Goal: Task Accomplishment & Management: Manage account settings

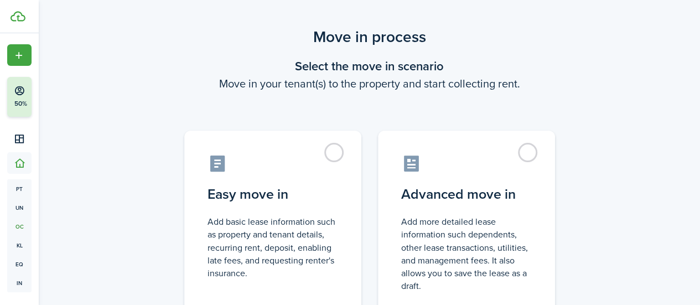
scroll to position [15, 0]
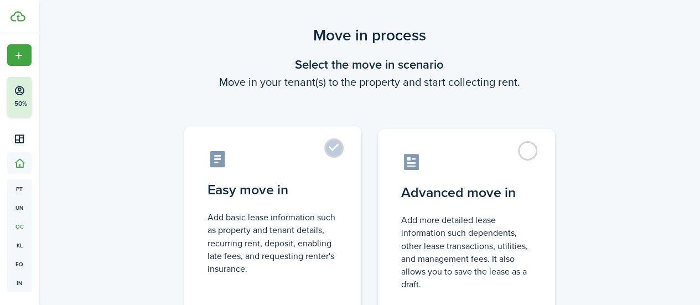
click at [339, 171] on label "Easy move in Add basic lease information such as property and tenant details, r…" at bounding box center [272, 218] width 177 height 185
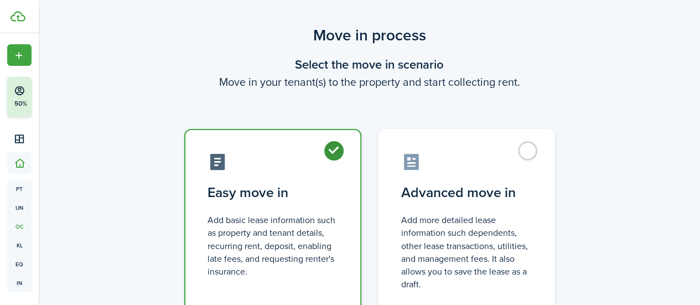
radio input "true"
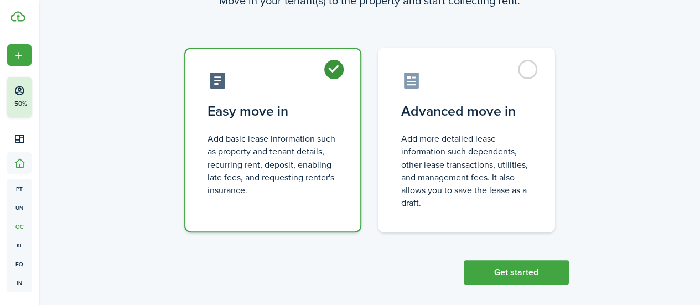
scroll to position [106, 0]
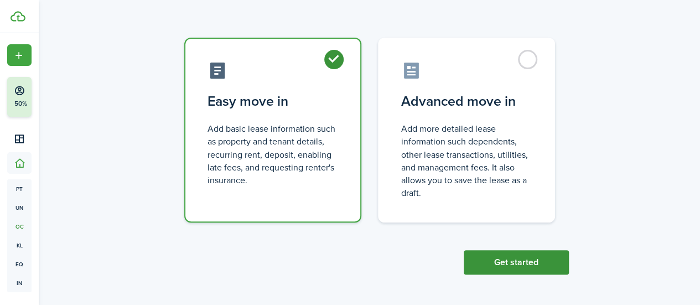
click at [520, 260] on button "Get started" at bounding box center [516, 262] width 105 height 24
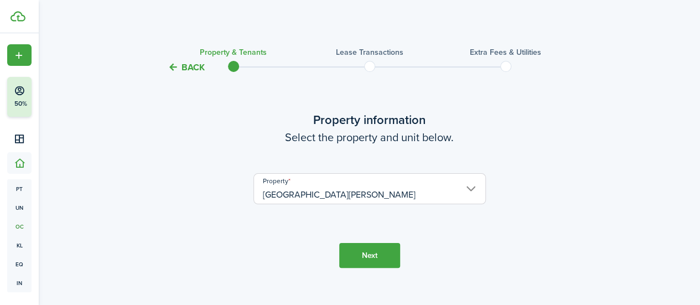
click at [384, 255] on button "Next" at bounding box center [369, 255] width 61 height 25
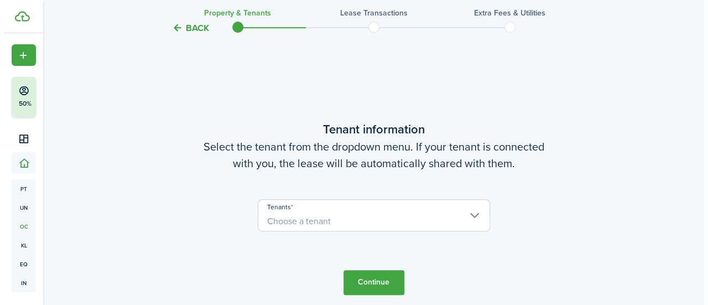
scroll to position [246, 0]
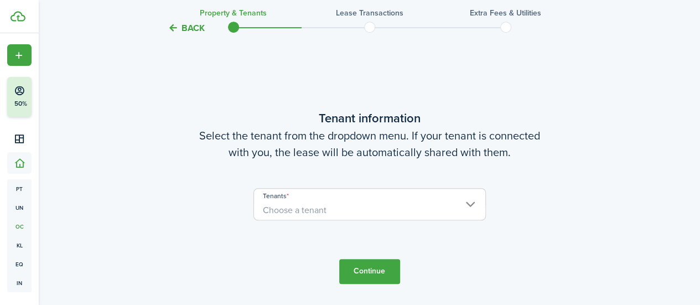
click at [378, 204] on span "Choose a tenant" at bounding box center [369, 210] width 231 height 19
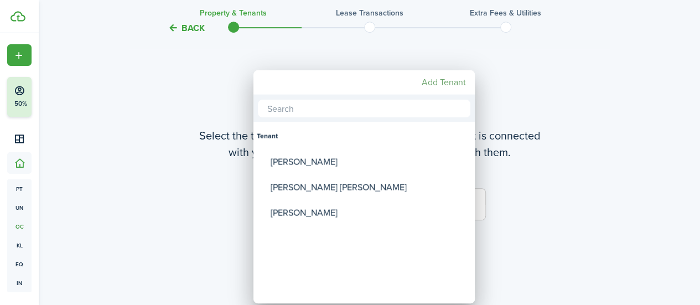
click at [445, 74] on mbsc-button "Add Tenant" at bounding box center [443, 83] width 53 height 20
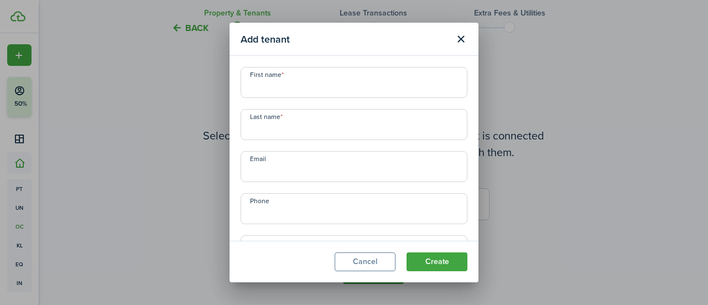
click at [321, 87] on input "First name" at bounding box center [354, 82] width 227 height 31
type input "[PERSON_NAME]"
type input "W"
click at [255, 88] on input "[PERSON_NAME]" at bounding box center [354, 82] width 227 height 31
type input "[PERSON_NAME]"
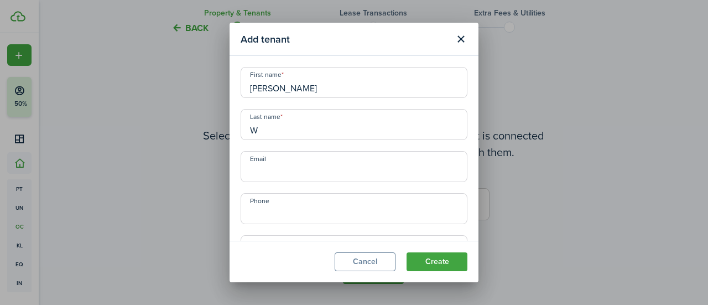
click at [279, 139] on input "W" at bounding box center [354, 124] width 227 height 31
type input "[PERSON_NAME]"
click at [287, 160] on input "Email" at bounding box center [354, 166] width 227 height 31
paste input "[EMAIL_ADDRESS][DOMAIN_NAME]"
type input "[EMAIL_ADDRESS][DOMAIN_NAME]"
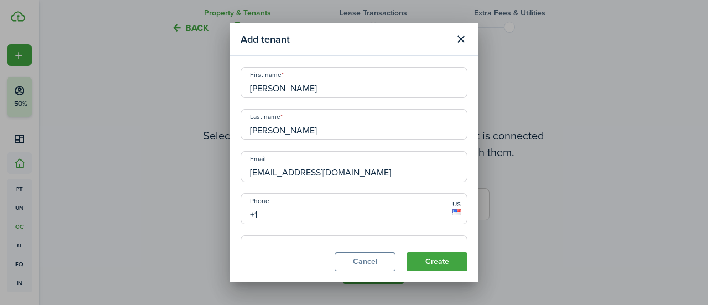
paste input "[PHONE_NUMBER]"
type input "[PHONE_NUMBER]"
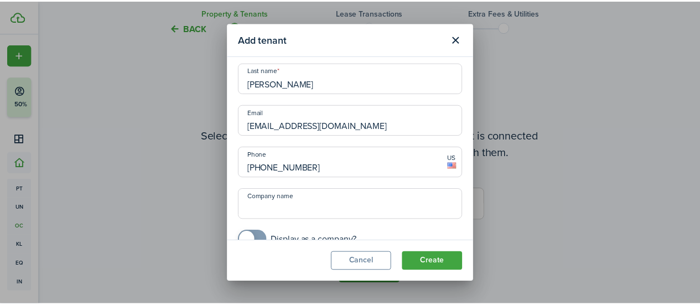
scroll to position [65, 0]
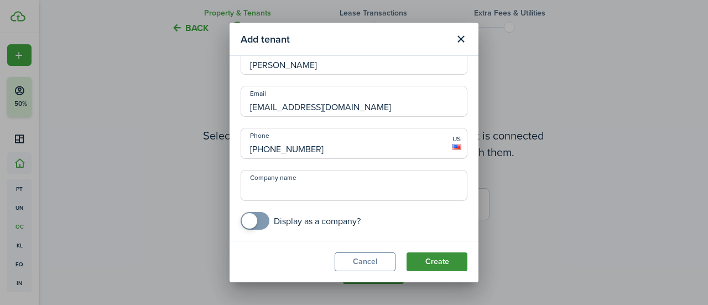
click at [438, 256] on button "Create" at bounding box center [437, 261] width 61 height 19
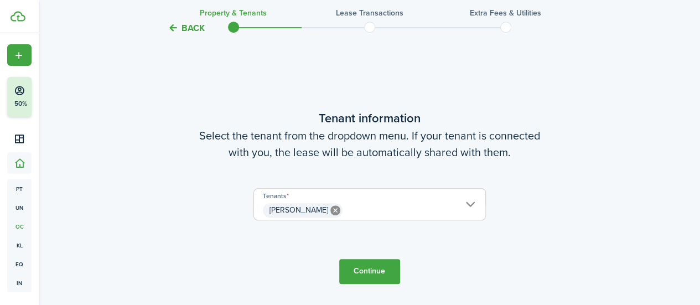
click at [381, 270] on button "Continue" at bounding box center [369, 271] width 61 height 25
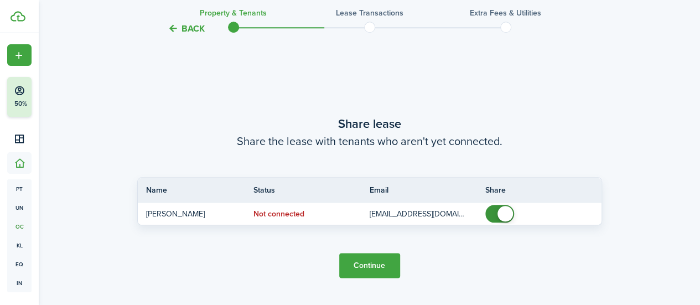
scroll to position [551, 0]
click at [381, 270] on button "Continue" at bounding box center [369, 265] width 61 height 25
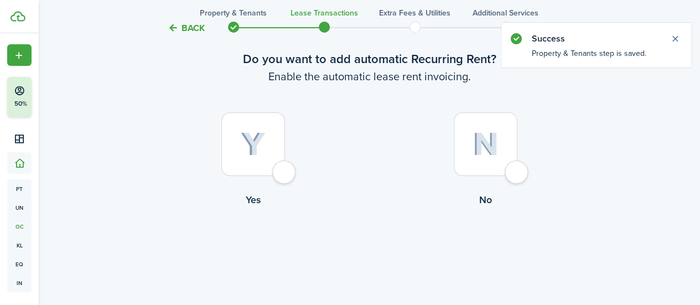
scroll to position [65, 0]
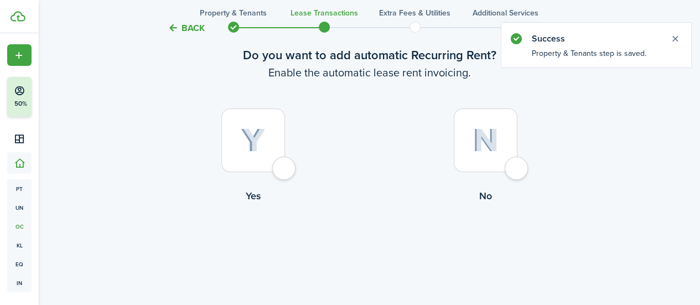
click at [277, 172] on div at bounding box center [253, 140] width 64 height 64
radio input "true"
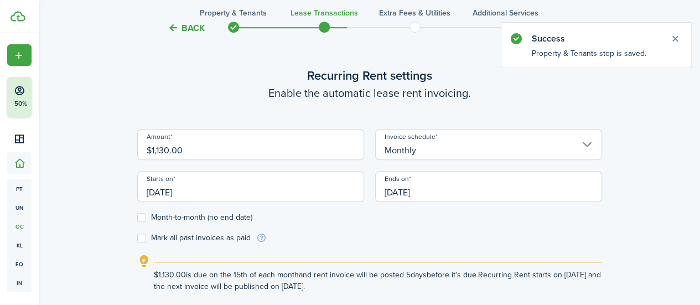
scroll to position [304, 0]
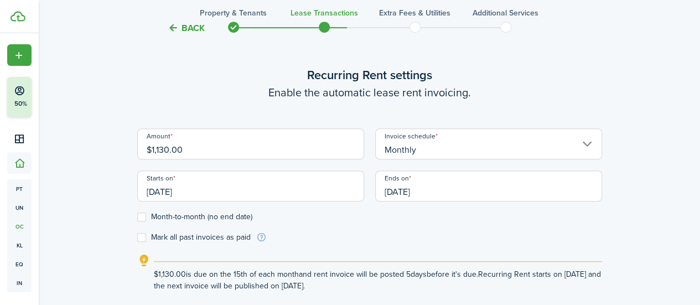
click at [327, 186] on input "[DATE]" at bounding box center [250, 185] width 227 height 31
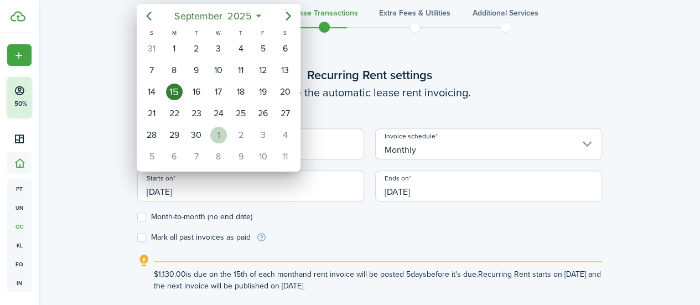
click at [216, 135] on div "1" at bounding box center [218, 135] width 17 height 17
type input "[DATE]"
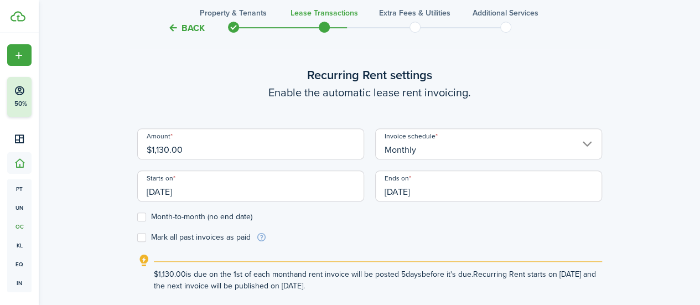
scroll to position [0, 0]
click at [455, 182] on input "[DATE]" at bounding box center [488, 185] width 227 height 31
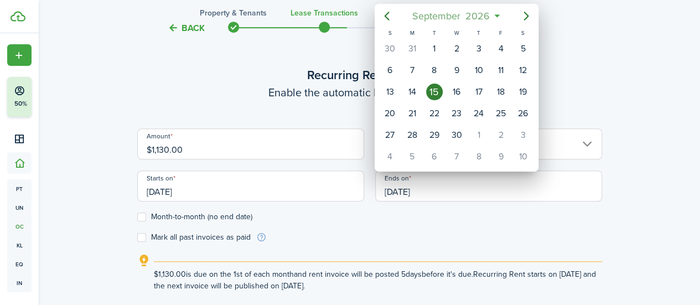
click at [489, 15] on span "2026" at bounding box center [477, 16] width 29 height 20
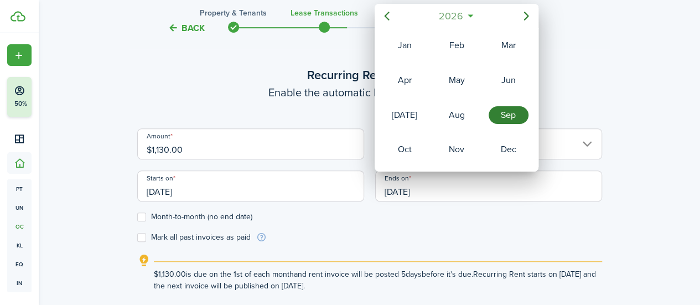
click at [459, 22] on span "2026" at bounding box center [450, 16] width 29 height 20
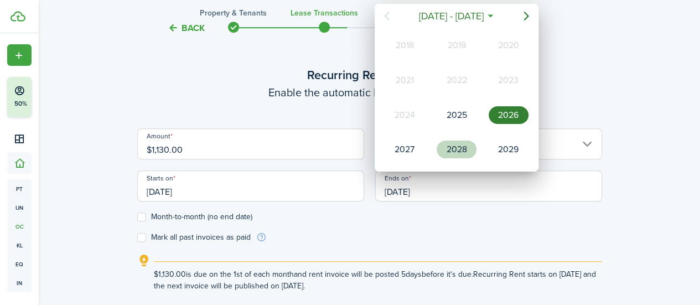
click at [462, 149] on div "2028" at bounding box center [457, 150] width 40 height 18
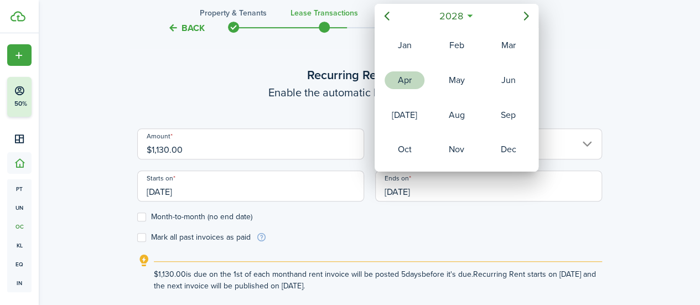
click at [410, 82] on div "Apr" at bounding box center [405, 80] width 40 height 18
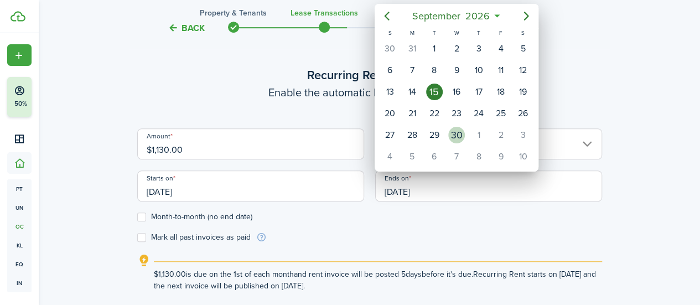
click at [452, 138] on div "30" at bounding box center [456, 135] width 17 height 17
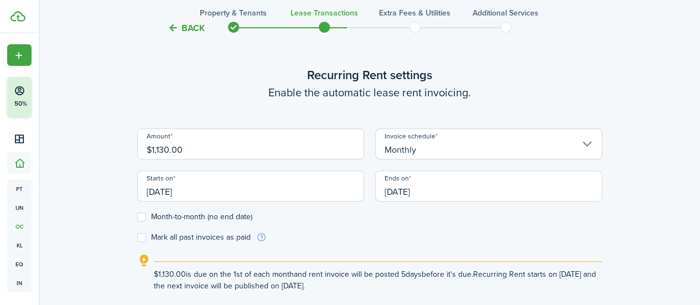
click at [493, 187] on input "[DATE]" at bounding box center [488, 185] width 227 height 31
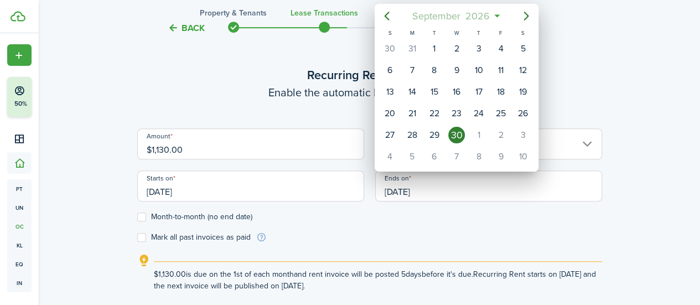
click at [490, 11] on span "2026" at bounding box center [477, 16] width 29 height 20
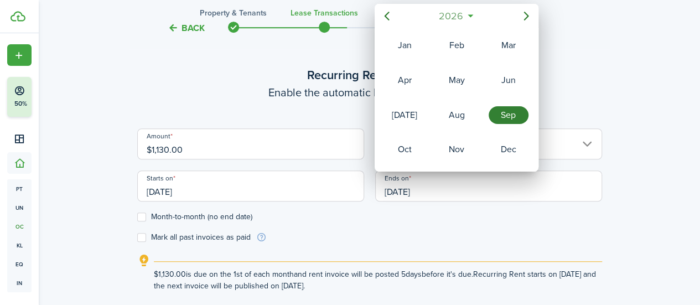
click at [467, 17] on mbsc-button "2026" at bounding box center [451, 16] width 38 height 20
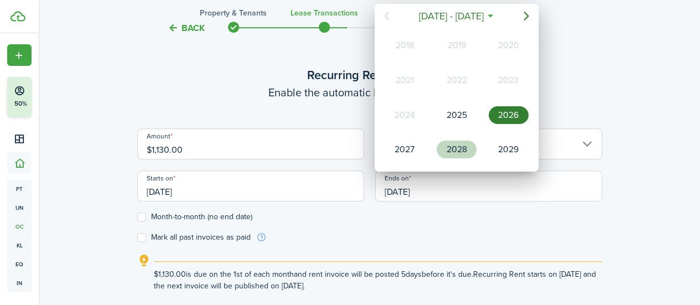
click at [464, 146] on div "2028" at bounding box center [457, 150] width 40 height 18
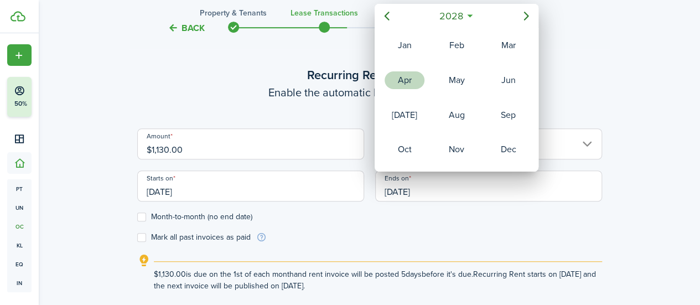
click at [412, 73] on div "Apr" at bounding box center [405, 80] width 40 height 18
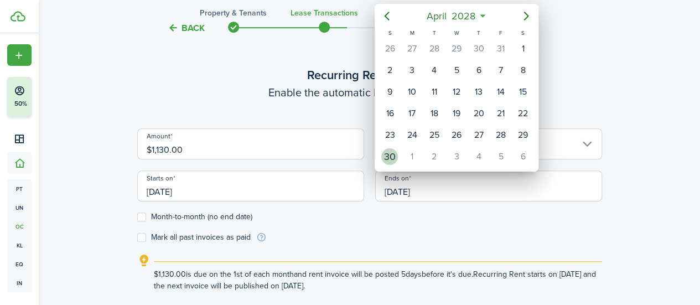
click at [395, 152] on div "30" at bounding box center [389, 156] width 17 height 17
type input "[DATE]"
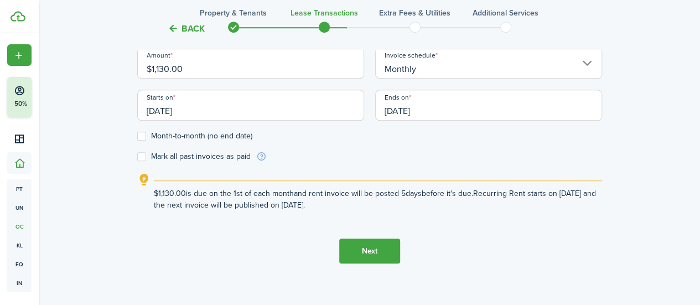
scroll to position [396, 0]
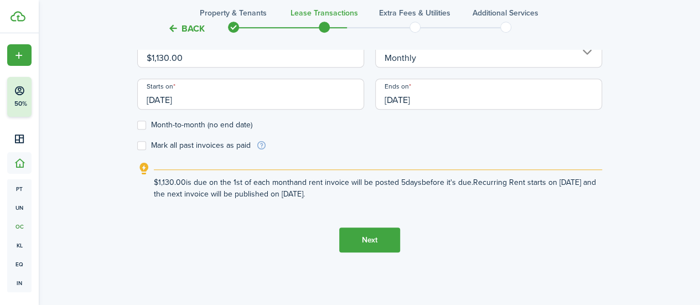
click at [368, 236] on button "Next" at bounding box center [369, 239] width 61 height 25
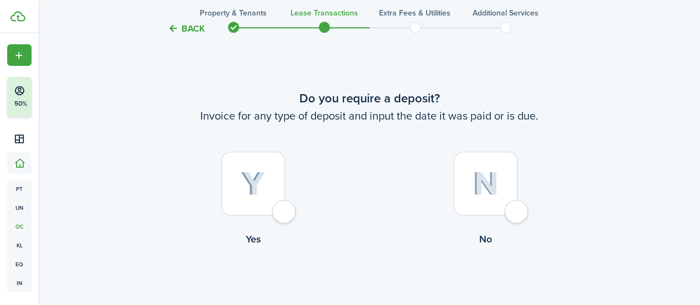
scroll to position [627, 0]
click at [280, 215] on div at bounding box center [253, 183] width 64 height 64
radio input "true"
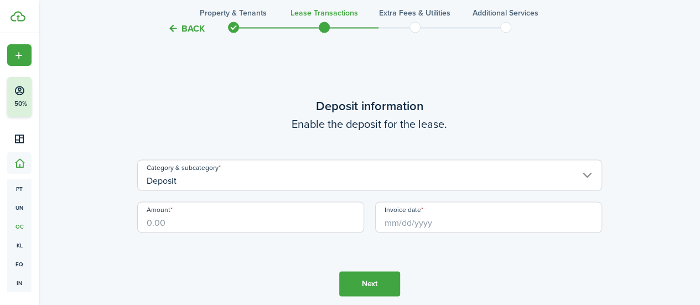
scroll to position [932, 0]
click at [280, 223] on input "Amount" at bounding box center [250, 216] width 227 height 31
click at [454, 222] on input "Invoice date" at bounding box center [488, 216] width 227 height 31
type input "$1,130.00"
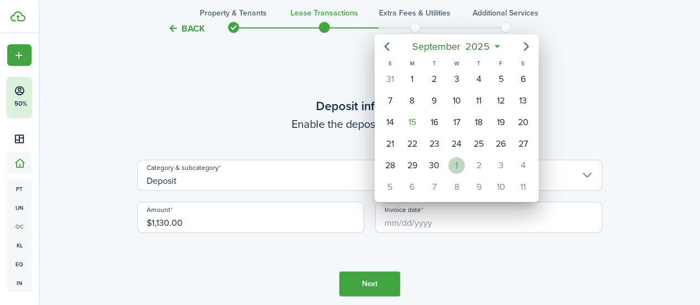
click at [454, 162] on div "1" at bounding box center [456, 165] width 17 height 17
type input "[DATE]"
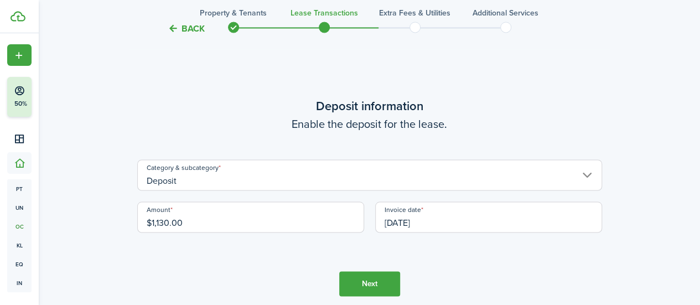
scroll to position [0, 0]
click at [382, 281] on button "Next" at bounding box center [369, 283] width 61 height 25
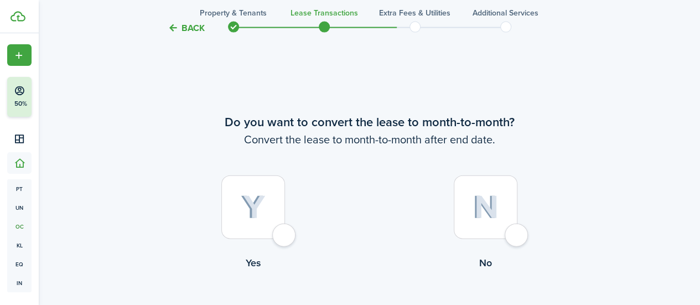
scroll to position [1238, 0]
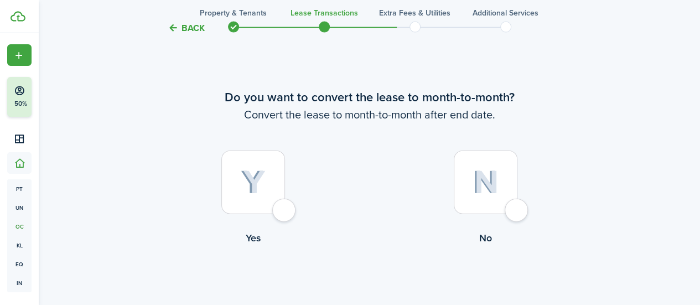
click at [518, 209] on div at bounding box center [486, 183] width 64 height 64
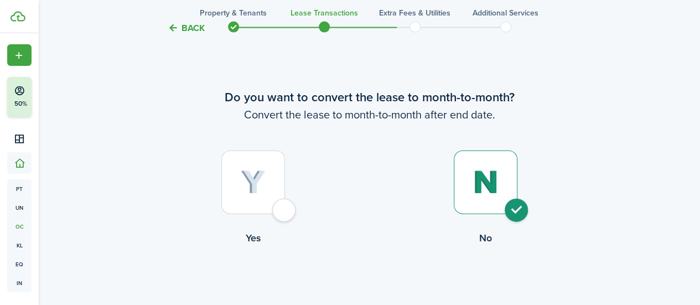
radio input "true"
click at [363, 292] on button "Continue" at bounding box center [369, 290] width 61 height 25
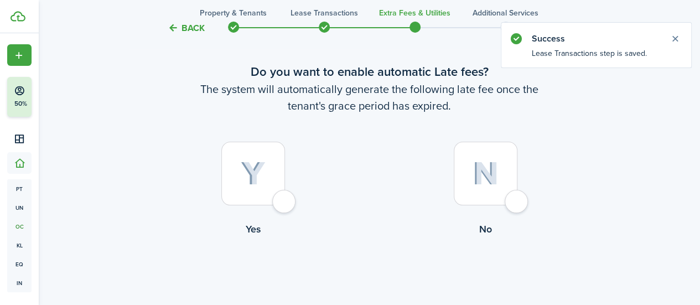
scroll to position [66, 0]
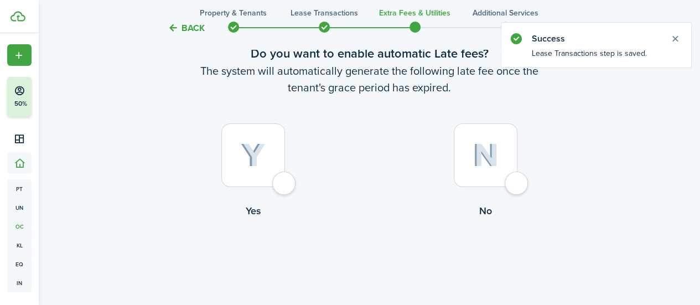
click at [299, 172] on label "Yes" at bounding box center [253, 173] width 232 height 100
radio input "true"
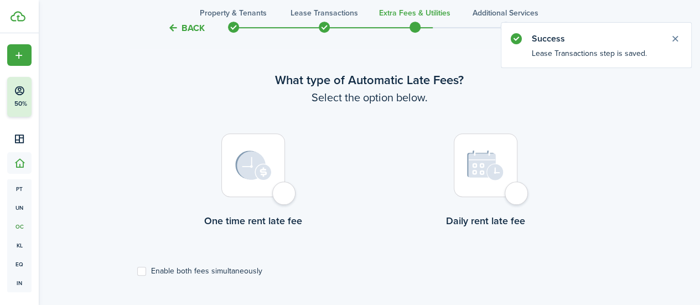
scroll to position [321, 0]
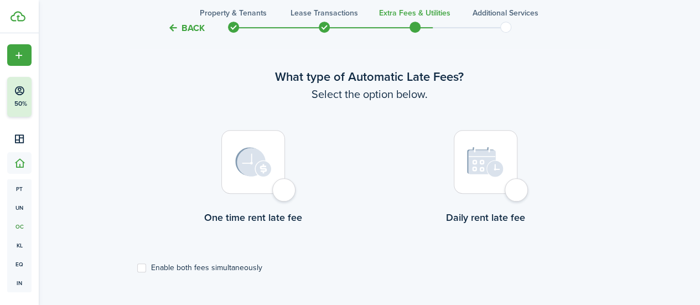
click at [518, 183] on div at bounding box center [486, 162] width 64 height 64
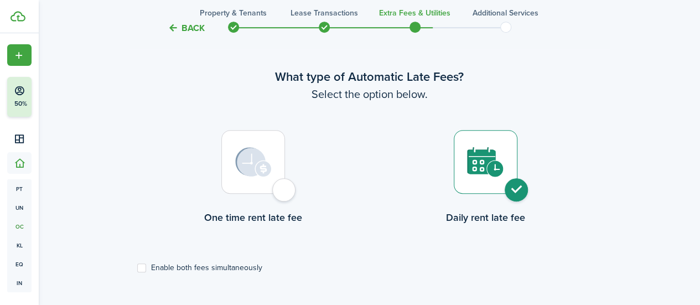
radio input "true"
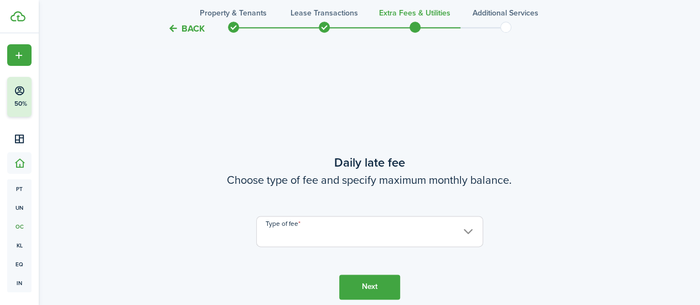
scroll to position [626, 0]
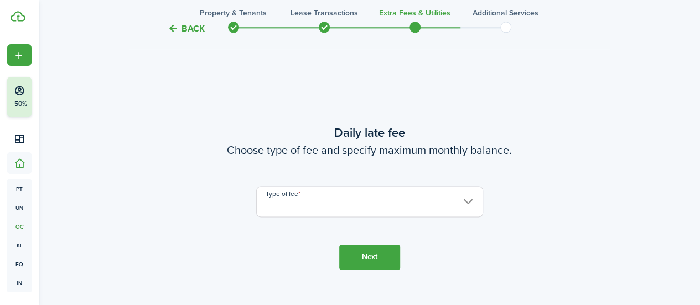
click at [462, 195] on input "Type of fee" at bounding box center [369, 201] width 227 height 31
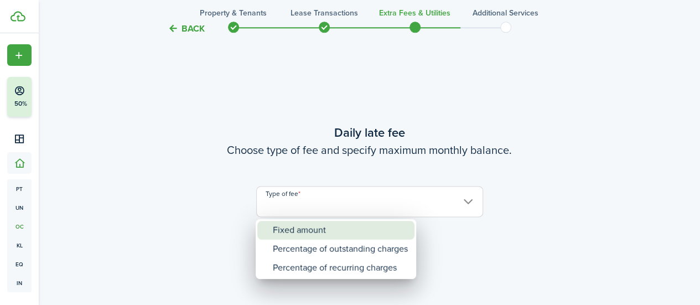
click at [381, 234] on div "Fixed amount" at bounding box center [340, 230] width 135 height 19
type input "Fixed amount"
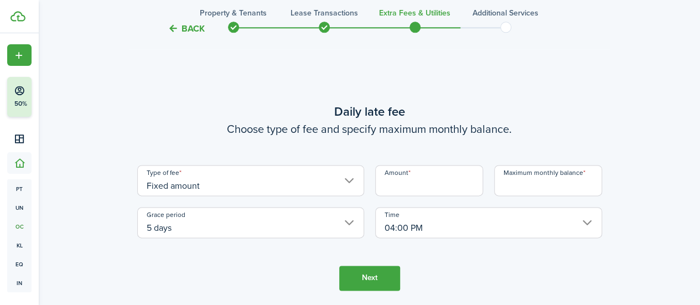
click at [443, 192] on input "Amount" at bounding box center [429, 180] width 108 height 31
type input "$50.00"
click at [524, 178] on input "Maximum monthly balance" at bounding box center [548, 180] width 108 height 31
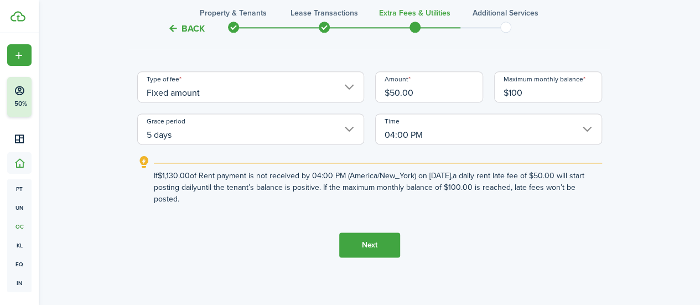
scroll to position [694, 0]
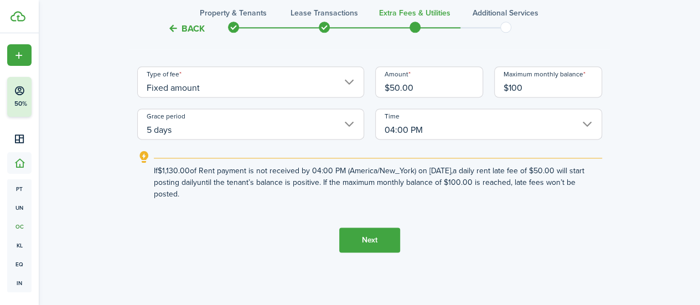
type input "$100.00"
click at [368, 251] on button "Next" at bounding box center [369, 239] width 61 height 25
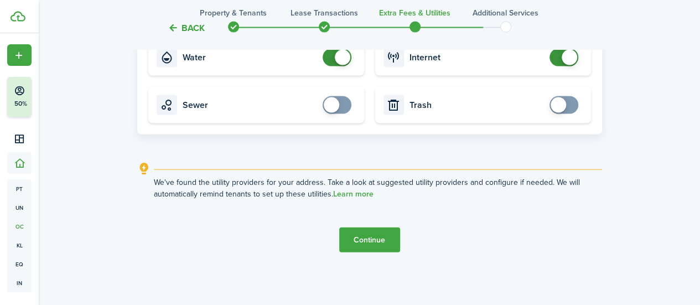
scroll to position [1101, 0]
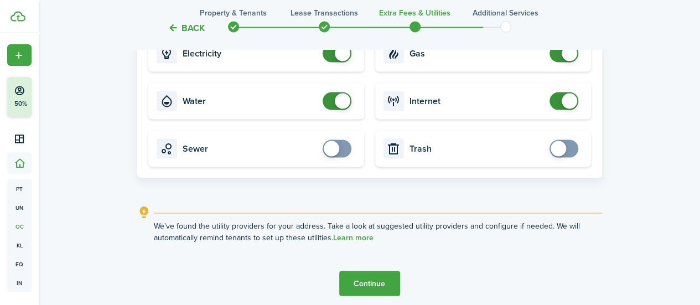
click at [345, 276] on button "Continue" at bounding box center [369, 283] width 61 height 25
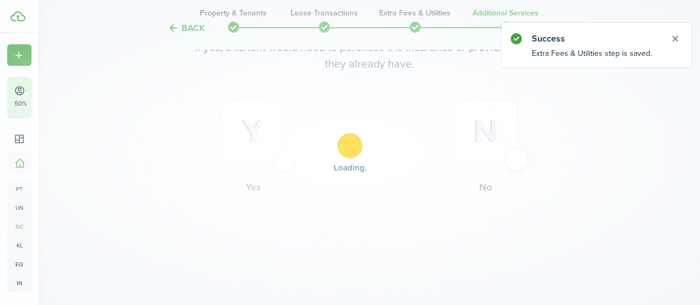
scroll to position [0, 0]
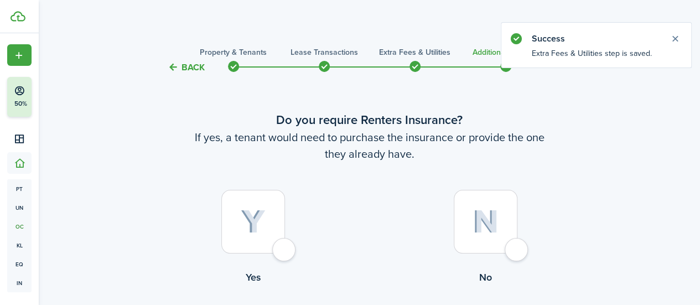
click at [285, 250] on div at bounding box center [253, 222] width 64 height 64
radio input "true"
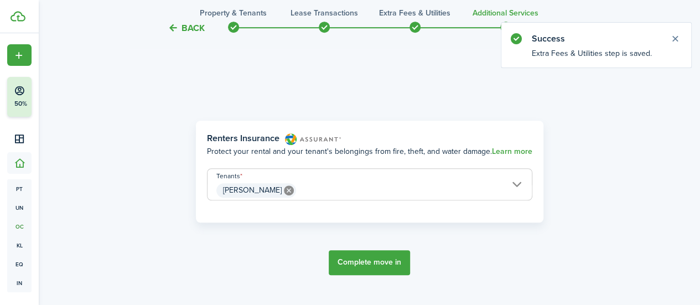
scroll to position [321, 0]
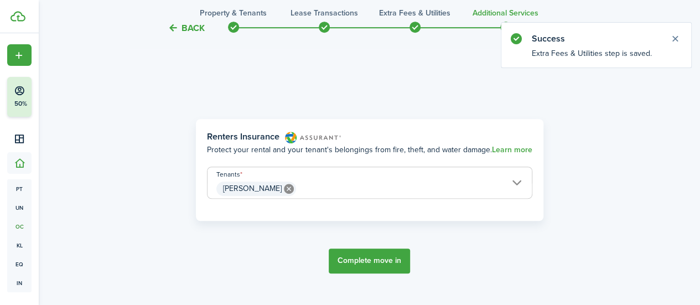
click at [379, 258] on button "Complete move in" at bounding box center [369, 261] width 81 height 25
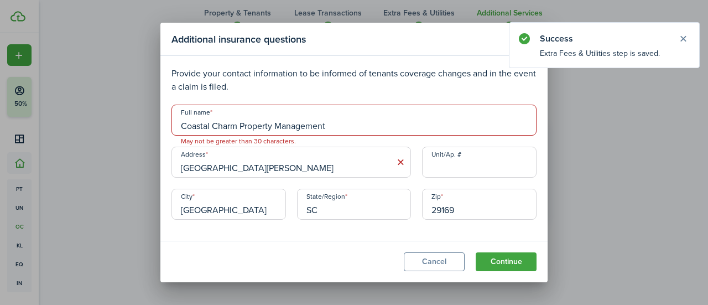
click at [349, 123] on input "Coastal Charm Property Management" at bounding box center [354, 120] width 365 height 31
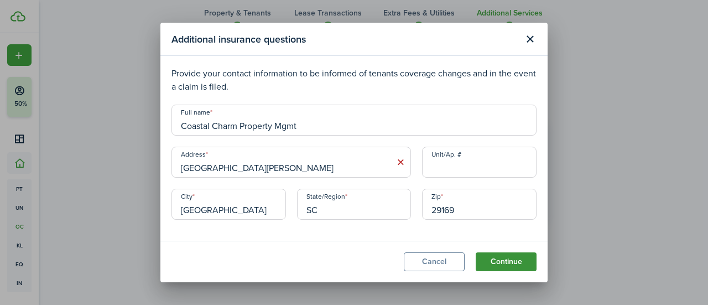
type input "Coastal Charm Property Mgmt"
click at [498, 264] on button "Continue" at bounding box center [506, 261] width 61 height 19
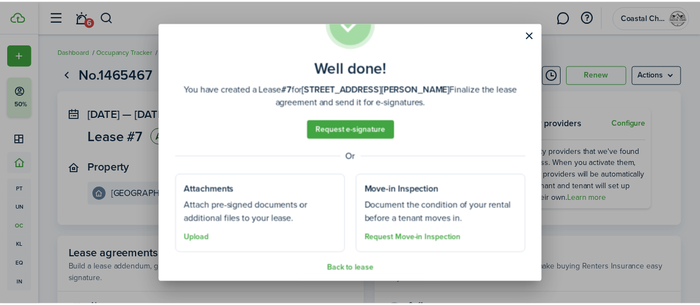
scroll to position [52, 0]
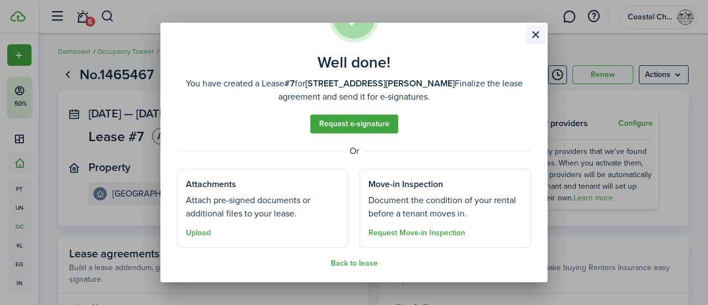
click at [541, 38] on button "Close modal" at bounding box center [535, 34] width 19 height 19
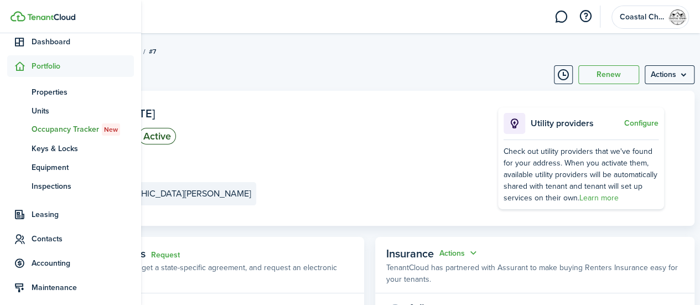
scroll to position [101, 0]
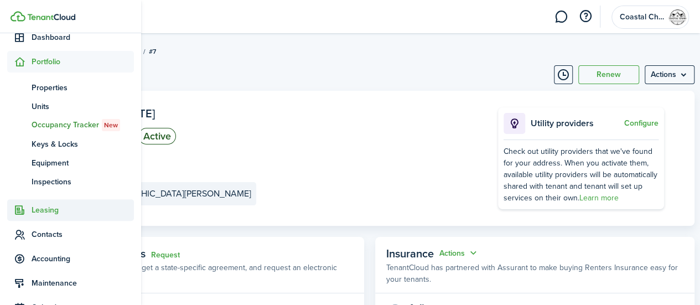
click at [77, 211] on span "Leasing" at bounding box center [83, 210] width 102 height 12
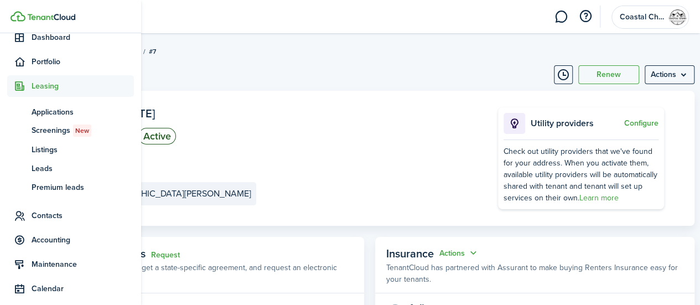
click at [47, 85] on span "Leasing" at bounding box center [83, 86] width 102 height 12
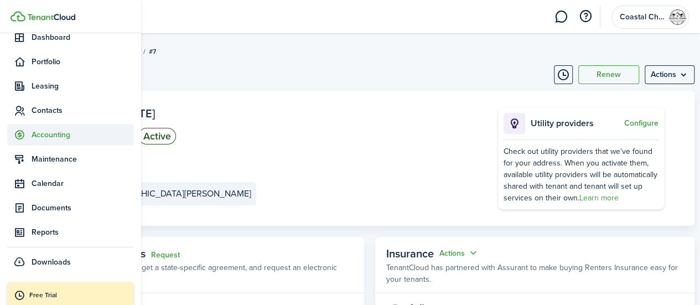
click at [60, 136] on span "Accounting" at bounding box center [83, 135] width 102 height 12
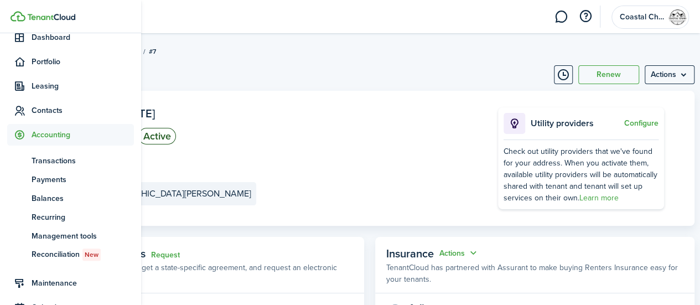
click at [80, 74] on ul "Create New Finish Account Setup 50% Dashboard Portfolio Leasing Contacts Accoun…" at bounding box center [70, 170] width 127 height 454
click at [81, 79] on span "Leasing" at bounding box center [70, 86] width 127 height 22
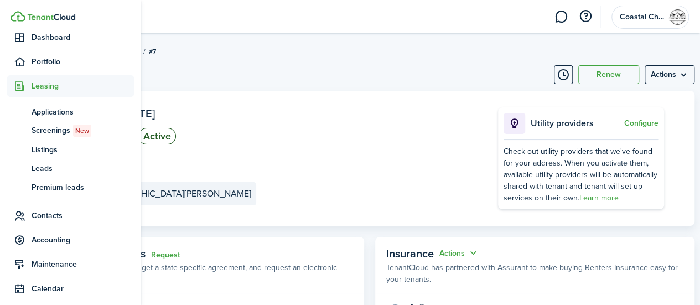
scroll to position [0, 0]
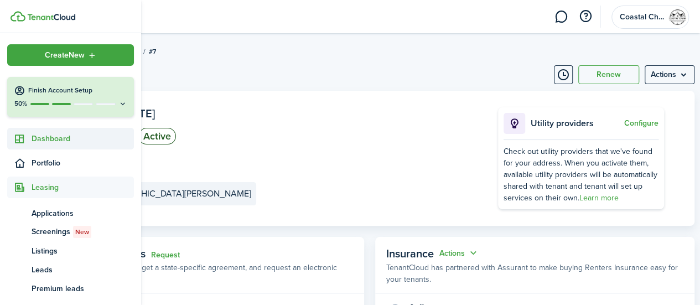
click at [82, 128] on link "Dashboard" at bounding box center [70, 139] width 127 height 22
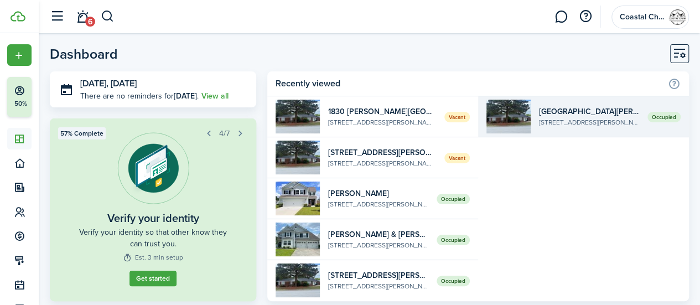
click at [564, 128] on link "Occupied [STREET_ADDRESS][PERSON_NAME][PERSON_NAME]" at bounding box center [583, 116] width 211 height 41
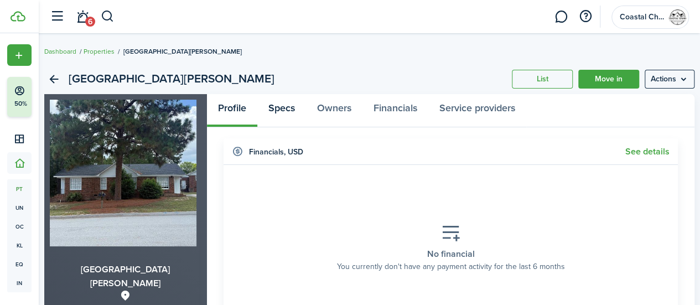
click at [289, 107] on link "Specs" at bounding box center [281, 110] width 49 height 33
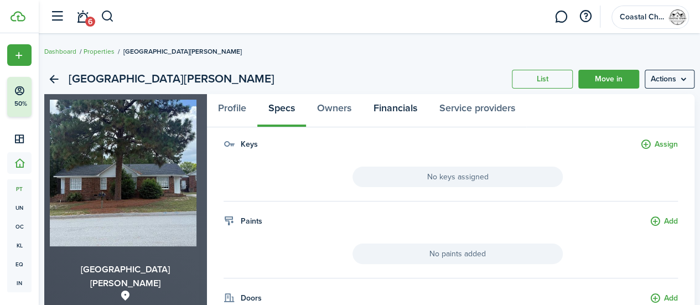
click at [384, 102] on link "Financials" at bounding box center [396, 110] width 66 height 33
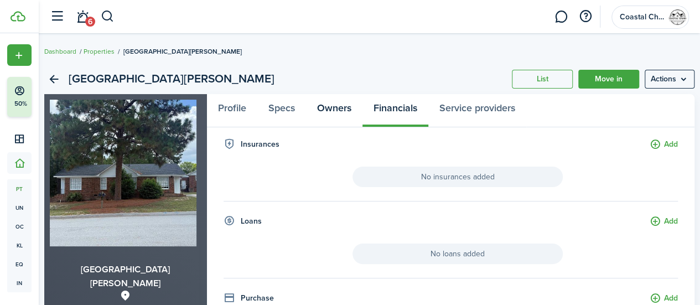
click at [340, 111] on link "Owners" at bounding box center [334, 110] width 56 height 33
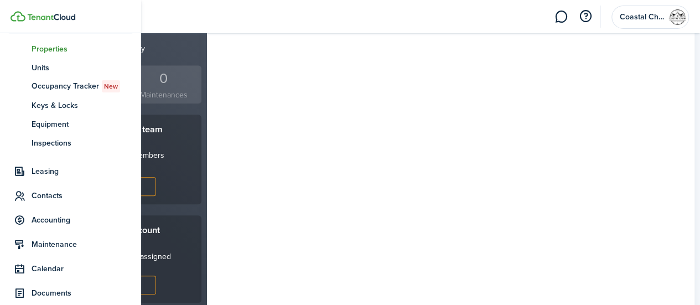
scroll to position [144, 0]
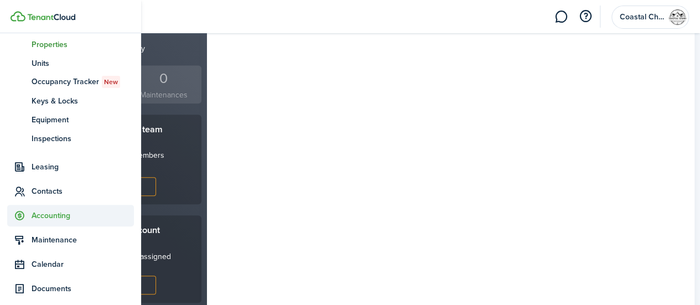
click at [85, 211] on span "Accounting" at bounding box center [83, 216] width 102 height 12
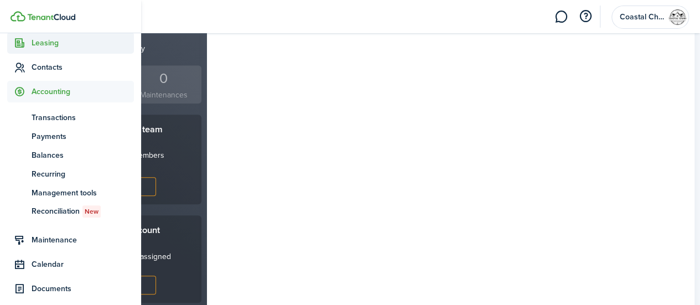
click at [44, 41] on span "Leasing" at bounding box center [83, 43] width 102 height 12
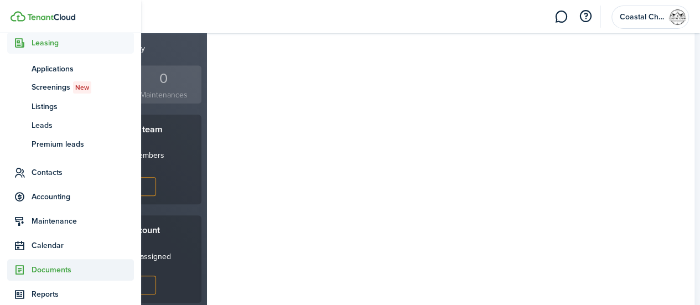
click at [51, 270] on span "Documents" at bounding box center [83, 270] width 102 height 12
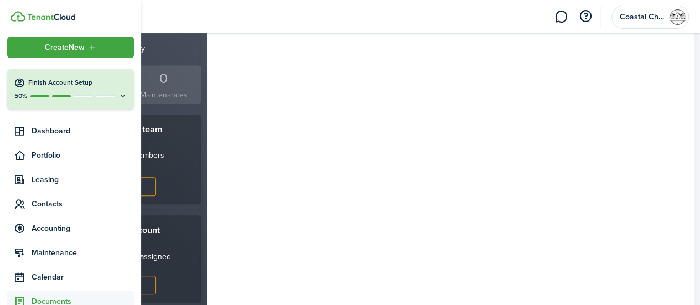
scroll to position [0, 0]
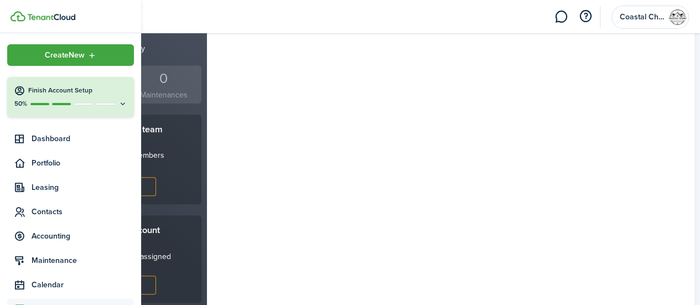
click at [74, 89] on h4 "Finish Account Setup" at bounding box center [77, 90] width 99 height 9
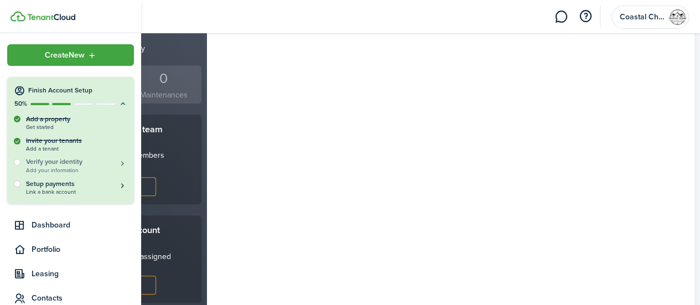
click at [102, 161] on h5 "Verify your identity" at bounding box center [76, 161] width 101 height 9
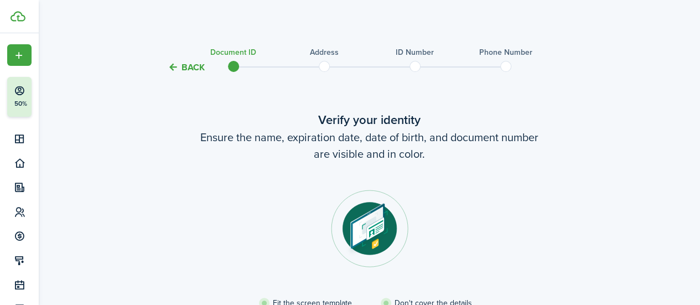
click at [192, 67] on button "Back" at bounding box center [186, 67] width 37 height 12
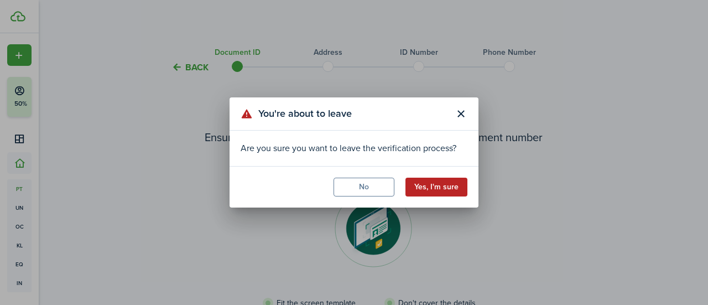
click at [432, 190] on button "Yes, I'm sure" at bounding box center [437, 187] width 62 height 19
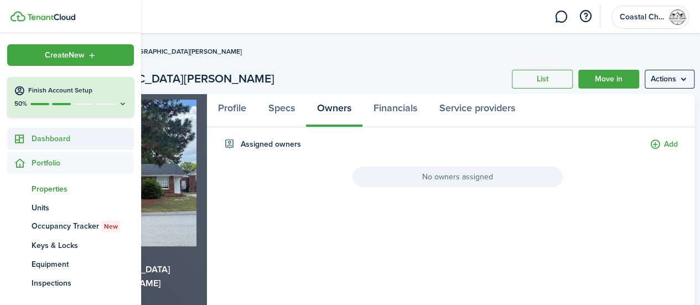
click at [60, 139] on span "Dashboard" at bounding box center [83, 139] width 102 height 12
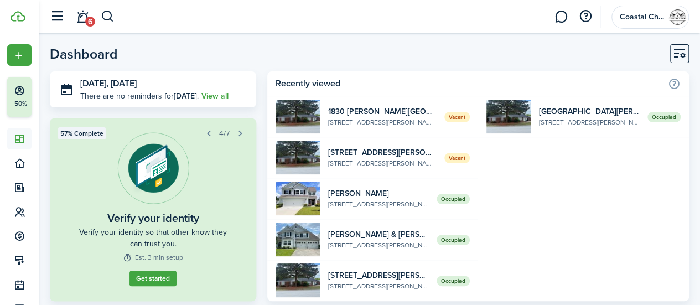
scroll to position [11, 0]
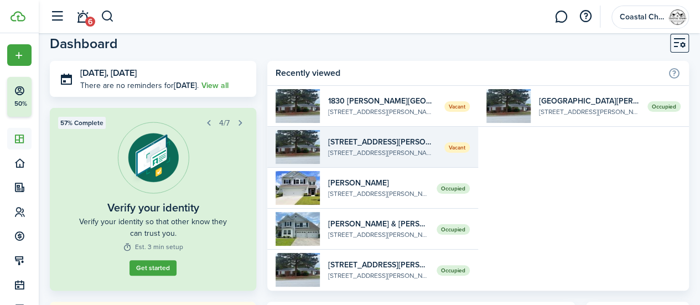
click at [404, 146] on widget-list-item-title "[STREET_ADDRESS][PERSON_NAME]" at bounding box center [382, 142] width 108 height 12
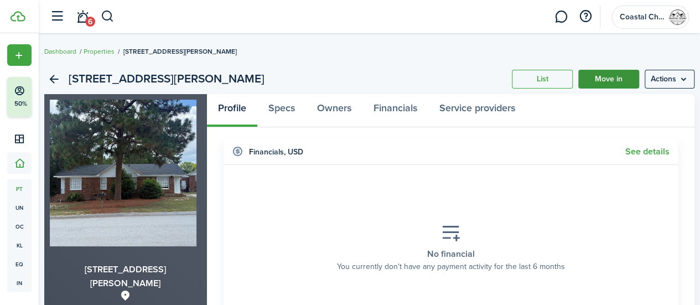
click at [591, 76] on link "Move in" at bounding box center [608, 79] width 61 height 19
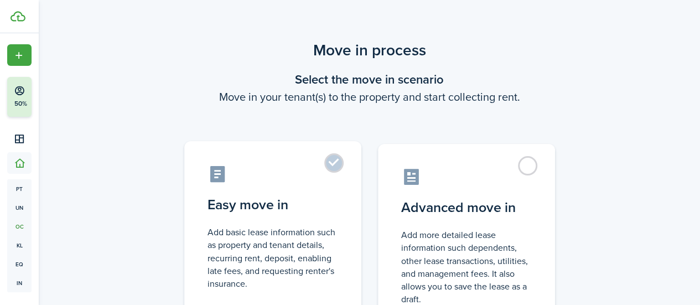
click at [337, 170] on label "Easy move in Add basic lease information such as property and tenant details, r…" at bounding box center [272, 233] width 177 height 185
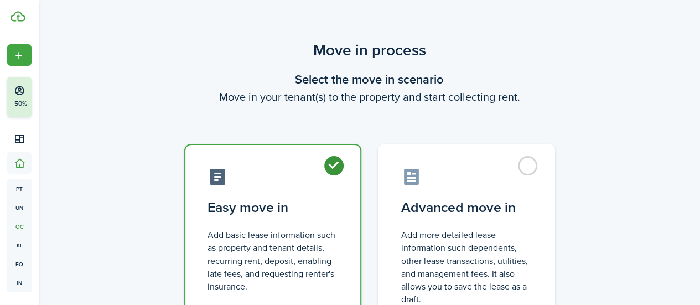
radio input "true"
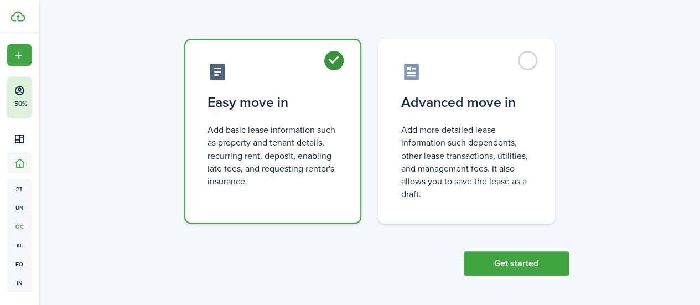
scroll to position [106, 0]
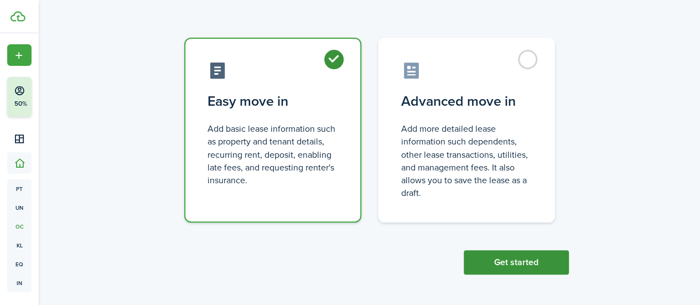
click at [495, 266] on button "Get started" at bounding box center [516, 262] width 105 height 24
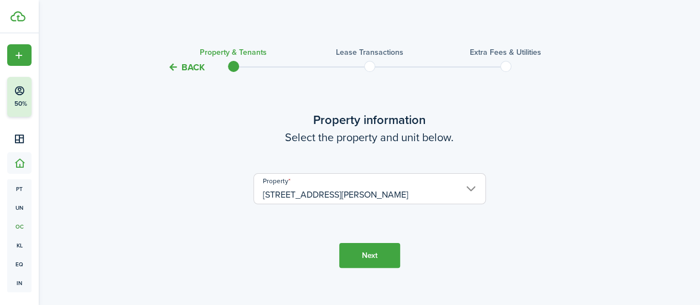
click at [380, 254] on button "Next" at bounding box center [369, 255] width 61 height 25
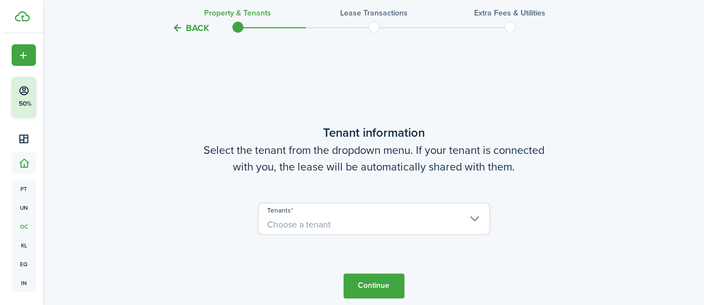
scroll to position [246, 0]
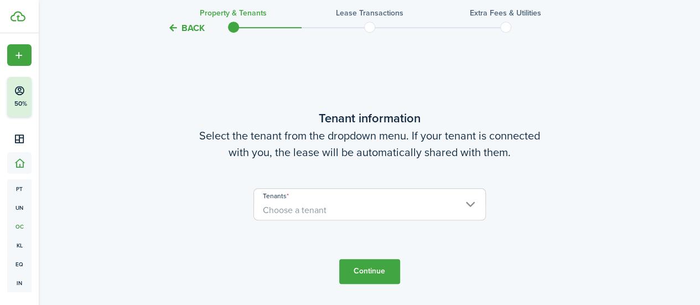
click at [380, 254] on tc-wizard-step "Tenant information Select the tenant from the dropdown menu. If your tenant is …" at bounding box center [369, 196] width 465 height 305
click at [373, 212] on span "Choose a tenant" at bounding box center [369, 210] width 231 height 19
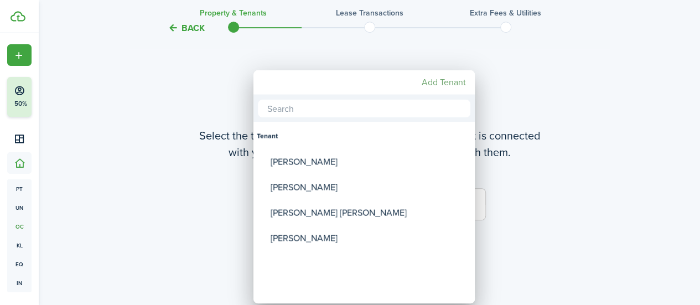
click at [444, 80] on mbsc-button "Add Tenant" at bounding box center [443, 83] width 53 height 20
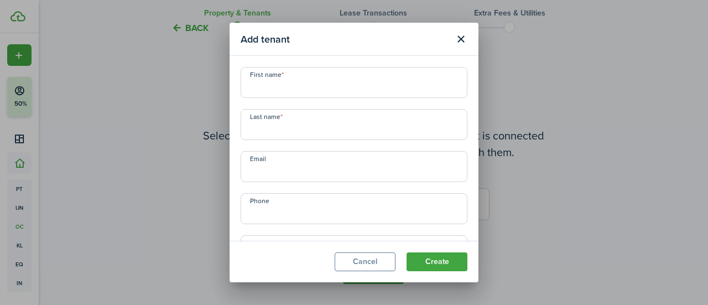
click at [368, 86] on input "First name" at bounding box center [354, 82] width 227 height 31
type input "[PERSON_NAME]"
click at [321, 128] on input "Last name" at bounding box center [354, 124] width 227 height 31
type input "Huckabee"
paste input "[PERSON_NAME][EMAIL_ADDRESS][DOMAIN_NAME]"
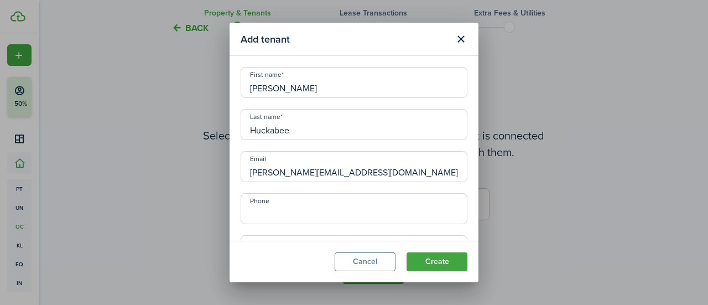
type input "[PERSON_NAME][EMAIL_ADDRESS][DOMAIN_NAME]"
paste input "[PHONE_NUMBER]"
type input "[PHONE_NUMBER]"
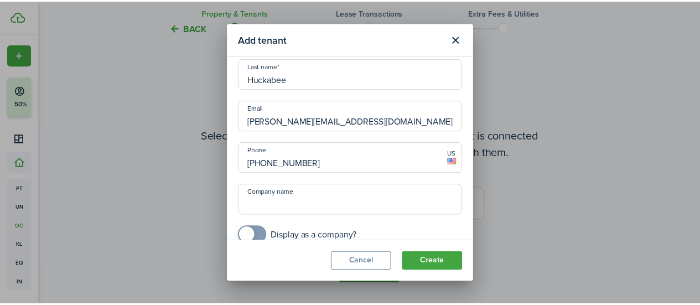
scroll to position [65, 0]
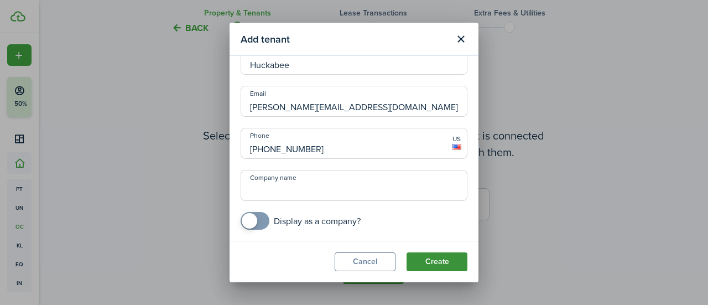
click at [435, 269] on button "Create" at bounding box center [437, 261] width 61 height 19
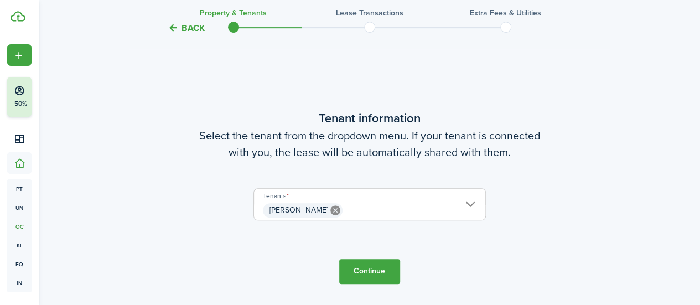
click at [377, 266] on button "Continue" at bounding box center [369, 271] width 61 height 25
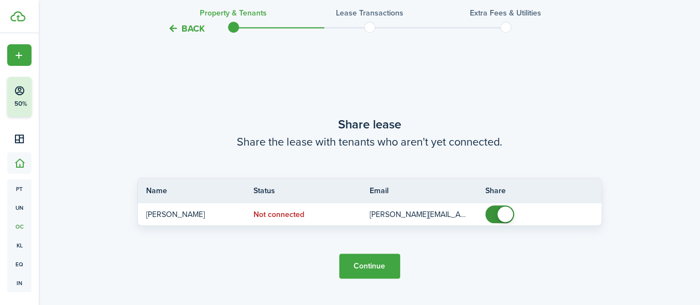
scroll to position [551, 0]
click at [377, 266] on button "Continue" at bounding box center [369, 265] width 61 height 25
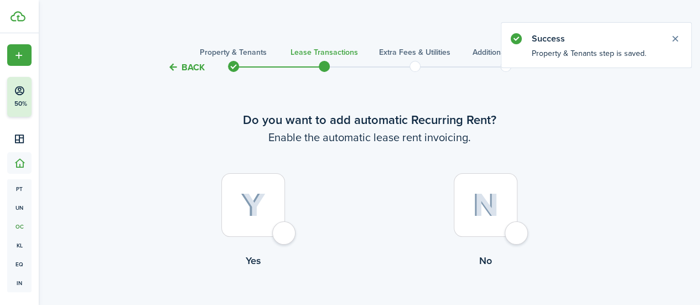
click at [284, 236] on div at bounding box center [253, 205] width 64 height 64
radio input "true"
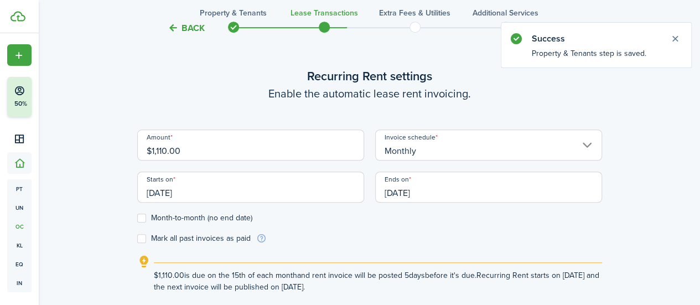
scroll to position [304, 0]
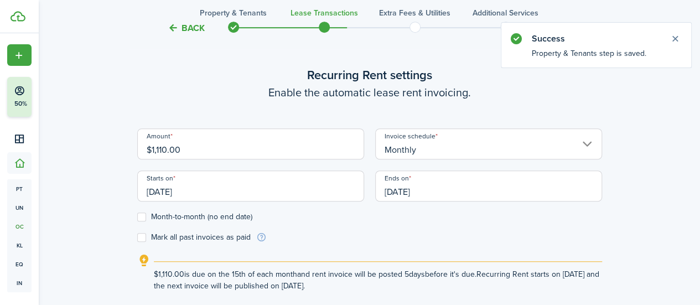
click at [337, 187] on input "[DATE]" at bounding box center [250, 185] width 227 height 31
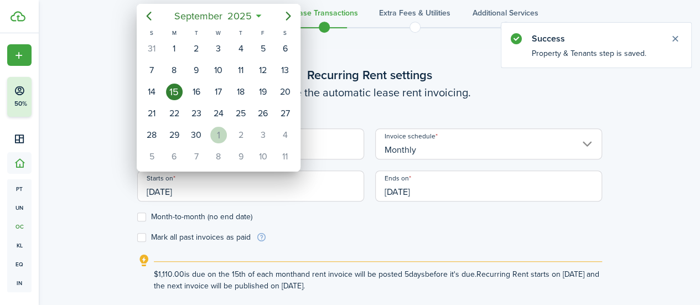
click at [220, 137] on div "1" at bounding box center [218, 135] width 17 height 17
type input "[DATE]"
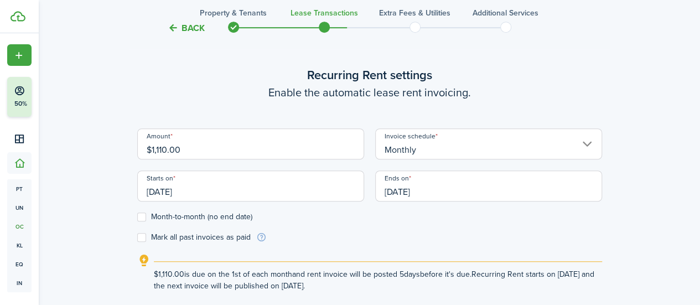
scroll to position [0, 0]
click at [453, 195] on input "[DATE]" at bounding box center [488, 185] width 227 height 31
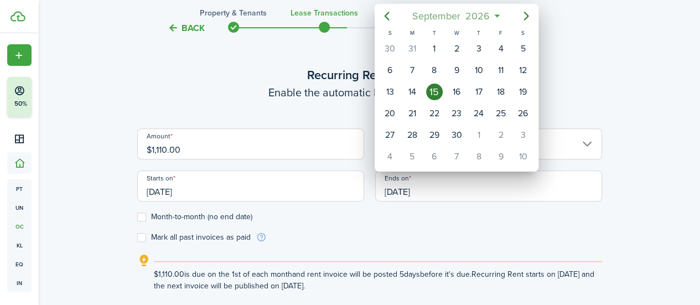
click at [487, 11] on span "2026" at bounding box center [477, 16] width 29 height 20
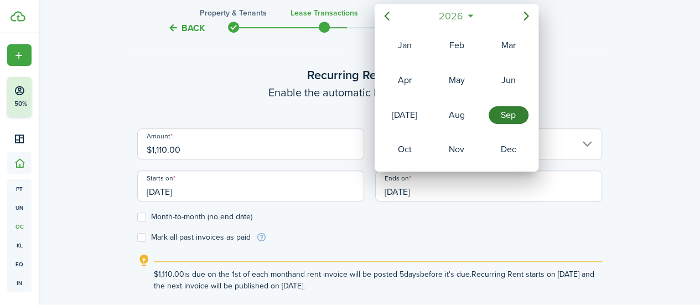
click at [452, 20] on span "2026" at bounding box center [450, 16] width 29 height 20
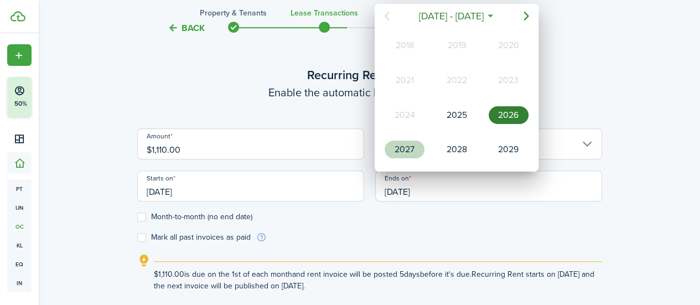
click at [412, 148] on div "2027" at bounding box center [405, 150] width 40 height 18
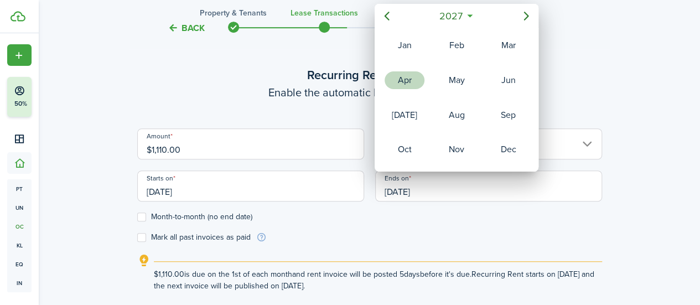
click at [402, 77] on div "Apr" at bounding box center [405, 80] width 40 height 18
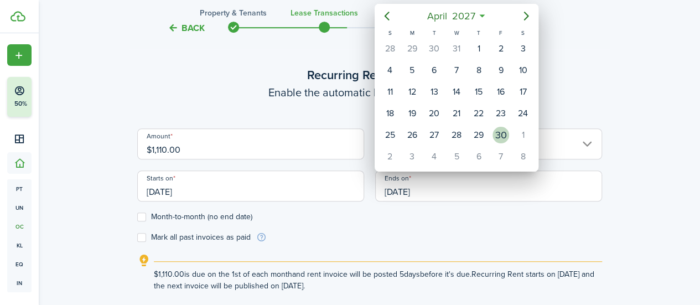
click at [498, 136] on div "30" at bounding box center [501, 135] width 17 height 17
type input "[DATE]"
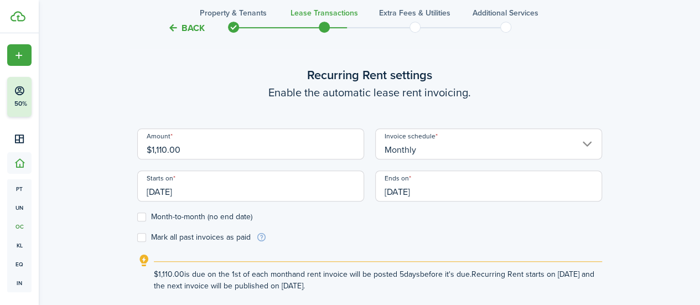
scroll to position [396, 0]
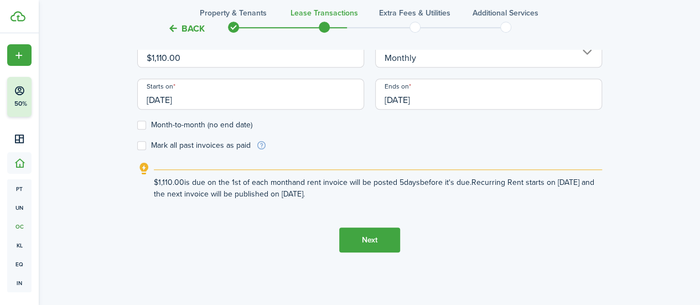
click at [360, 240] on button "Next" at bounding box center [369, 239] width 61 height 25
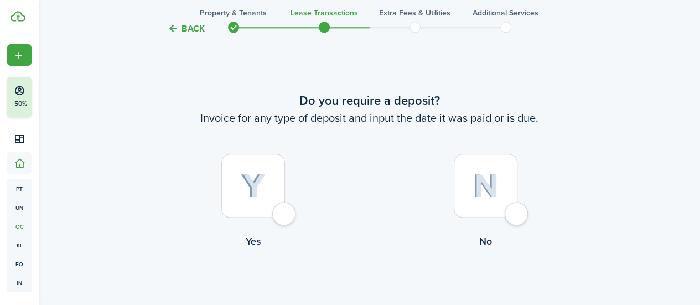
scroll to position [627, 0]
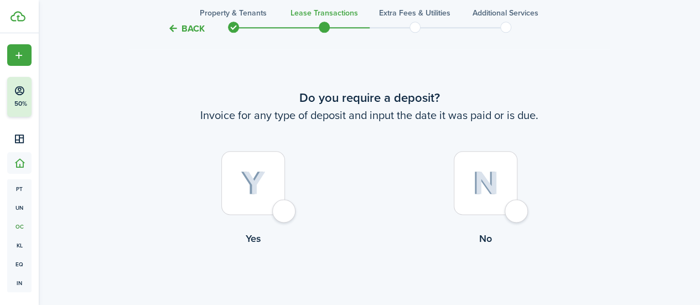
click at [285, 209] on div at bounding box center [253, 183] width 64 height 64
radio input "true"
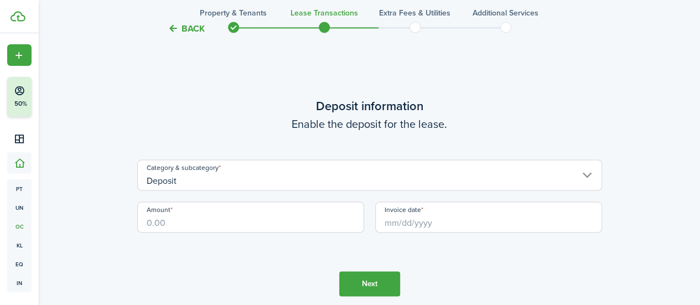
scroll to position [932, 0]
click at [281, 216] on input "Amount" at bounding box center [250, 216] width 227 height 31
click at [435, 224] on input "Invoice date" at bounding box center [488, 216] width 227 height 31
type input "$1,110.00"
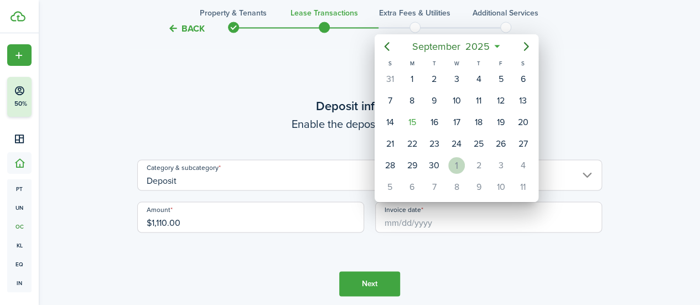
click at [461, 164] on div "1" at bounding box center [456, 165] width 17 height 17
type input "[DATE]"
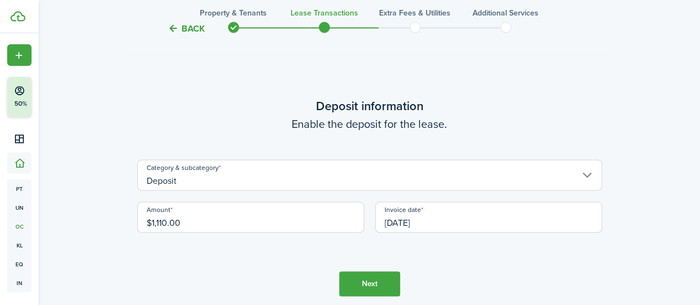
click at [375, 282] on button "Next" at bounding box center [369, 283] width 61 height 25
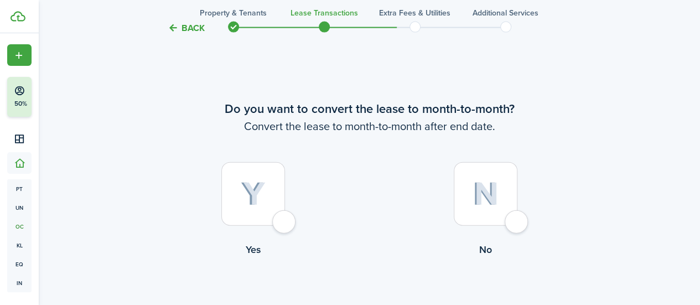
scroll to position [1238, 0]
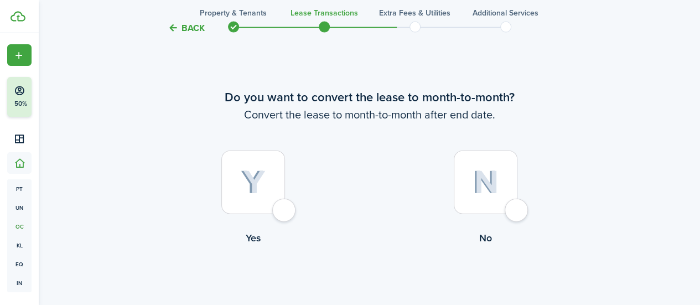
click at [518, 209] on div at bounding box center [486, 183] width 64 height 64
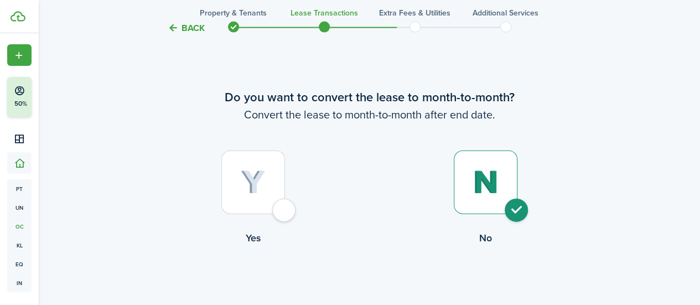
radio input "true"
click at [370, 290] on button "Continue" at bounding box center [369, 290] width 61 height 25
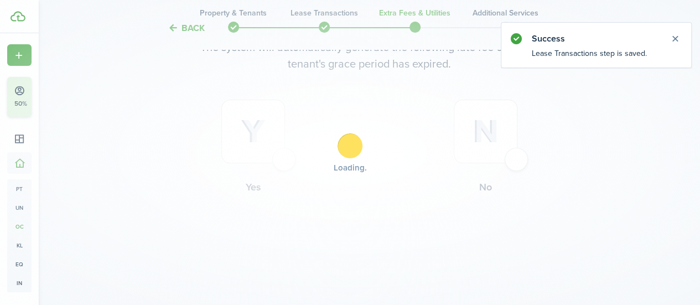
scroll to position [0, 0]
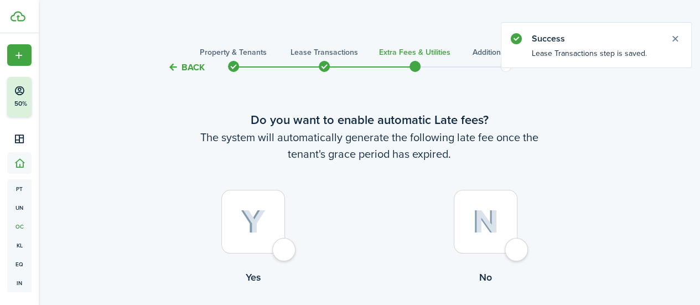
click at [267, 244] on div at bounding box center [253, 222] width 64 height 64
radio input "true"
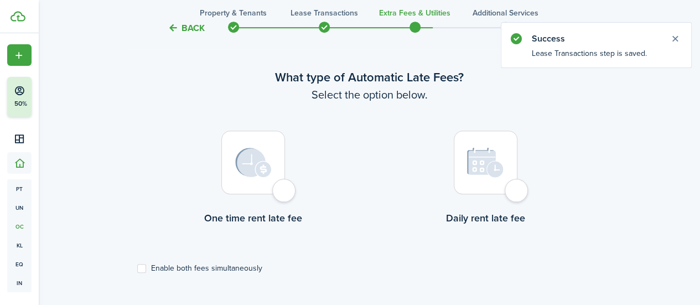
scroll to position [321, 0]
click at [493, 182] on div at bounding box center [486, 162] width 64 height 64
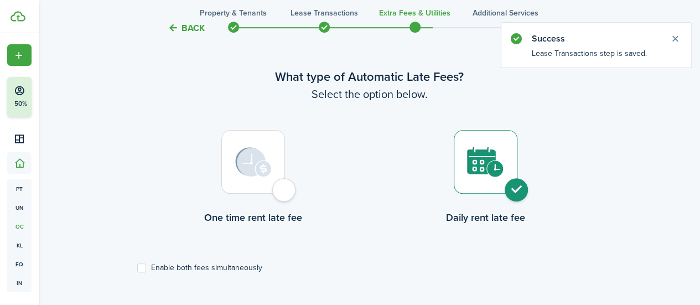
radio input "true"
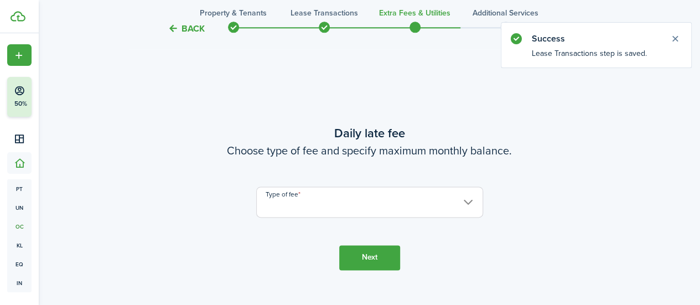
scroll to position [626, 0]
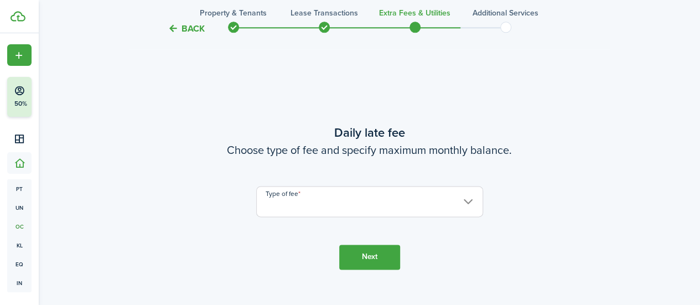
click at [372, 205] on input "Type of fee" at bounding box center [369, 201] width 227 height 31
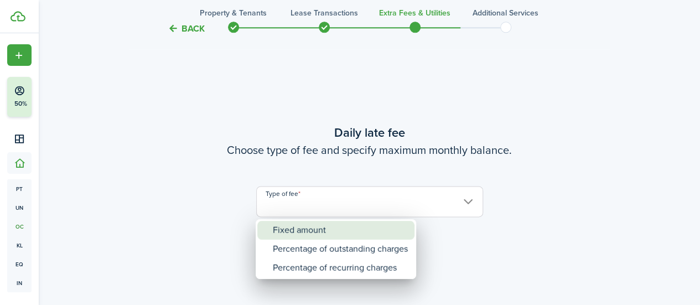
click at [327, 235] on div "Fixed amount" at bounding box center [340, 230] width 135 height 19
type input "Fixed amount"
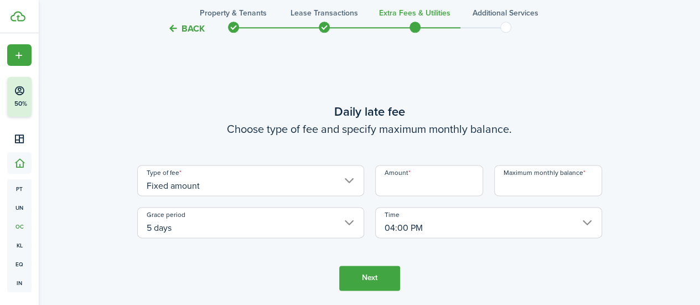
click at [443, 185] on input "Amount" at bounding box center [429, 180] width 108 height 31
type input "$50.00"
click at [507, 184] on input "Maximum monthly balance" at bounding box center [548, 180] width 108 height 31
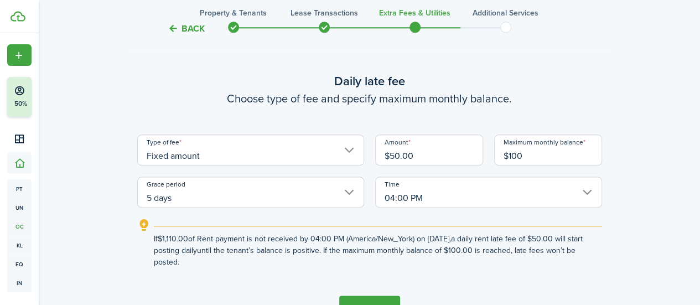
scroll to position [700, 0]
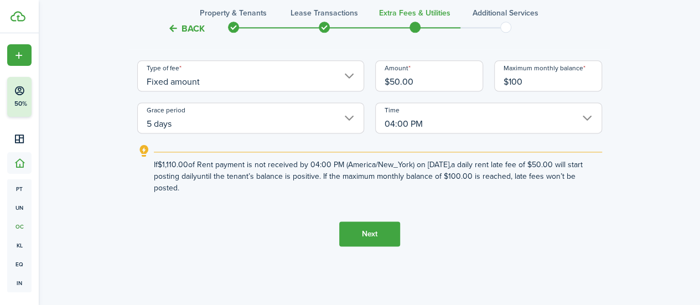
type input "$100.00"
click at [373, 235] on button "Next" at bounding box center [369, 233] width 61 height 25
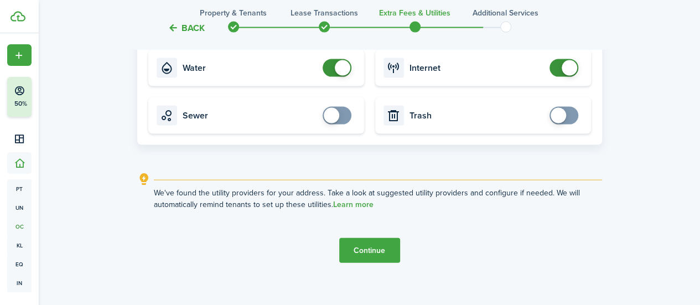
scroll to position [1095, 0]
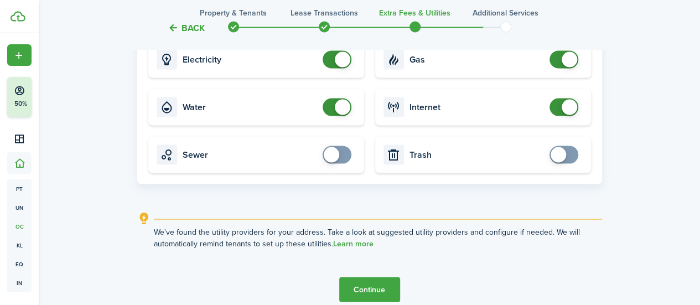
click at [381, 292] on button "Continue" at bounding box center [369, 289] width 61 height 25
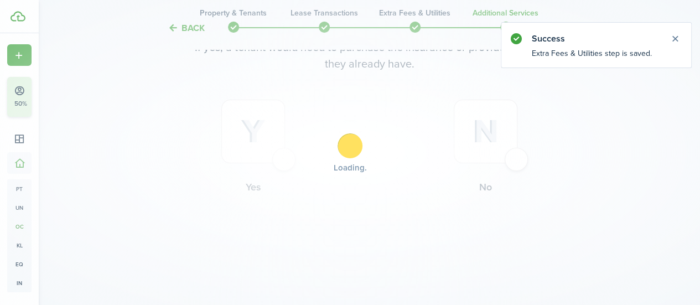
scroll to position [0, 0]
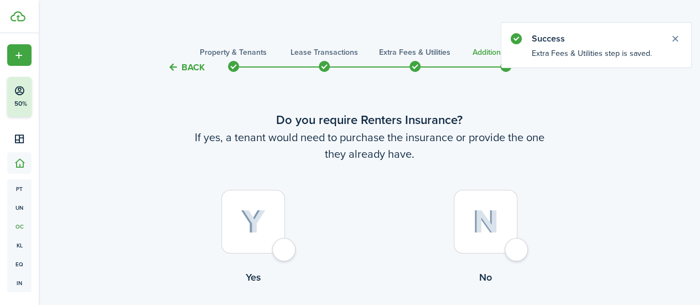
click at [297, 249] on label "Yes" at bounding box center [253, 240] width 232 height 100
radio input "true"
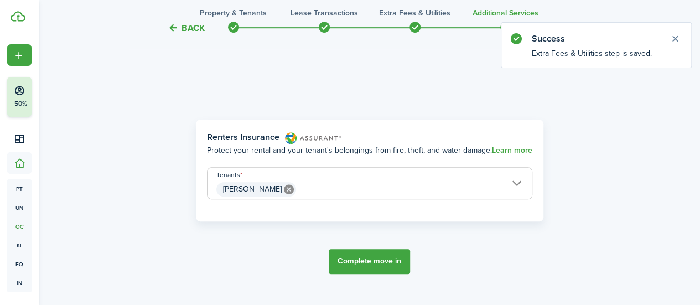
scroll to position [321, 0]
click at [339, 259] on button "Complete move in" at bounding box center [369, 261] width 81 height 25
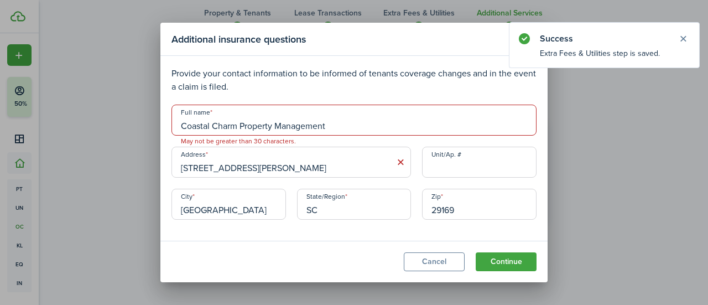
click at [340, 122] on input "Coastal Charm Property Management" at bounding box center [354, 120] width 365 height 31
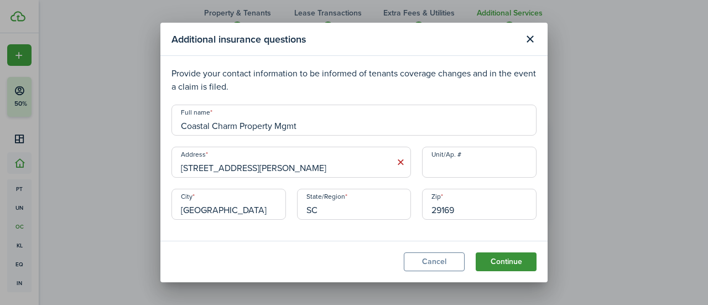
type input "Coastal Charm Property Mgmt"
click at [510, 260] on button "Continue" at bounding box center [506, 261] width 61 height 19
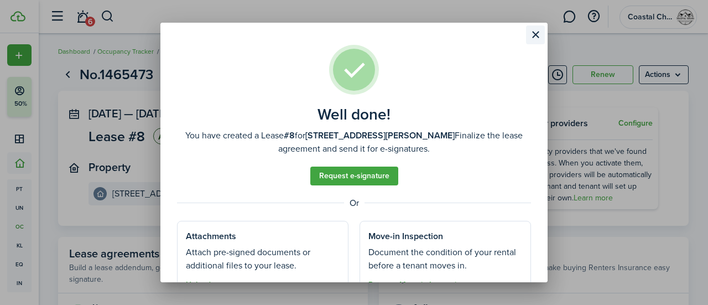
click at [536, 28] on button "Close modal" at bounding box center [535, 34] width 19 height 19
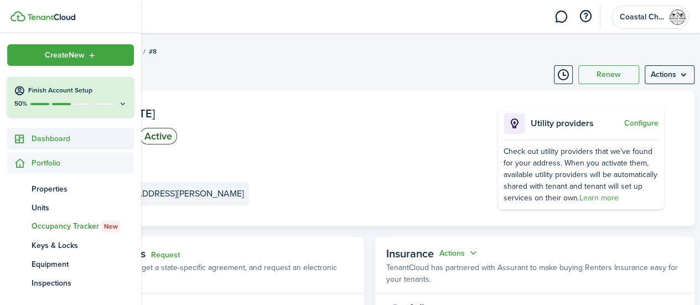
click at [59, 144] on span "Dashboard" at bounding box center [83, 139] width 102 height 12
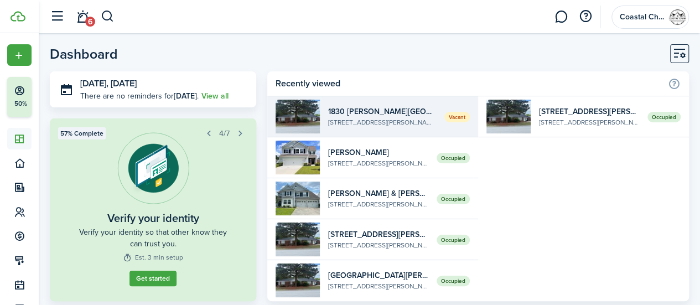
click at [397, 121] on widget-list-item-description "[STREET_ADDRESS][PERSON_NAME]" at bounding box center [382, 122] width 108 height 10
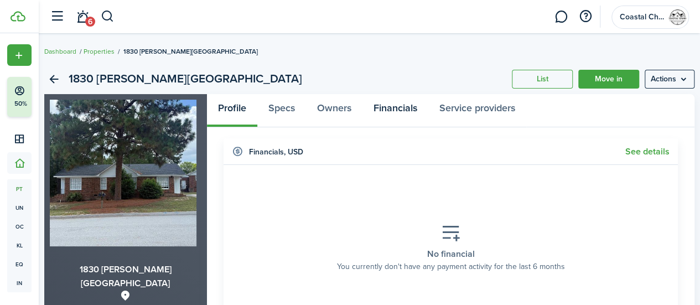
drag, startPoint x: 397, startPoint y: 121, endPoint x: 448, endPoint y: 215, distance: 107.0
click at [588, 70] on link "Move in" at bounding box center [608, 79] width 61 height 19
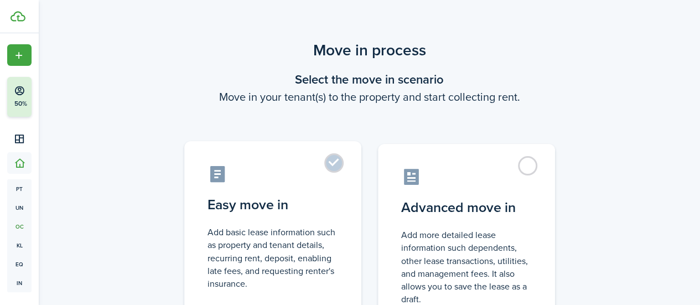
click at [333, 172] on label "Easy move in Add basic lease information such as property and tenant details, r…" at bounding box center [272, 233] width 177 height 185
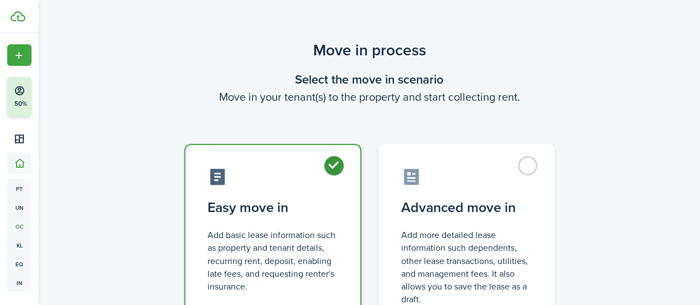
radio input "true"
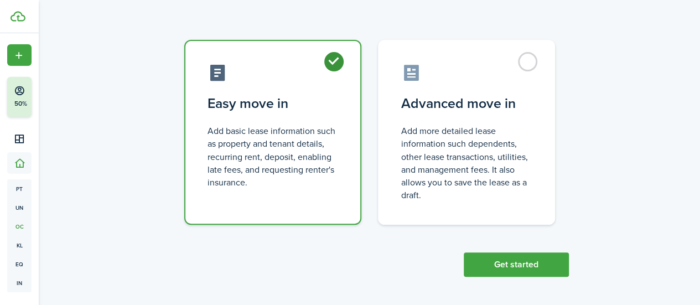
scroll to position [106, 0]
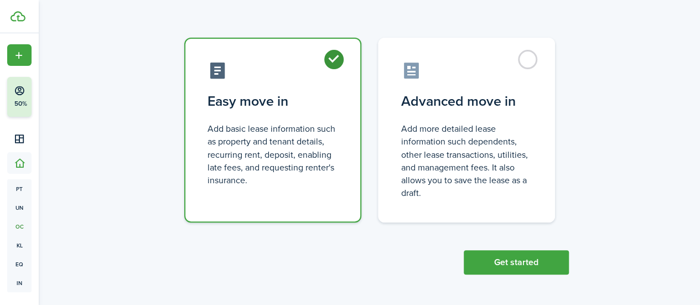
click at [524, 250] on scenario-actions "Get started" at bounding box center [516, 249] width 105 height 52
click at [524, 265] on button "Get started" at bounding box center [516, 262] width 105 height 24
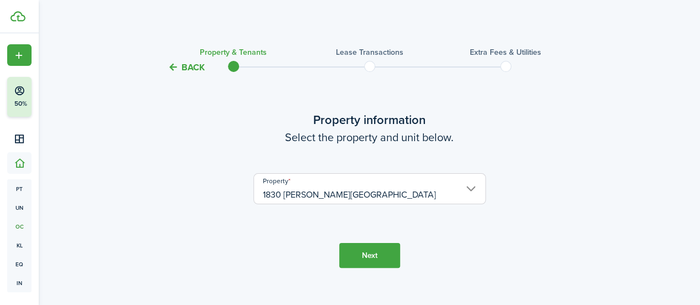
click at [368, 256] on button "Next" at bounding box center [369, 255] width 61 height 25
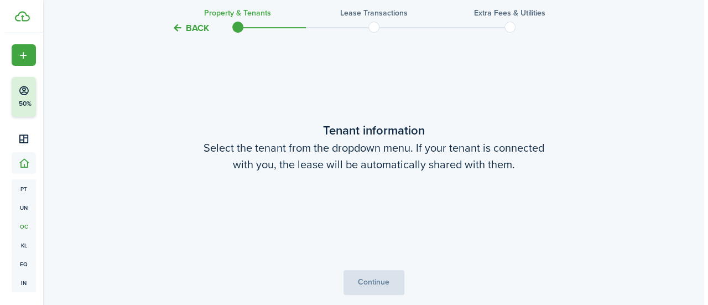
scroll to position [246, 0]
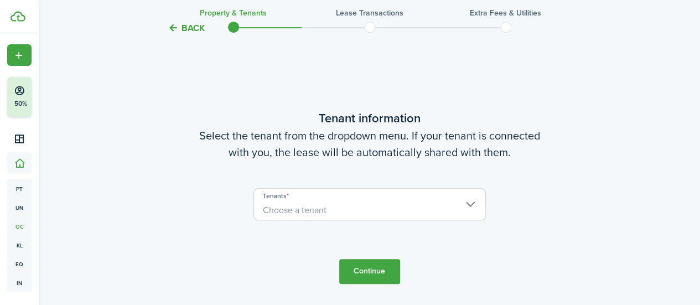
click at [341, 211] on span "Choose a tenant" at bounding box center [369, 210] width 231 height 19
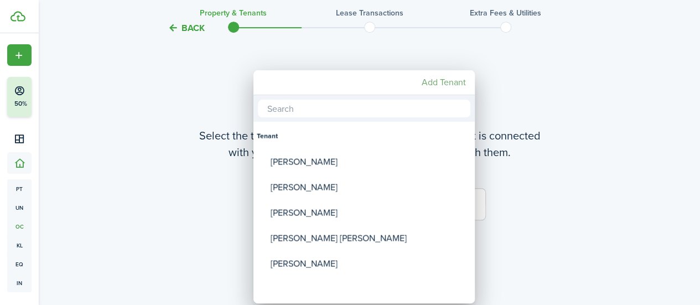
click at [456, 89] on mbsc-button "Add Tenant" at bounding box center [443, 83] width 53 height 20
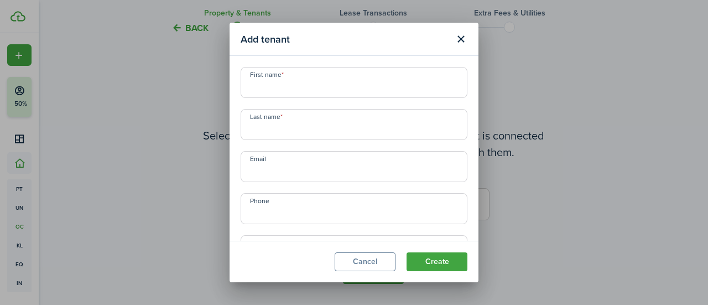
click at [298, 88] on input "First name" at bounding box center [354, 82] width 227 height 31
type input "sylvanues"
type input "Hepburn"
paste input "[EMAIL_ADDRESS][DOMAIN_NAME]"
type input "[EMAIL_ADDRESS][DOMAIN_NAME]"
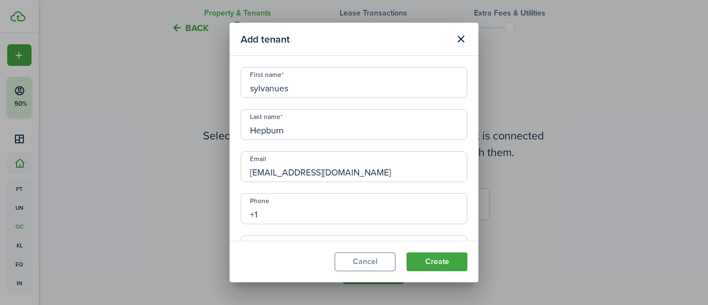
click at [323, 209] on input "+1" at bounding box center [354, 208] width 227 height 31
paste input "[PHONE_NUMBER]"
type input "[PHONE_NUMBER]"
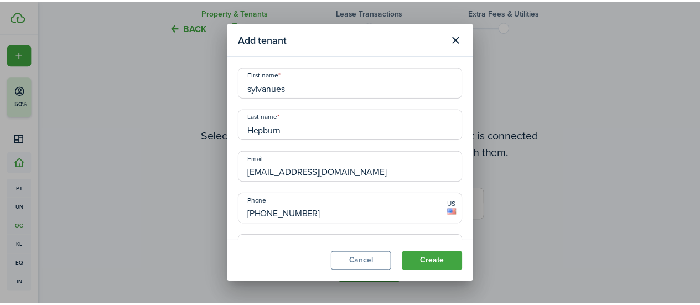
scroll to position [65, 0]
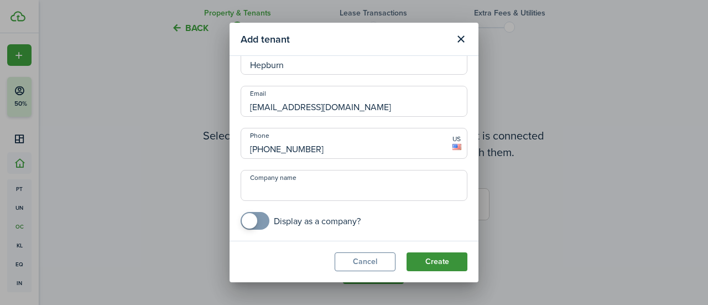
click at [435, 260] on button "Create" at bounding box center [437, 261] width 61 height 19
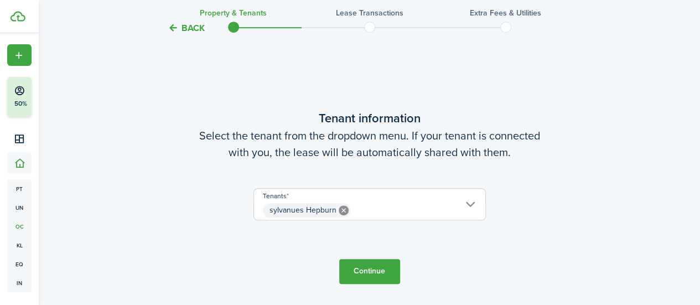
click at [376, 281] on button "Continue" at bounding box center [369, 271] width 61 height 25
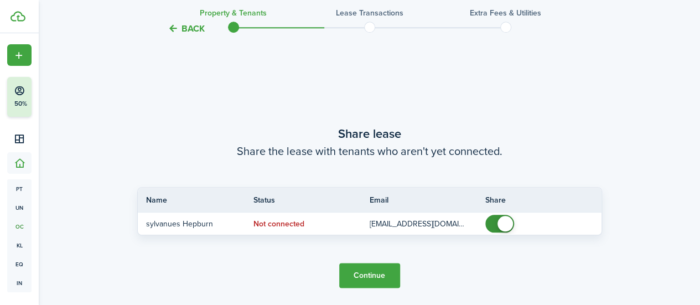
scroll to position [551, 0]
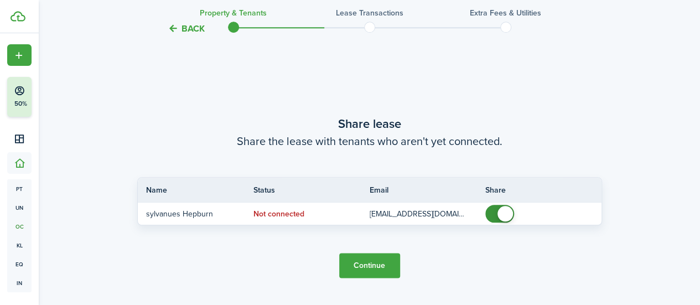
click at [382, 268] on button "Continue" at bounding box center [369, 265] width 61 height 25
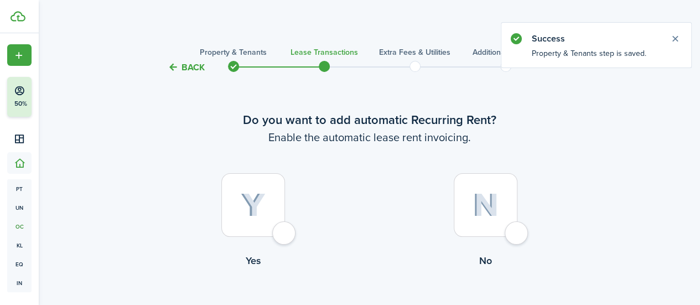
click at [285, 231] on div at bounding box center [253, 205] width 64 height 64
radio input "true"
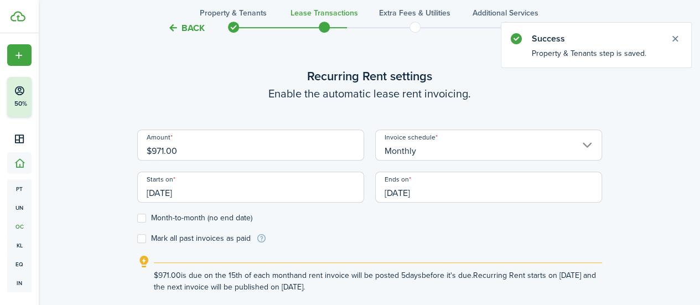
scroll to position [304, 0]
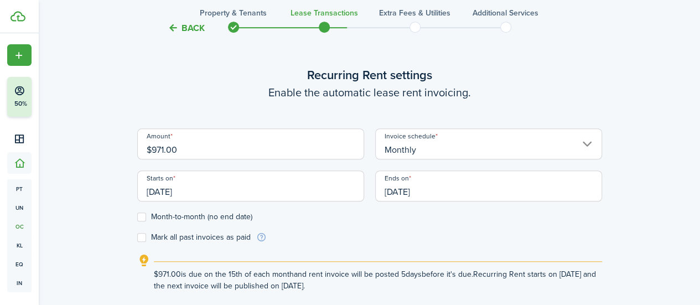
click at [293, 198] on input "[DATE]" at bounding box center [250, 185] width 227 height 31
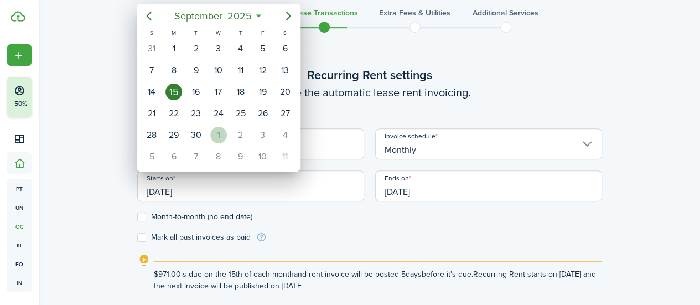
click at [216, 132] on div "1" at bounding box center [218, 135] width 17 height 17
type input "[DATE]"
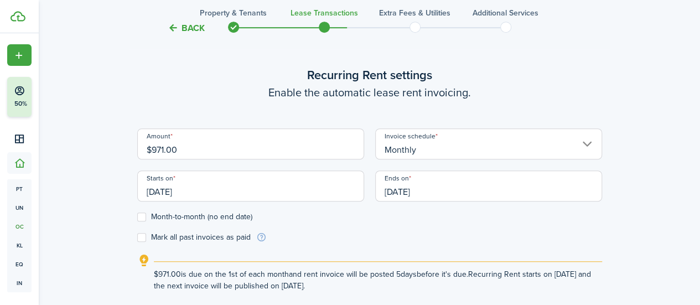
scroll to position [0, 0]
click at [530, 187] on input "[DATE]" at bounding box center [488, 185] width 227 height 31
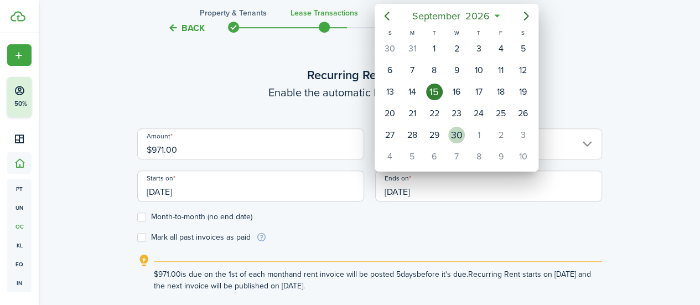
click at [456, 133] on div "30" at bounding box center [456, 135] width 17 height 17
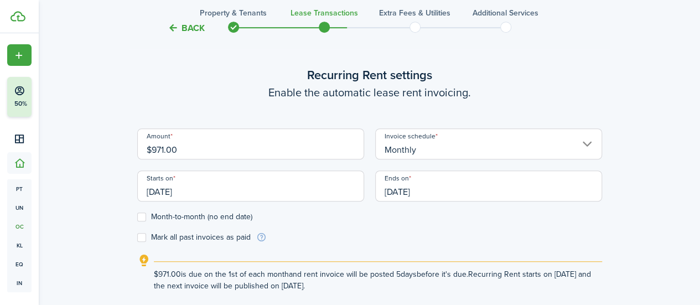
click at [466, 191] on input "[DATE]" at bounding box center [488, 185] width 227 height 31
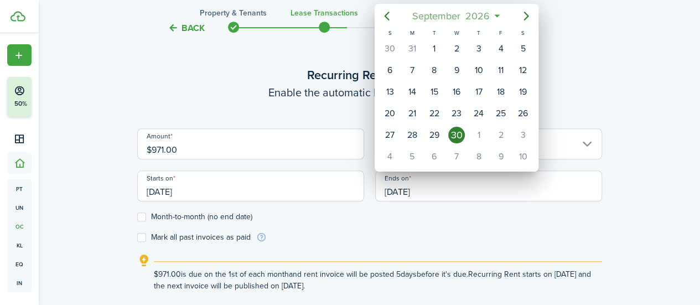
click at [444, 16] on span "September" at bounding box center [436, 16] width 53 height 20
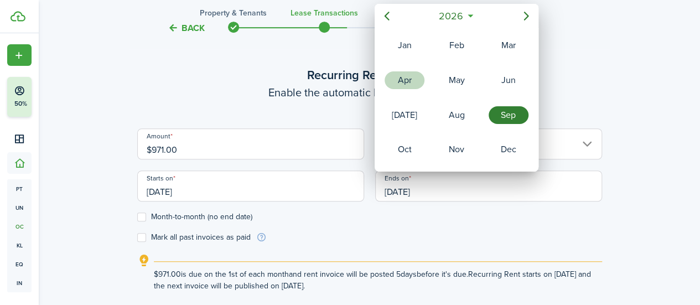
click at [408, 68] on div "Apr" at bounding box center [404, 80] width 44 height 33
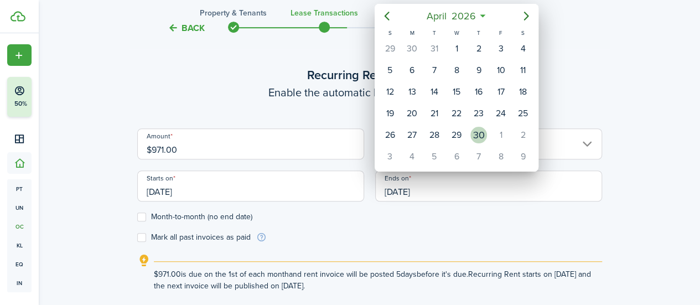
click at [477, 128] on div "30" at bounding box center [478, 135] width 17 height 17
type input "[DATE]"
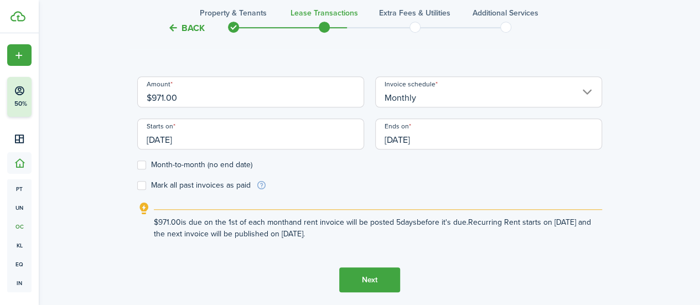
scroll to position [358, 0]
click at [380, 274] on button "Next" at bounding box center [369, 278] width 61 height 25
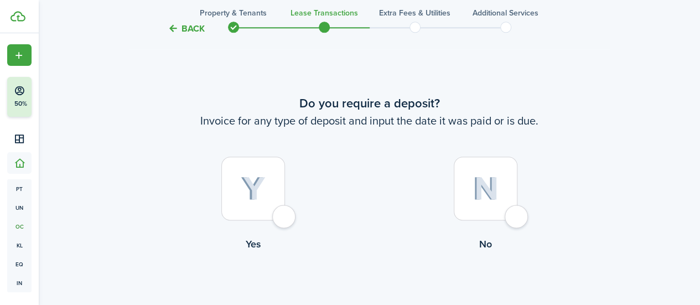
scroll to position [627, 0]
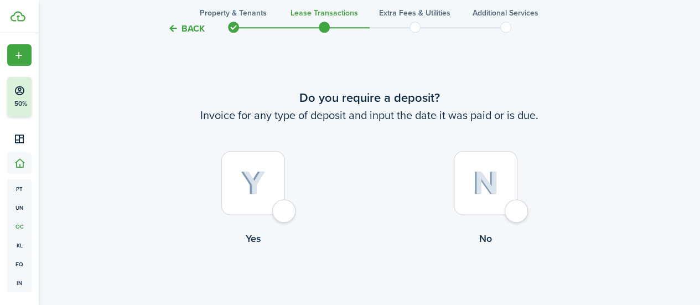
click at [285, 206] on div at bounding box center [253, 183] width 64 height 64
radio input "true"
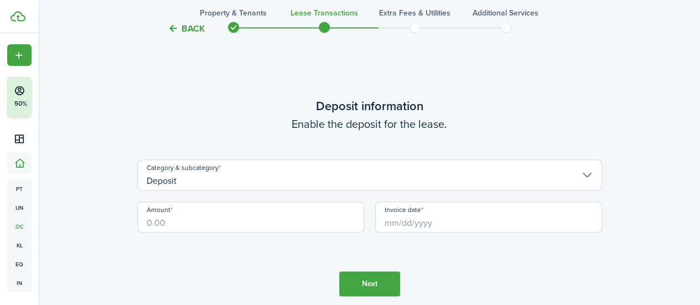
scroll to position [932, 0]
click at [288, 220] on input "Amount" at bounding box center [250, 216] width 227 height 31
click at [454, 225] on input "Invoice date" at bounding box center [488, 216] width 227 height 31
type input "$971.00"
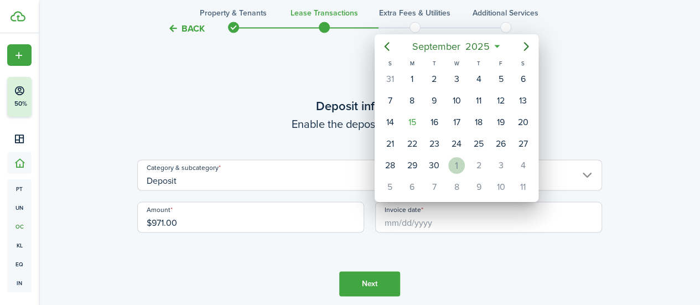
click at [463, 158] on div "1" at bounding box center [456, 165] width 17 height 17
type input "[DATE]"
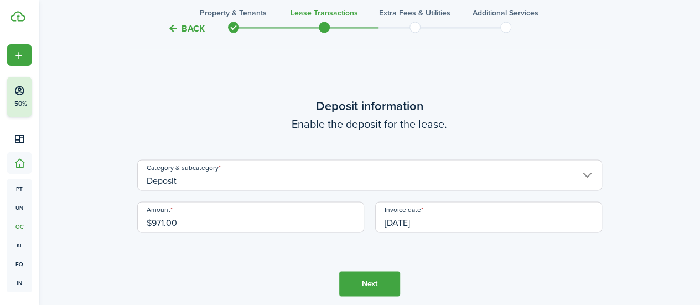
click at [381, 282] on button "Next" at bounding box center [369, 283] width 61 height 25
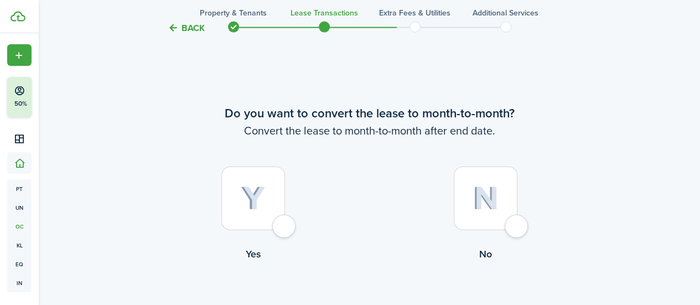
scroll to position [1238, 0]
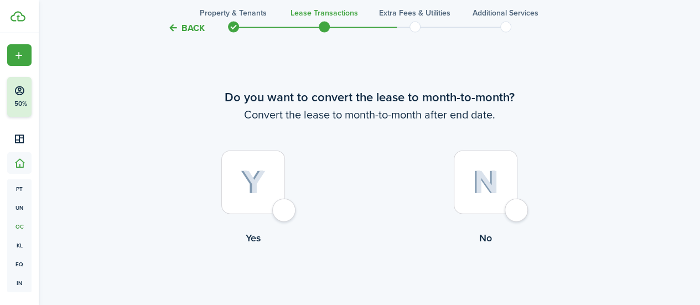
click at [509, 210] on div at bounding box center [486, 183] width 64 height 64
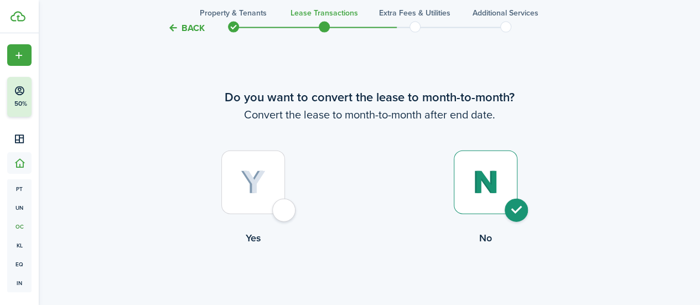
radio input "true"
click at [387, 286] on button "Continue" at bounding box center [369, 290] width 61 height 25
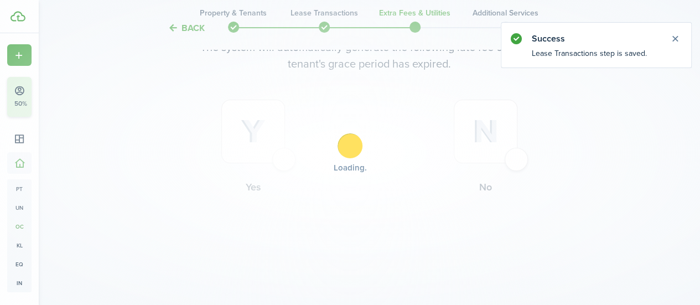
scroll to position [0, 0]
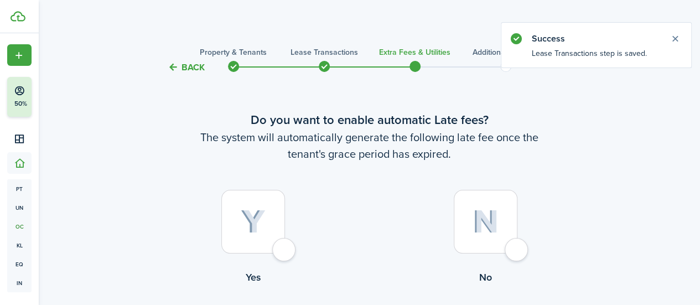
click at [285, 251] on div at bounding box center [253, 222] width 64 height 64
radio input "true"
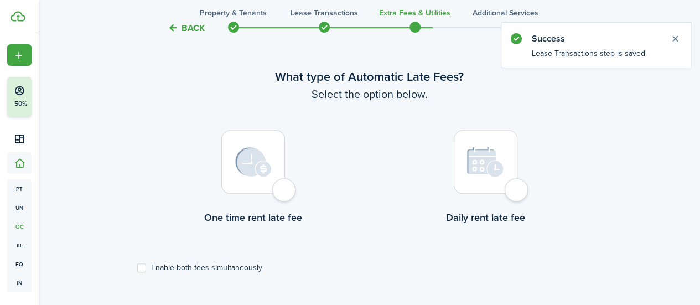
click at [490, 174] on img at bounding box center [485, 162] width 37 height 31
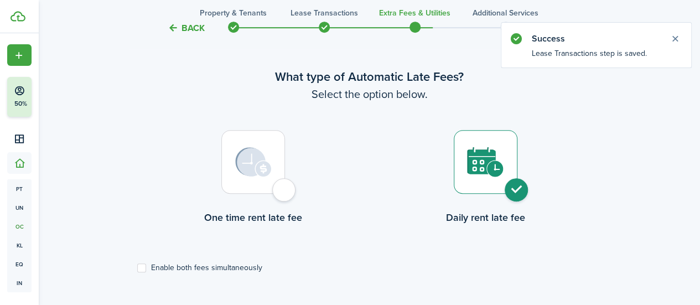
radio input "true"
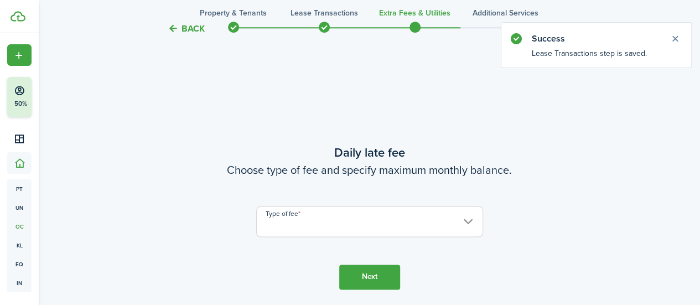
scroll to position [626, 0]
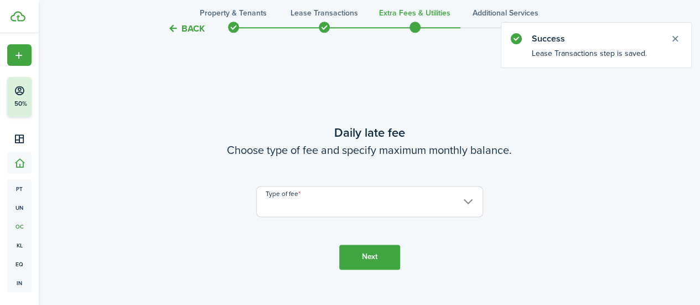
click at [446, 197] on input "Type of fee" at bounding box center [369, 201] width 227 height 31
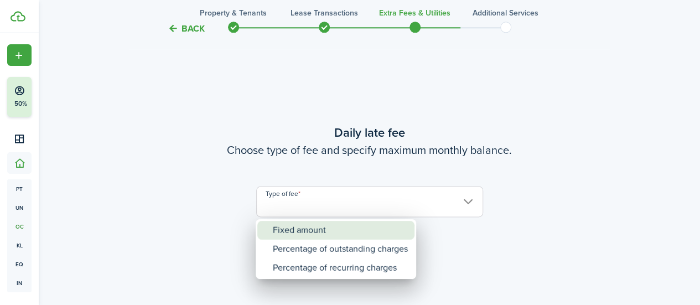
click at [355, 233] on div "Fixed amount" at bounding box center [340, 230] width 135 height 19
type input "Fixed amount"
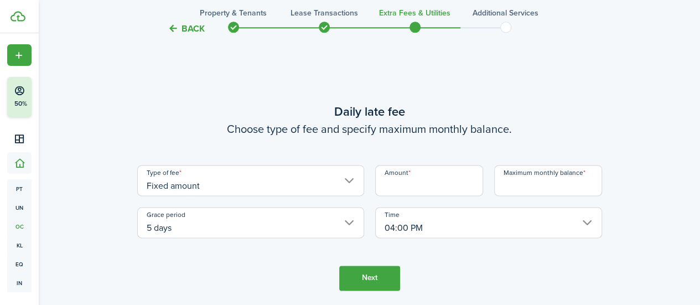
click at [421, 181] on input "Amount" at bounding box center [429, 180] width 108 height 31
type input "$50.00"
click at [525, 185] on input "Maximum monthly balance" at bounding box center [548, 180] width 108 height 31
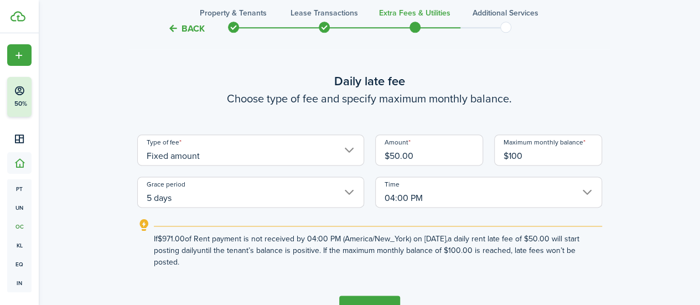
type input "$100.00"
click at [385, 298] on button "Next" at bounding box center [369, 308] width 61 height 25
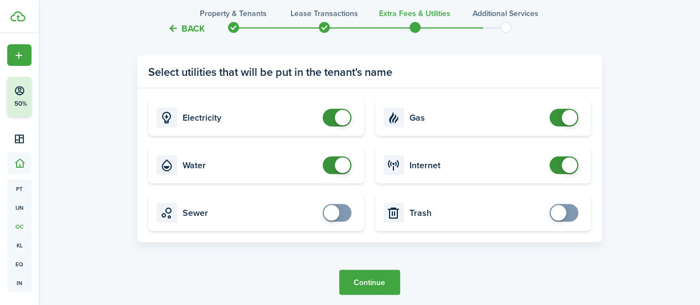
scroll to position [1080, 0]
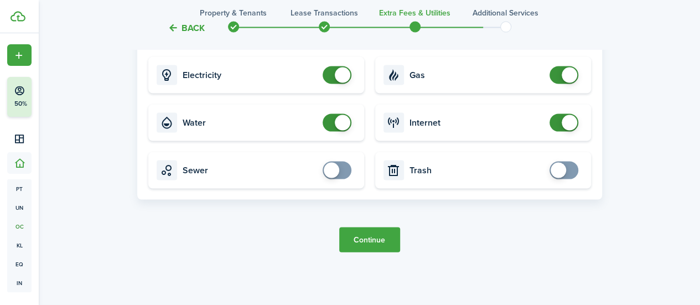
click at [351, 237] on button "Continue" at bounding box center [369, 239] width 61 height 25
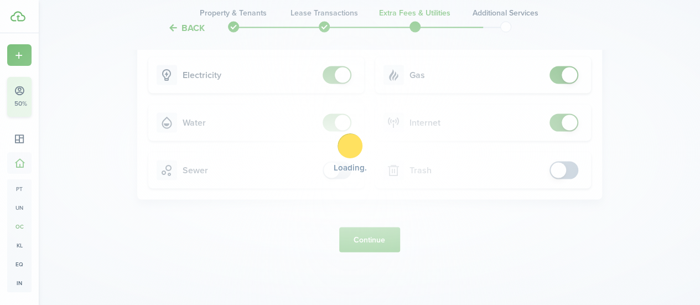
scroll to position [0, 0]
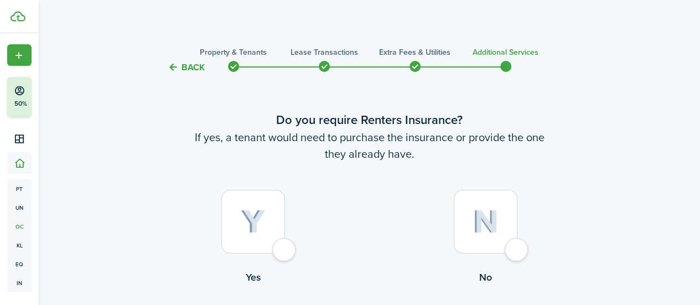
click at [285, 254] on div at bounding box center [253, 222] width 64 height 64
radio input "true"
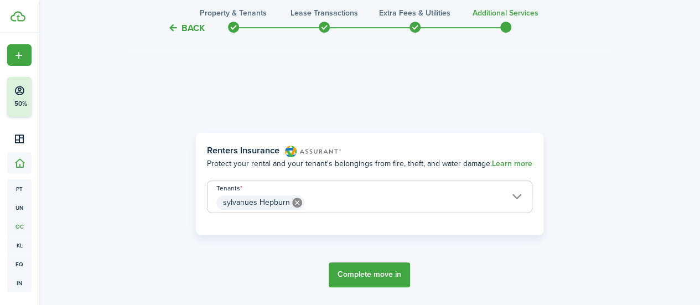
scroll to position [321, 0]
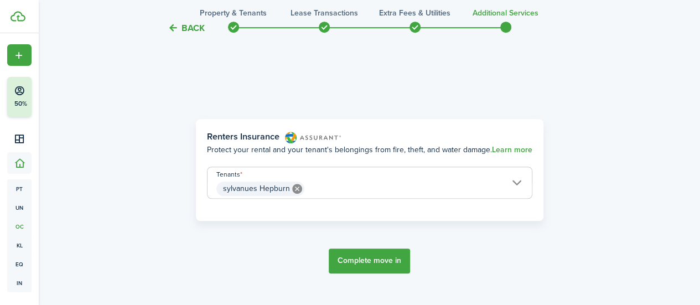
click at [375, 258] on button "Complete move in" at bounding box center [369, 261] width 81 height 25
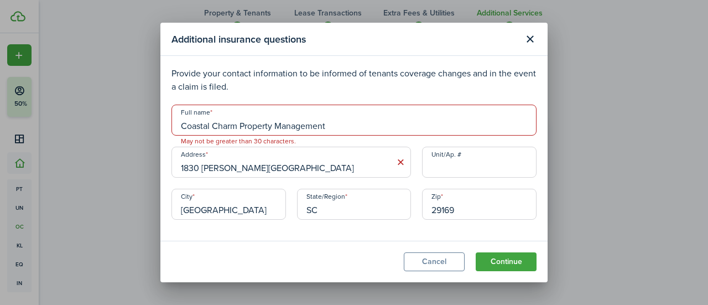
click at [339, 126] on input "Coastal Charm Property Management" at bounding box center [354, 120] width 365 height 31
type input "Coastal Charm Property Mgmt"
click at [320, 161] on input "1830 [PERSON_NAME][GEOGRAPHIC_DATA]" at bounding box center [292, 162] width 240 height 31
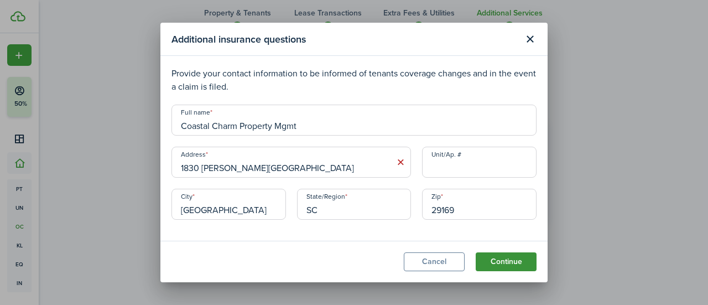
click at [508, 261] on button "Continue" at bounding box center [506, 261] width 61 height 19
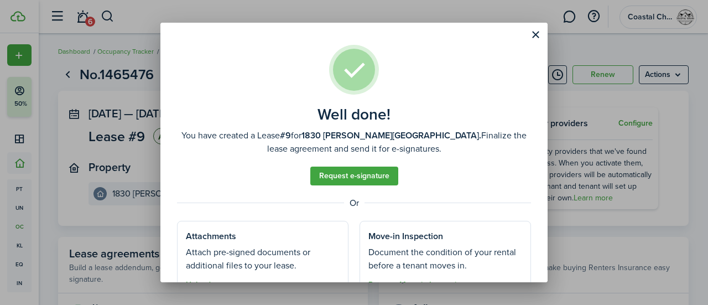
click at [139, 75] on div "Well done! You have created a Lease #9 for 1830 [PERSON_NAME] St. Finalize the …" at bounding box center [354, 152] width 708 height 305
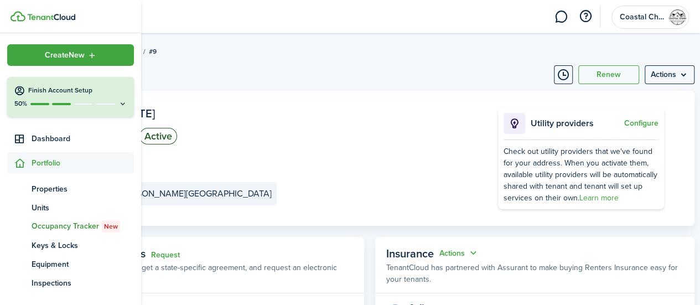
click at [90, 94] on h4 "Finish Account Setup" at bounding box center [77, 90] width 99 height 9
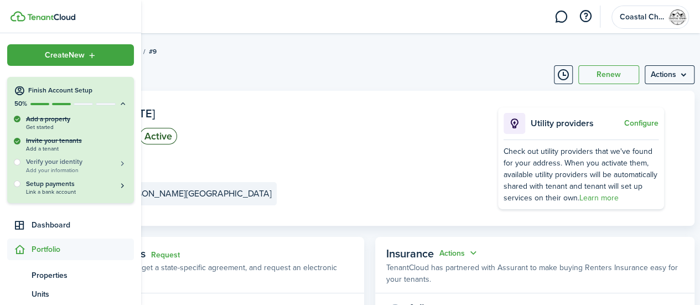
click at [84, 165] on h5 "Verify your identity" at bounding box center [76, 161] width 101 height 9
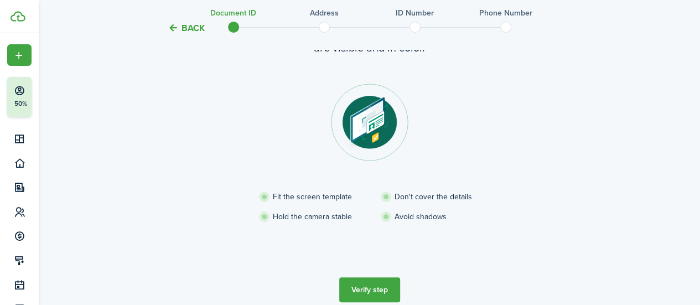
scroll to position [117, 0]
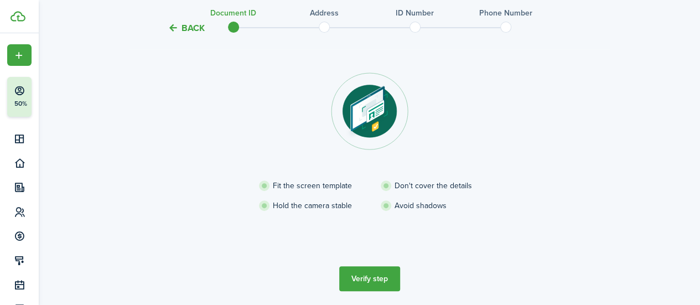
click at [365, 277] on button "Verify step" at bounding box center [369, 278] width 61 height 25
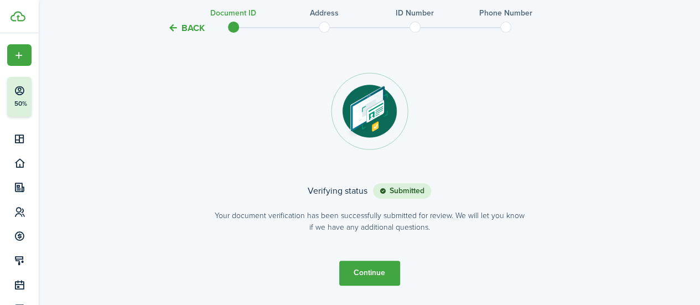
click at [376, 278] on button "Continue" at bounding box center [369, 273] width 61 height 25
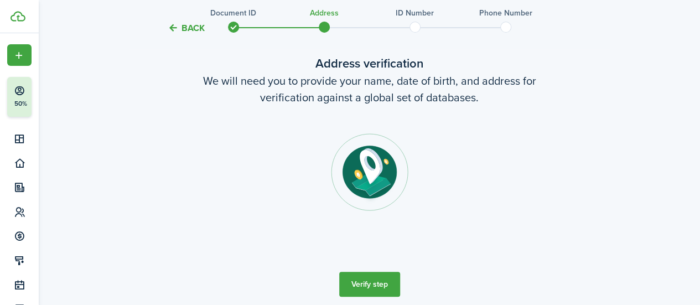
scroll to position [61, 0]
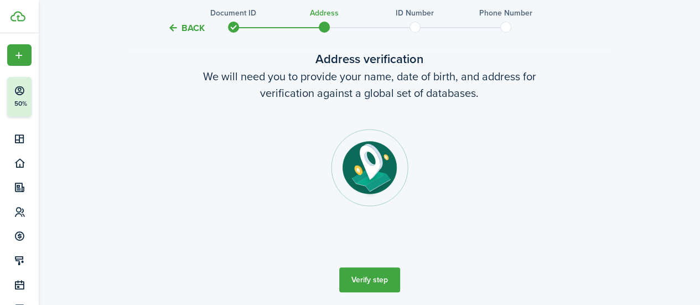
click at [358, 265] on tc-wizard-step "Address verification We will need you to provide your name, date of birth, and …" at bounding box center [369, 171] width 465 height 287
click at [363, 279] on button "Verify step" at bounding box center [369, 279] width 61 height 25
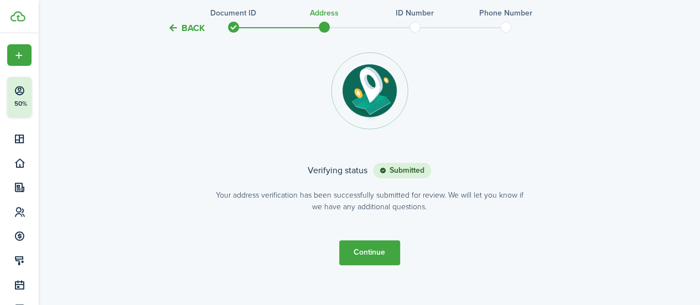
scroll to position [150, 0]
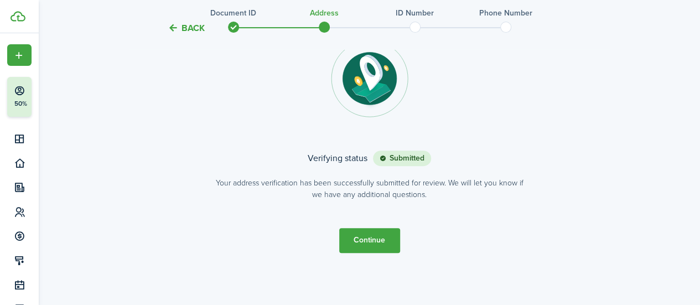
click at [373, 249] on button "Continue" at bounding box center [369, 240] width 61 height 25
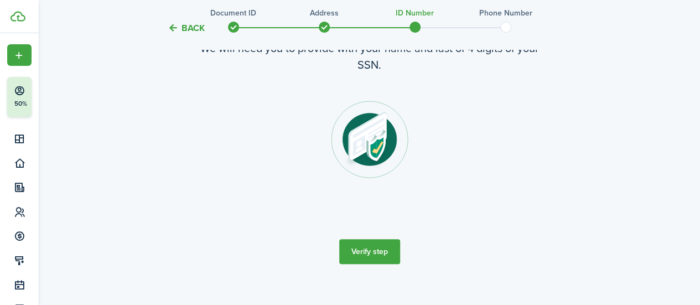
scroll to position [92, 0]
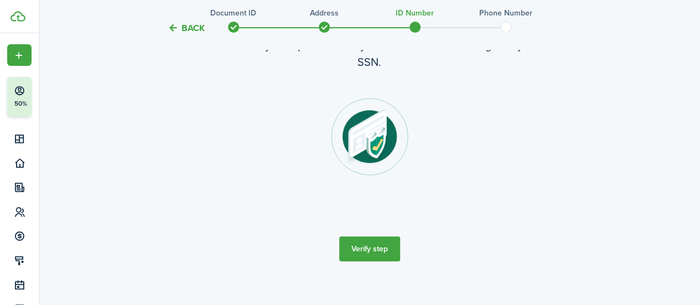
click at [370, 248] on button "Verify step" at bounding box center [369, 248] width 61 height 25
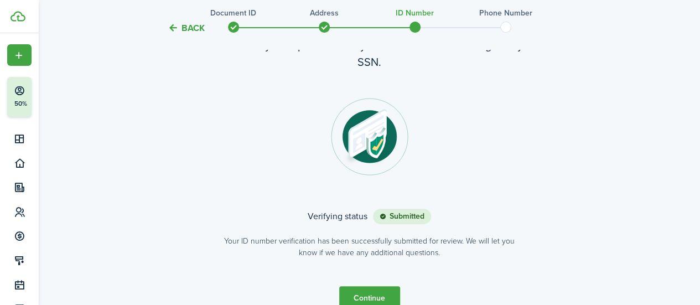
click at [371, 292] on button "Continue" at bounding box center [369, 298] width 61 height 25
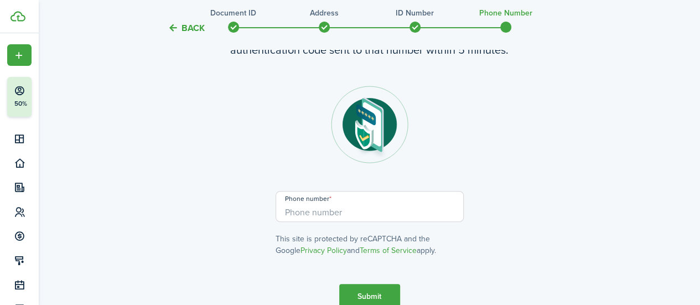
scroll to position [139, 0]
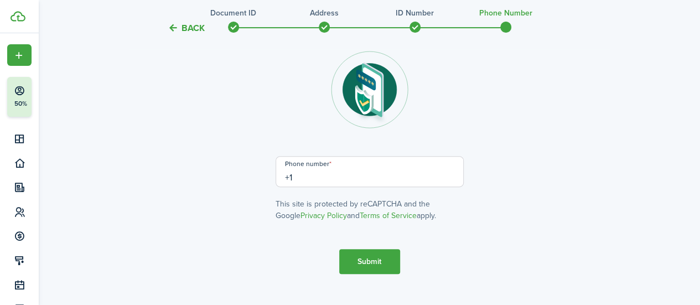
click at [371, 169] on input "+1" at bounding box center [370, 171] width 188 height 31
type input "[PHONE_NUMBER]"
click at [369, 262] on button "Submit" at bounding box center [369, 261] width 61 height 25
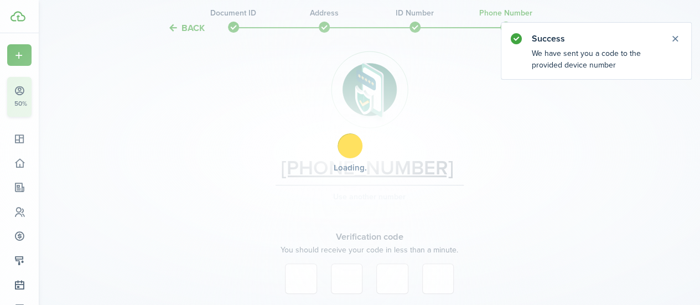
scroll to position [254, 0]
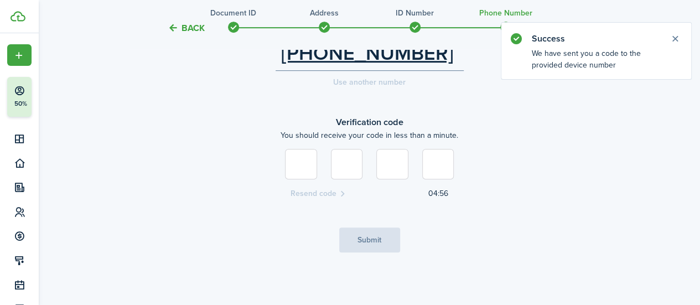
type input "4"
type input "1"
type input "6"
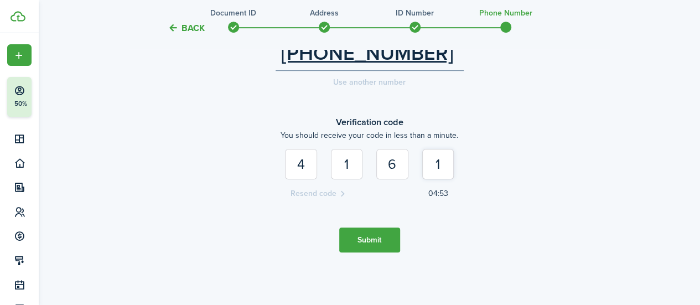
type input "1"
click at [358, 242] on button "Submit" at bounding box center [369, 239] width 61 height 25
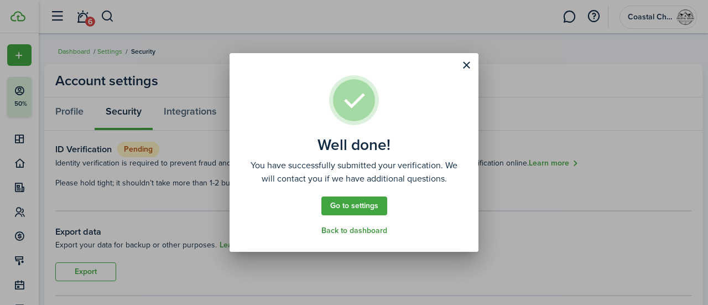
click at [345, 231] on link "Back to dashboard" at bounding box center [355, 230] width 66 height 9
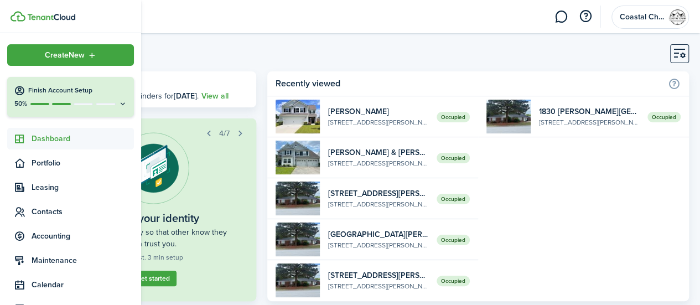
click at [53, 97] on button "Finish Account Setup 50%" at bounding box center [70, 97] width 127 height 40
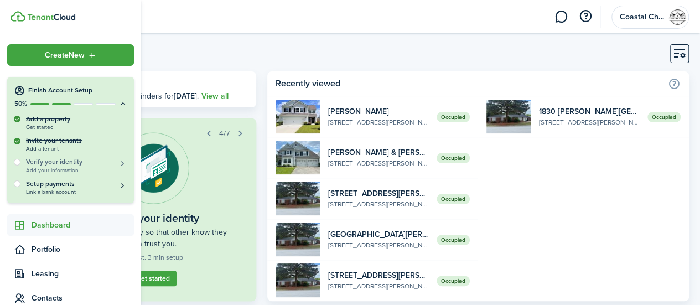
click at [78, 168] on span "Add your information" at bounding box center [76, 170] width 101 height 6
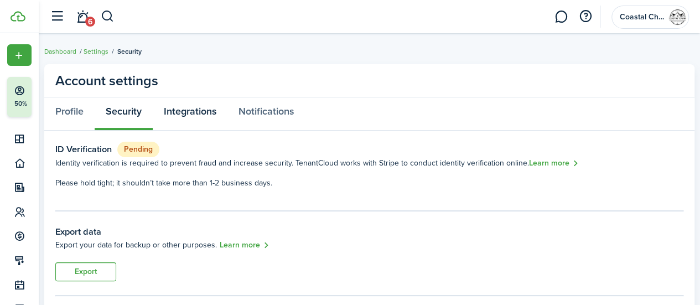
click at [202, 101] on link "Integrations" at bounding box center [190, 113] width 75 height 33
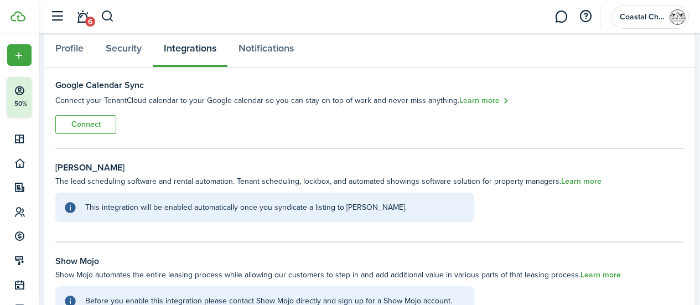
scroll to position [101, 0]
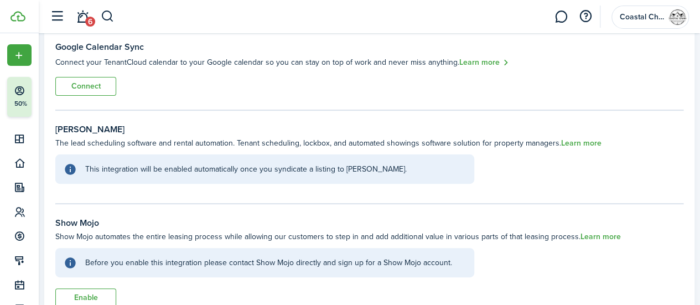
drag, startPoint x: 462, startPoint y: 139, endPoint x: 708, endPoint y: 173, distance: 248.1
click at [700, 173] on html "Create New Finish Account Setup 50% Dashboard Portfolio Leasing Contacts Accoun…" at bounding box center [350, 51] width 700 height 305
click at [501, 117] on panel-main-body "Google Calendar Sync Connect your TenantCloud calendar to your Google calendar …" at bounding box center [369, 218] width 650 height 378
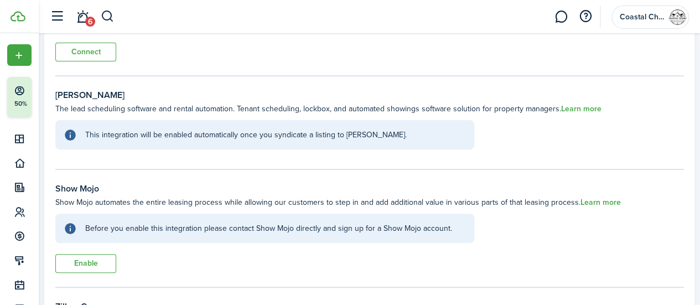
scroll to position [138, 0]
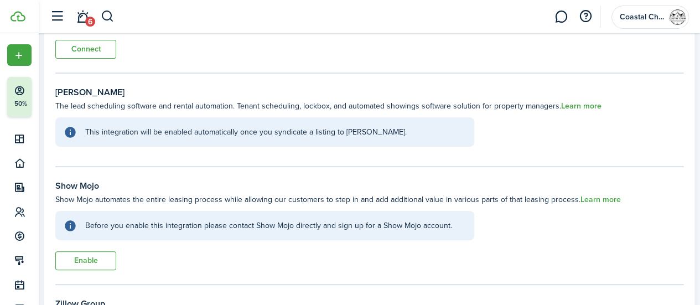
click at [91, 272] on panel-main-body "Google Calendar Sync Connect your TenantCloud calendar to your Google calendar …" at bounding box center [369, 181] width 650 height 378
click at [87, 265] on button "Enable" at bounding box center [85, 260] width 61 height 19
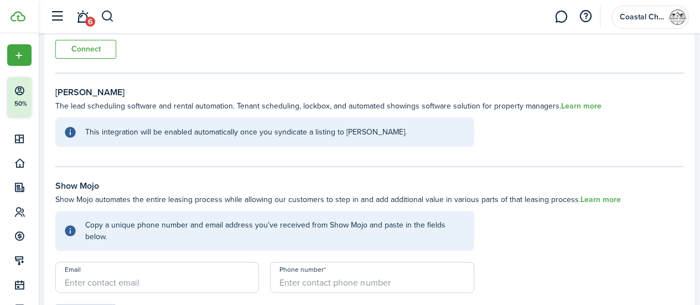
scroll to position [160, 0]
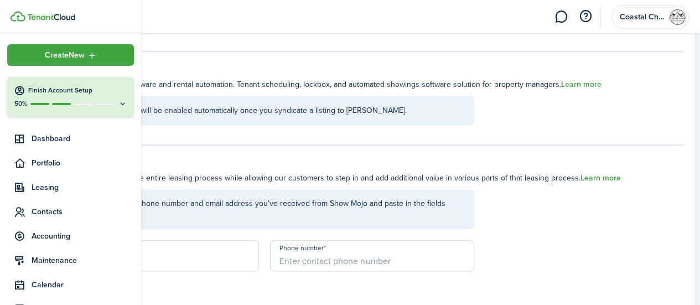
click at [68, 100] on div "50%" at bounding box center [70, 103] width 113 height 9
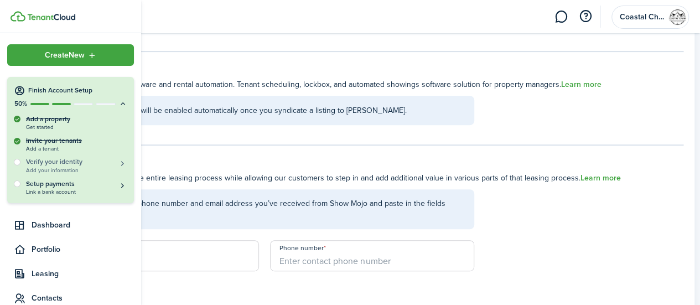
click at [71, 165] on h5 "Verify your identity" at bounding box center [76, 161] width 101 height 9
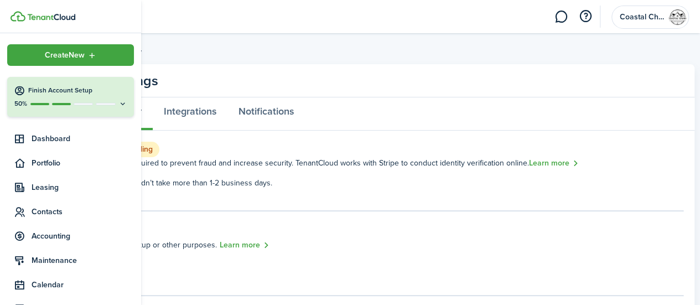
click at [96, 94] on h4 "Finish Account Setup" at bounding box center [77, 90] width 99 height 9
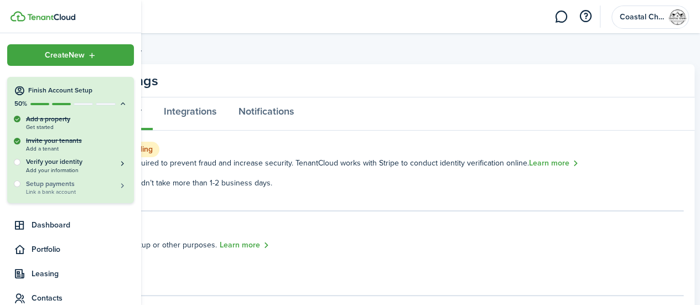
click at [63, 185] on h5 "Setup payments" at bounding box center [76, 184] width 101 height 10
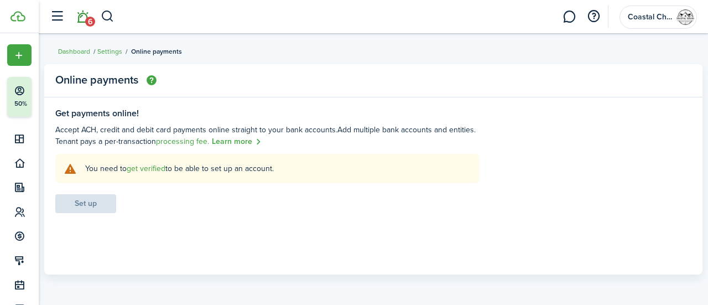
click at [87, 20] on span "6" at bounding box center [90, 22] width 10 height 10
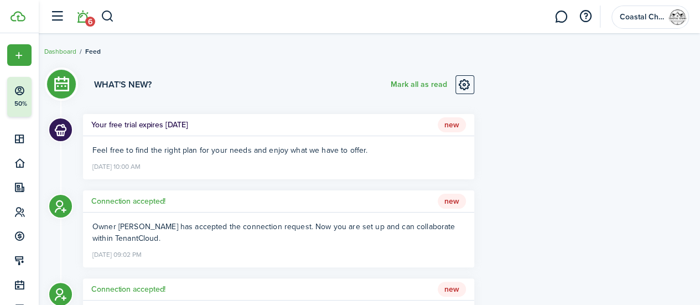
click at [325, 146] on ng-component "Feel free to find the right plan for your needs and enjoy what we have to offer." at bounding box center [229, 150] width 275 height 12
click at [667, 22] on account-user-avatar "Coastal Charm Property Management" at bounding box center [650, 17] width 77 height 23
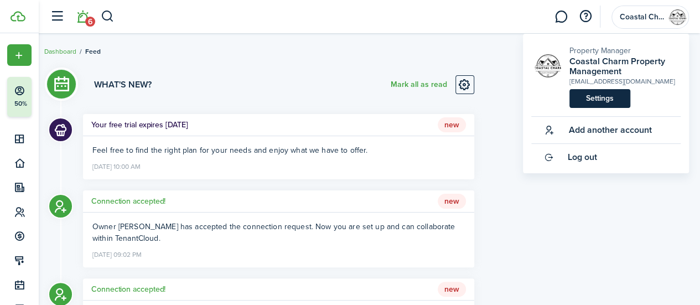
click at [609, 102] on link "Settings" at bounding box center [600, 98] width 61 height 19
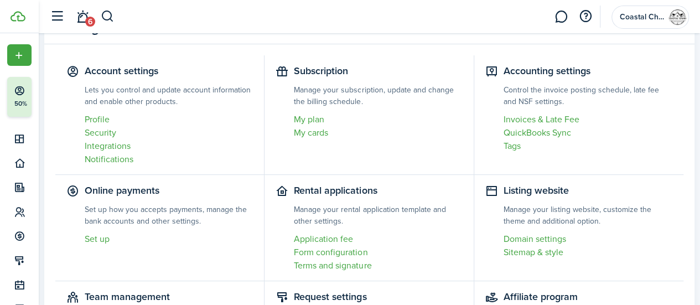
scroll to position [50, 0]
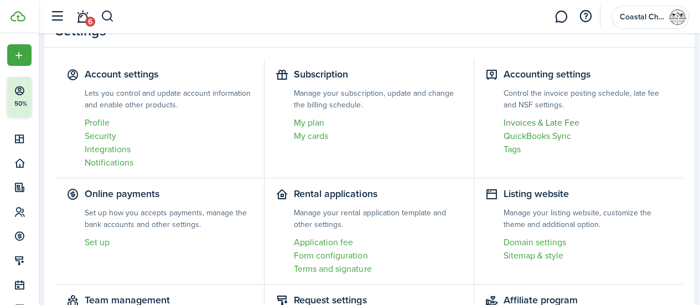
click at [561, 123] on link "Invoices & Late Fee" at bounding box center [588, 122] width 169 height 13
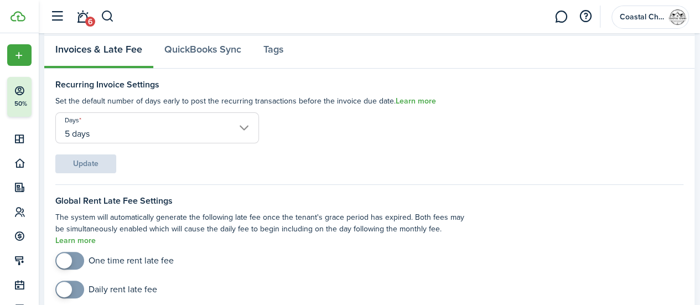
scroll to position [155, 0]
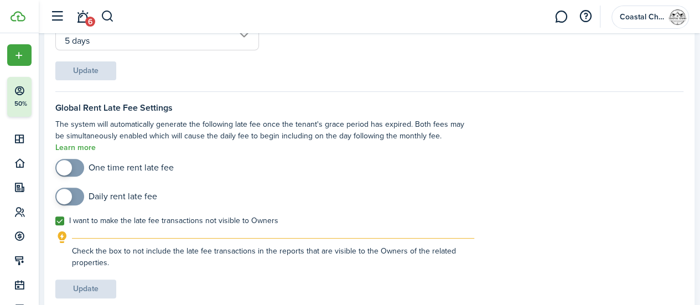
checkbox input "true"
click at [75, 188] on span at bounding box center [69, 197] width 11 height 18
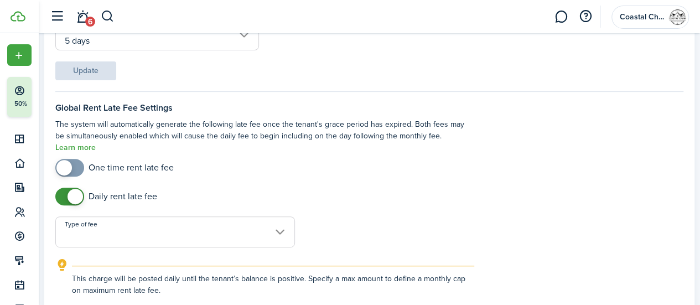
click at [101, 218] on input "Type of fee" at bounding box center [175, 231] width 240 height 31
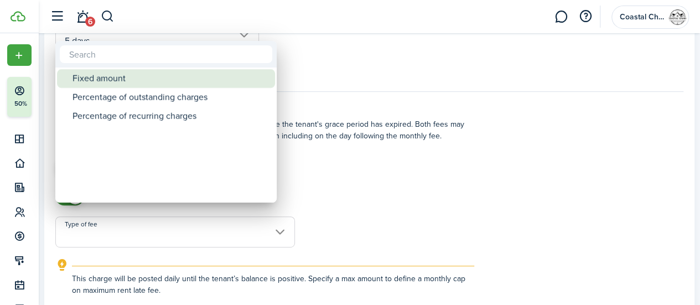
click at [115, 76] on div "Fixed amount" at bounding box center [171, 78] width 196 height 19
type input "Fixed amount"
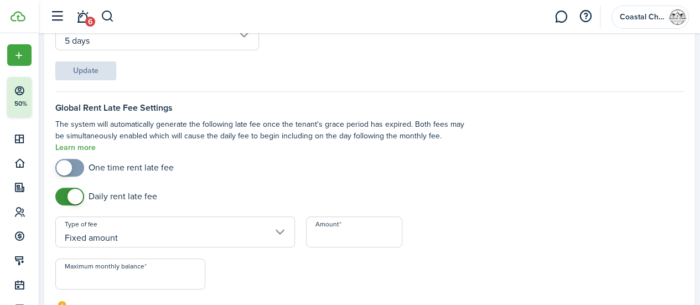
click at [365, 216] on input "Amount" at bounding box center [354, 231] width 96 height 31
click at [330, 163] on div "One time rent late fee" at bounding box center [265, 168] width 430 height 18
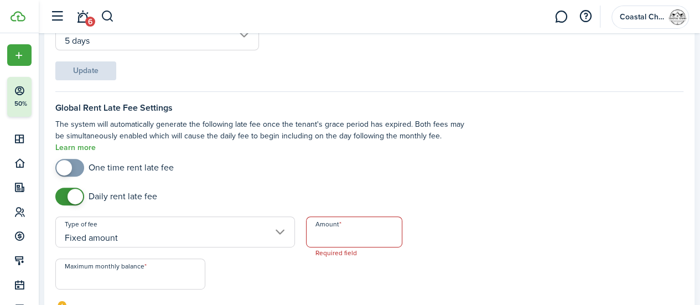
click at [330, 163] on div "One time rent late fee" at bounding box center [265, 168] width 430 height 18
click at [330, 227] on input "Amount" at bounding box center [354, 231] width 96 height 31
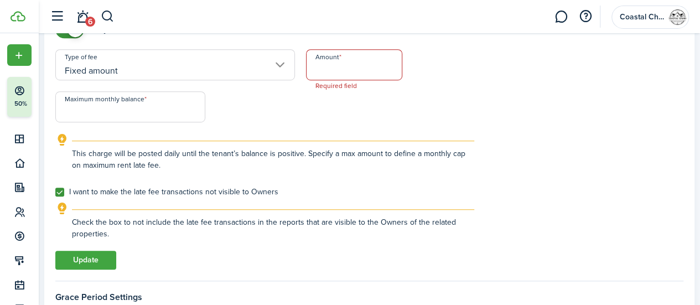
scroll to position [321, 0]
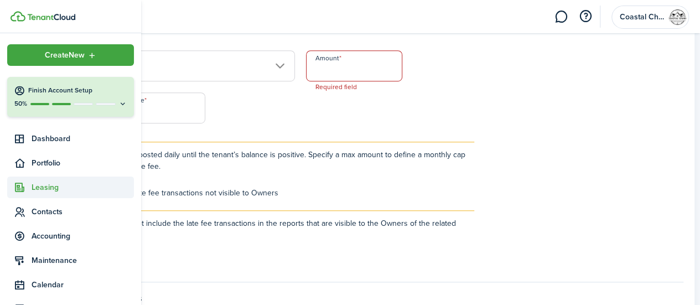
click at [54, 186] on span "Leasing" at bounding box center [83, 188] width 102 height 12
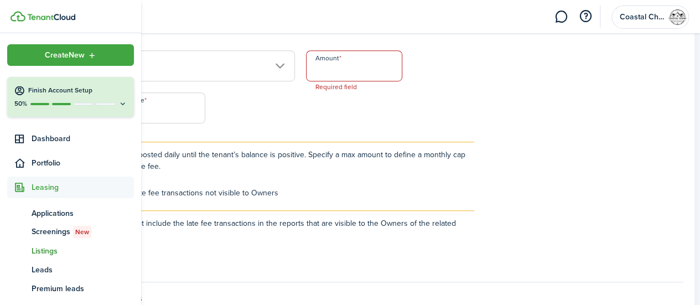
click at [55, 250] on span "Listings" at bounding box center [83, 251] width 102 height 12
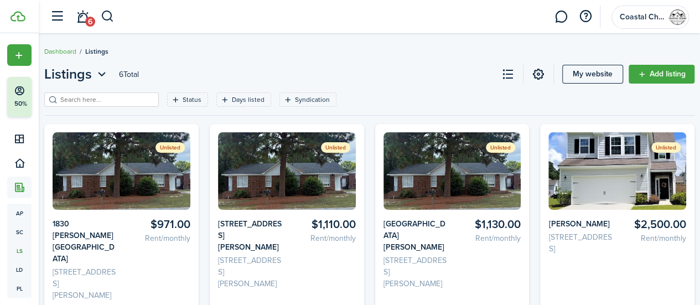
click at [125, 178] on img at bounding box center [122, 170] width 138 height 77
click at [154, 122] on listing-list-filter "Status Days listed Syndication Save filters Clear all" at bounding box center [369, 108] width 650 height 32
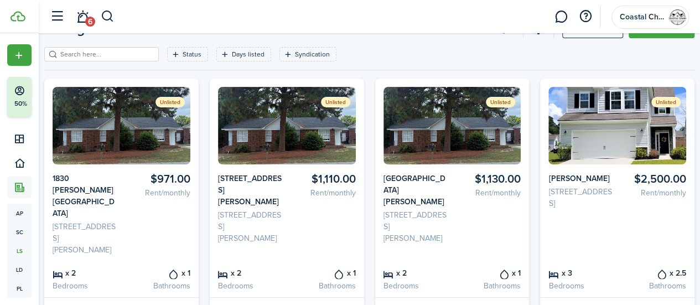
scroll to position [44, 0]
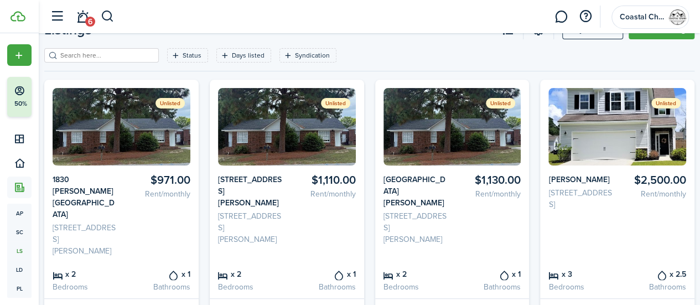
click at [103, 133] on img at bounding box center [122, 126] width 138 height 77
click at [144, 110] on img at bounding box center [122, 126] width 138 height 77
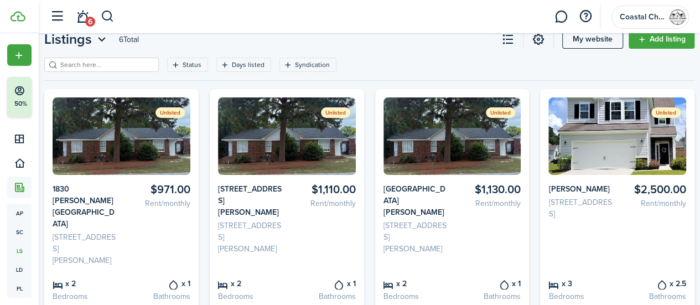
click at [144, 110] on img at bounding box center [122, 135] width 138 height 77
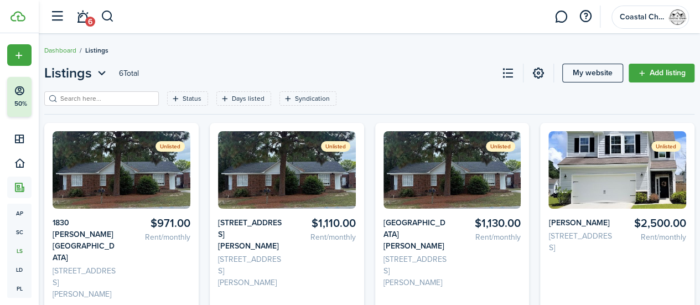
scroll to position [0, 0]
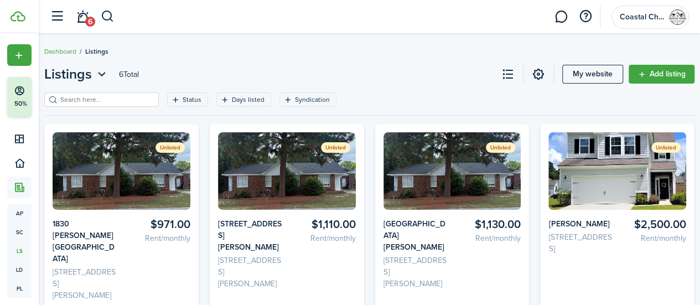
click at [136, 196] on img at bounding box center [122, 170] width 138 height 77
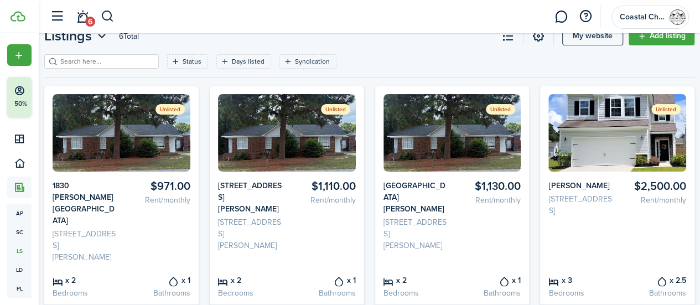
click at [96, 228] on card-listing-description "[STREET_ADDRESS][PERSON_NAME]" at bounding box center [85, 245] width 65 height 35
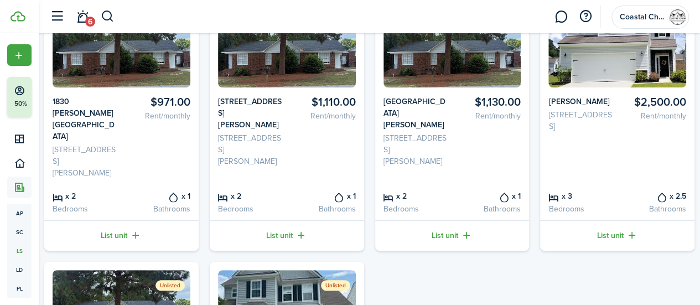
scroll to position [133, 0]
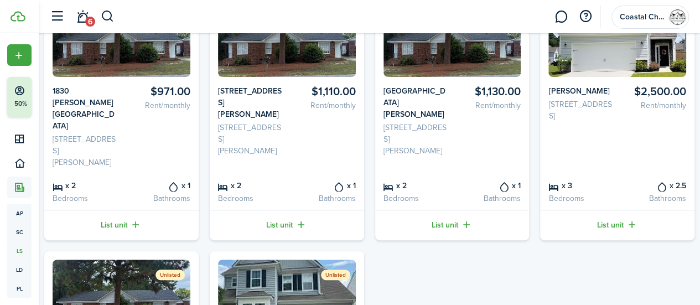
click at [104, 179] on card-listing-title "x 2" at bounding box center [85, 185] width 65 height 12
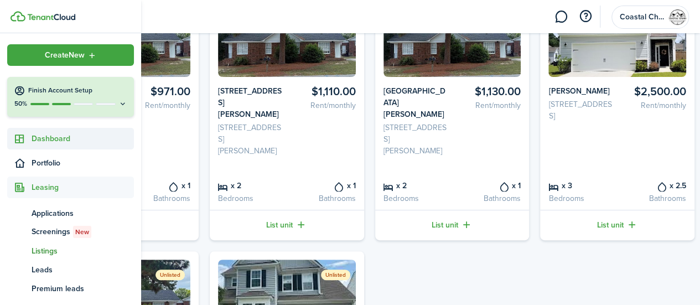
click at [60, 137] on span "Dashboard" at bounding box center [83, 139] width 102 height 12
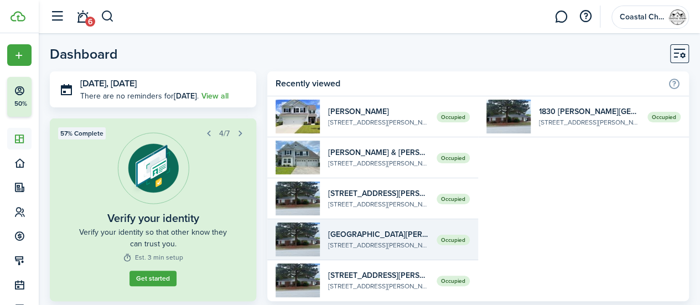
click at [395, 236] on widget-list-item-title "[GEOGRAPHIC_DATA][PERSON_NAME]" at bounding box center [378, 235] width 100 height 12
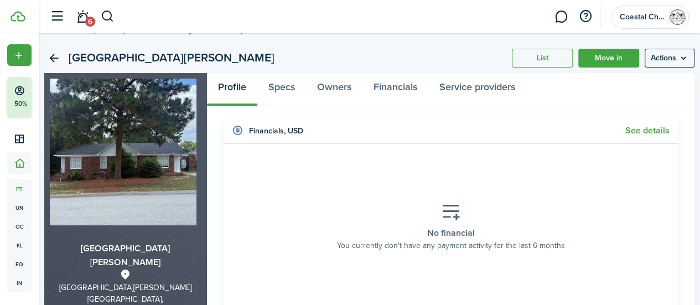
click at [384, 64] on div "1826 [PERSON_NAME] St List Move in Actions" at bounding box center [369, 58] width 650 height 30
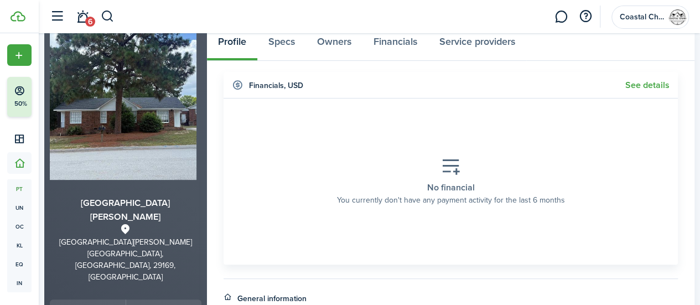
scroll to position [44, 0]
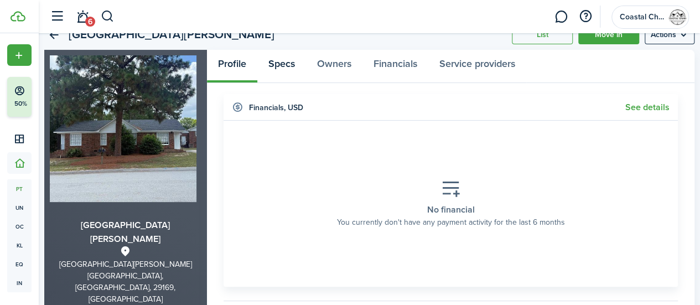
click at [295, 66] on link "Specs" at bounding box center [281, 66] width 49 height 33
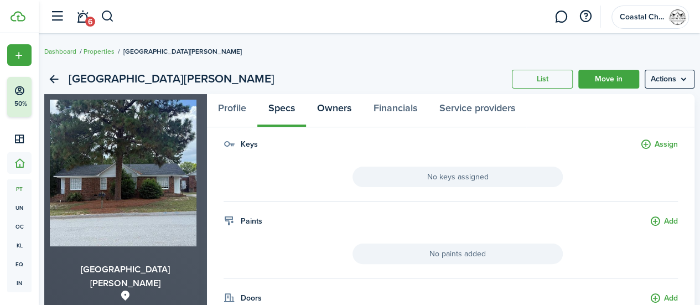
click at [345, 110] on link "Owners" at bounding box center [334, 110] width 56 height 33
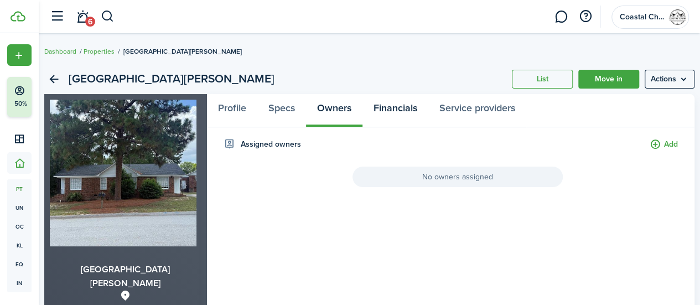
click at [394, 110] on link "Financials" at bounding box center [396, 110] width 66 height 33
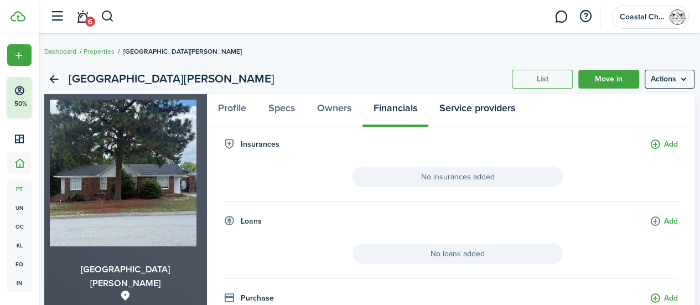
click at [465, 106] on link "Service providers" at bounding box center [477, 110] width 98 height 33
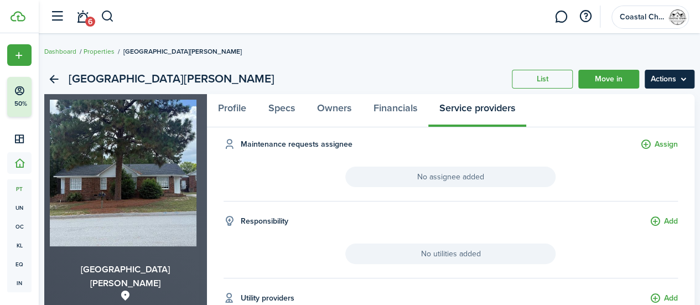
click at [654, 82] on menu-btn "Actions" at bounding box center [670, 79] width 50 height 19
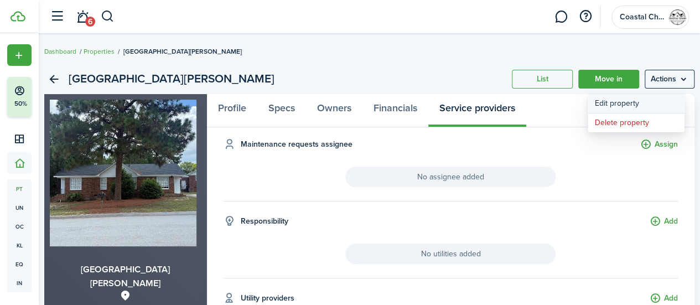
click at [624, 105] on link "Edit property" at bounding box center [636, 103] width 97 height 19
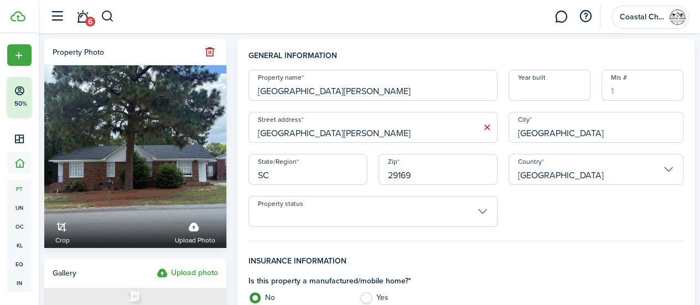
click at [581, 216] on div "Property name [STREET_ADDRESS][PERSON_NAME] Year built [GEOGRAPHIC_DATA] addres…" at bounding box center [466, 148] width 446 height 157
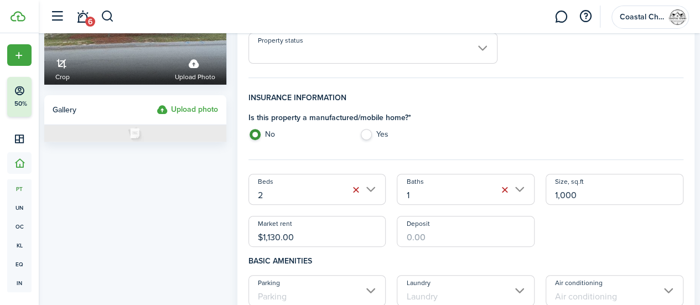
scroll to position [172, 0]
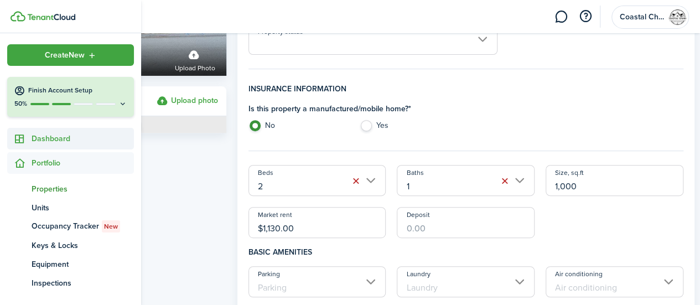
click at [56, 142] on span "Dashboard" at bounding box center [83, 139] width 102 height 12
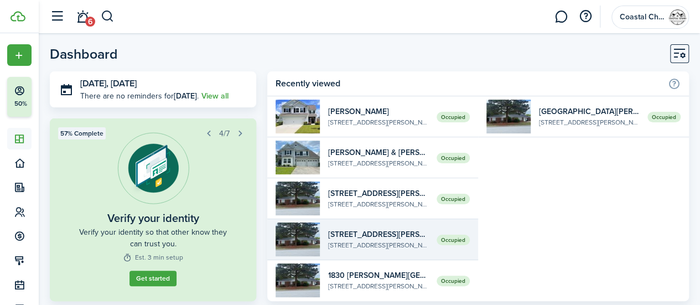
click at [347, 234] on widget-list-item-title "[STREET_ADDRESS][PERSON_NAME]" at bounding box center [378, 235] width 100 height 12
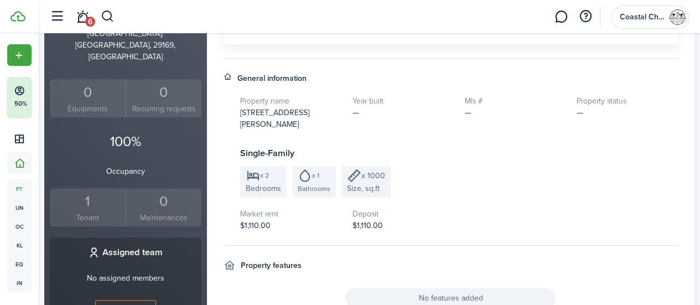
scroll to position [288, 0]
click at [99, 211] on small "Tenant" at bounding box center [88, 217] width 70 height 12
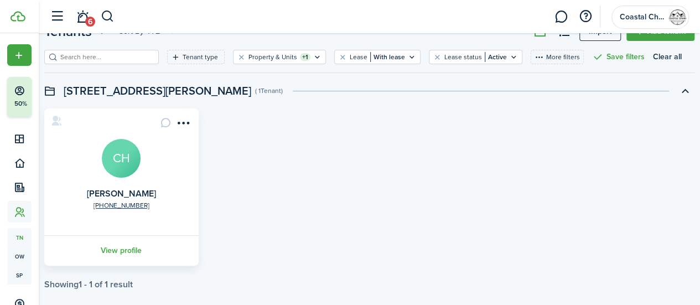
scroll to position [44, 0]
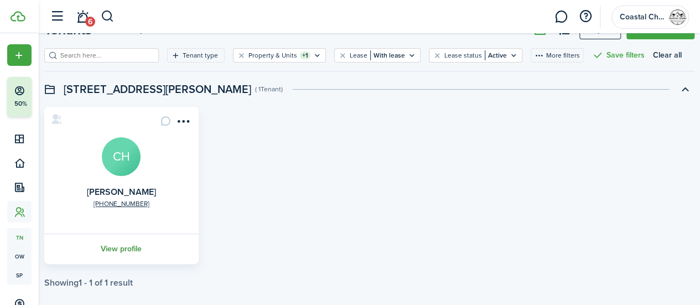
click at [114, 250] on link "View profile" at bounding box center [122, 249] width 158 height 30
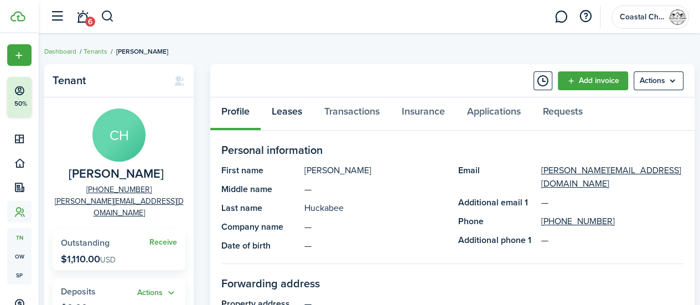
click at [282, 104] on link "Leases" at bounding box center [287, 113] width 53 height 33
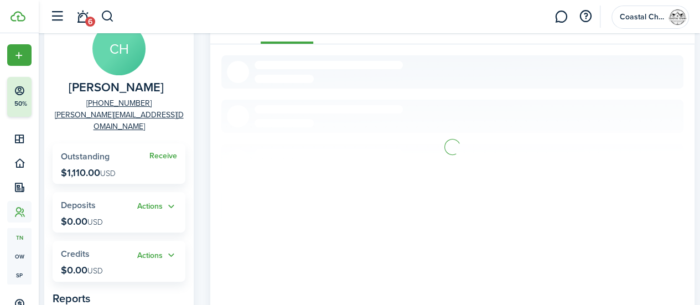
scroll to position [89, 0]
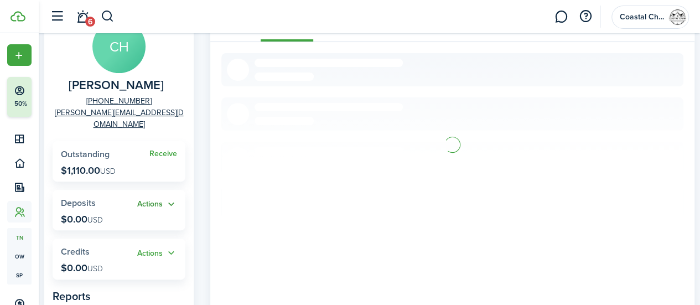
click at [161, 198] on button "Actions" at bounding box center [157, 204] width 40 height 13
click at [97, 215] on link "Add" at bounding box center [128, 214] width 97 height 19
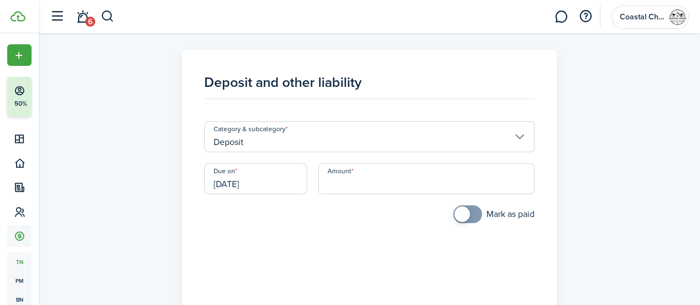
click at [361, 182] on input "Amount" at bounding box center [426, 178] width 216 height 31
type input "$1,110.00"
checkbox input "true"
click at [454, 214] on span at bounding box center [461, 213] width 15 height 15
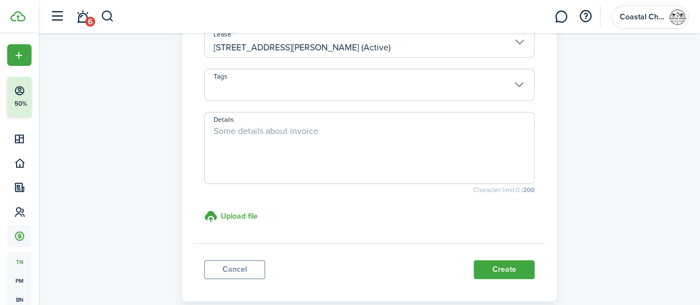
scroll to position [308, 0]
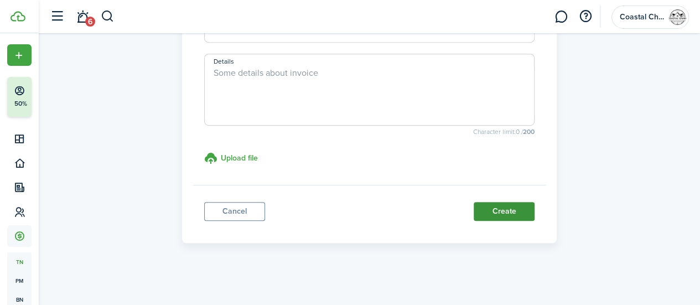
click at [492, 212] on button "Create" at bounding box center [504, 211] width 61 height 19
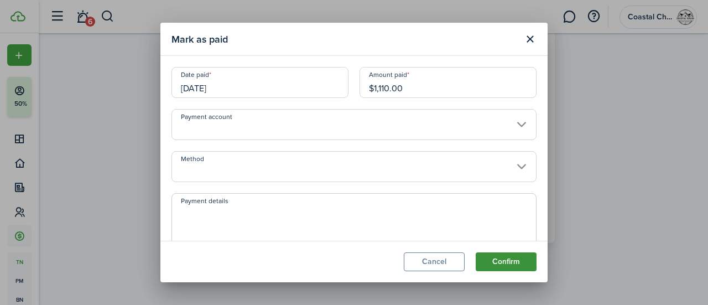
click at [495, 255] on button "Confirm" at bounding box center [506, 261] width 61 height 19
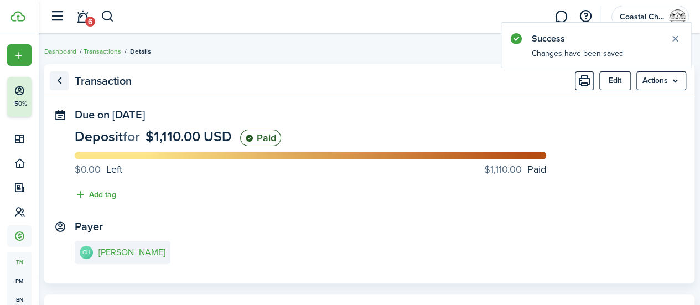
click at [69, 84] on link "Go back" at bounding box center [59, 80] width 19 height 19
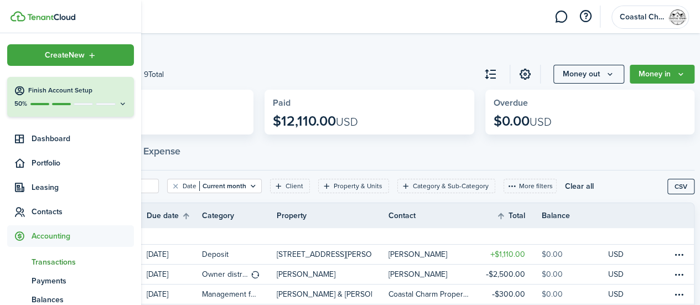
scroll to position [237, 0]
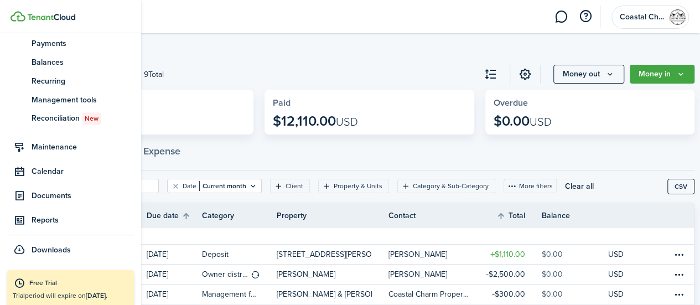
click at [135, 66] on nav "Create New Finish Account Setup 50% Dashboard Portfolio Leasing Contacts Accoun…" at bounding box center [70, 33] width 141 height 474
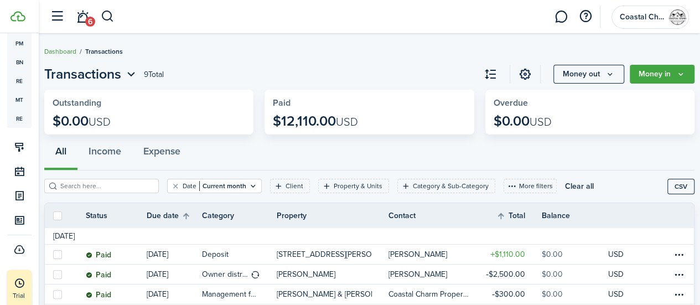
click at [69, 49] on link "Dashboard" at bounding box center [60, 51] width 32 height 10
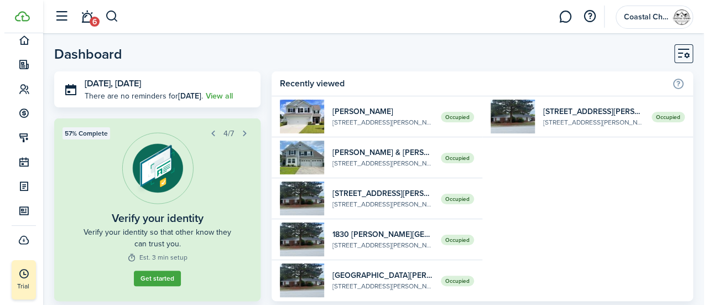
scroll to position [123, 0]
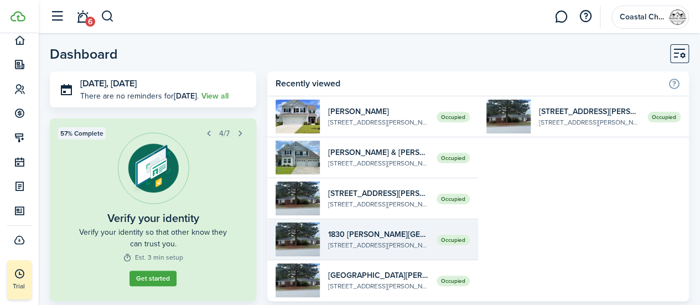
click at [296, 236] on img at bounding box center [298, 240] width 44 height 34
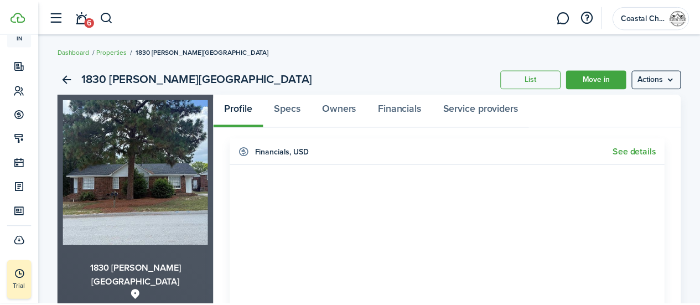
scroll to position [247, 0]
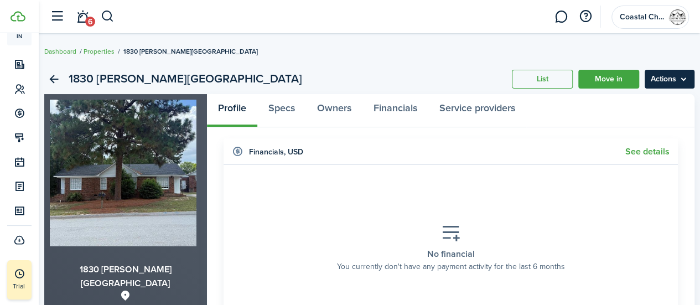
click at [671, 81] on menu-btn "Actions" at bounding box center [670, 79] width 50 height 19
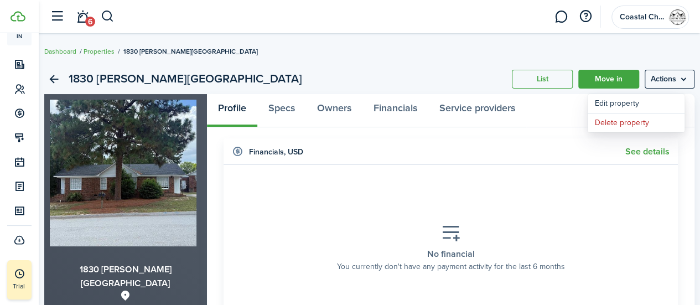
click at [281, 209] on section "No financial You currently don't have any payment activity for the last 6 months" at bounding box center [451, 247] width 438 height 149
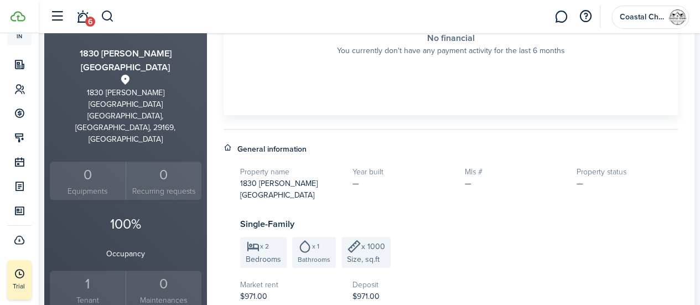
scroll to position [244, 0]
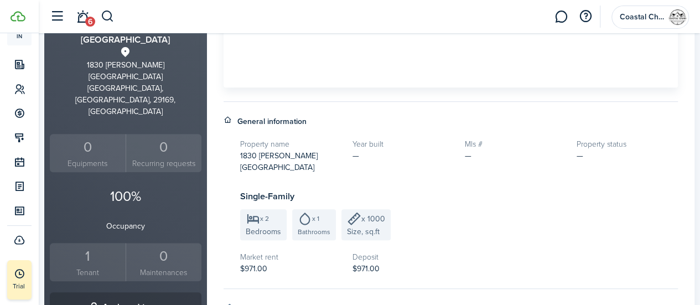
click at [86, 267] on small "Tenant" at bounding box center [88, 273] width 70 height 12
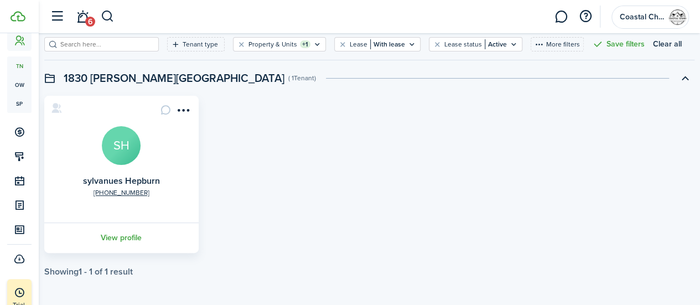
scroll to position [57, 0]
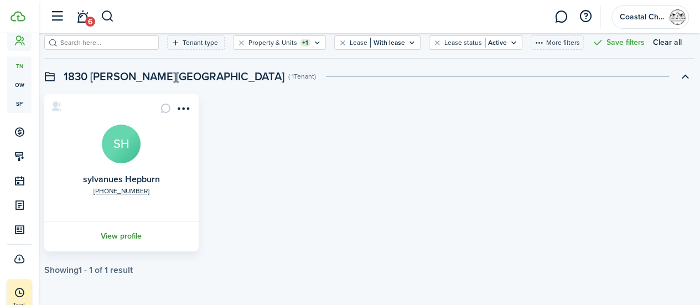
click at [139, 230] on link "View profile" at bounding box center [122, 236] width 158 height 30
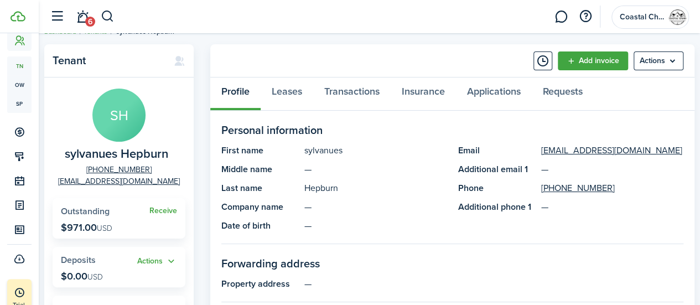
scroll to position [22, 0]
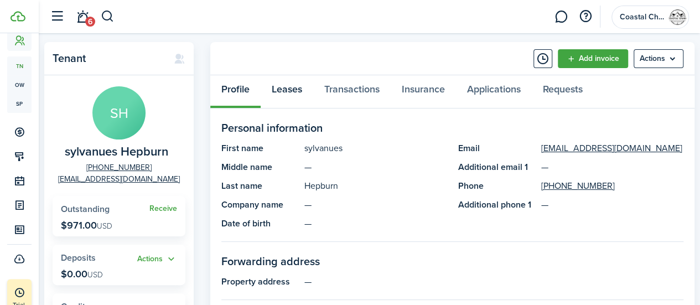
click at [293, 88] on link "Leases" at bounding box center [287, 91] width 53 height 33
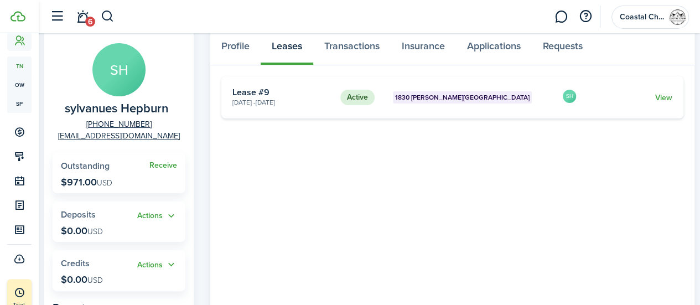
scroll to position [66, 0]
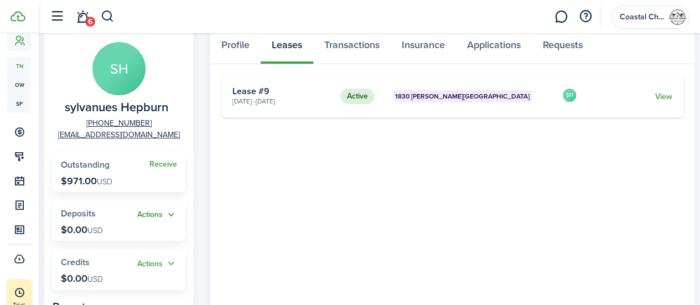
click at [144, 218] on button "Actions" at bounding box center [157, 215] width 40 height 13
click at [111, 232] on link "Add" at bounding box center [128, 236] width 97 height 19
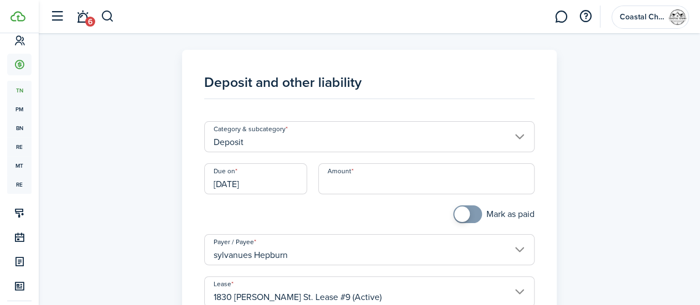
click at [344, 187] on input "Amount" at bounding box center [426, 178] width 216 height 31
type input "$971.00"
click at [222, 254] on input "sylvanues Hepburn" at bounding box center [369, 249] width 330 height 31
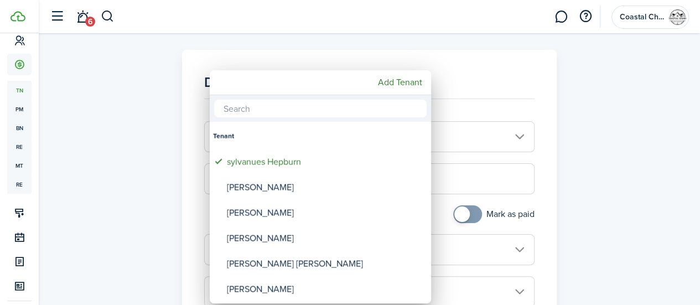
click at [148, 212] on div at bounding box center [349, 152] width 877 height 482
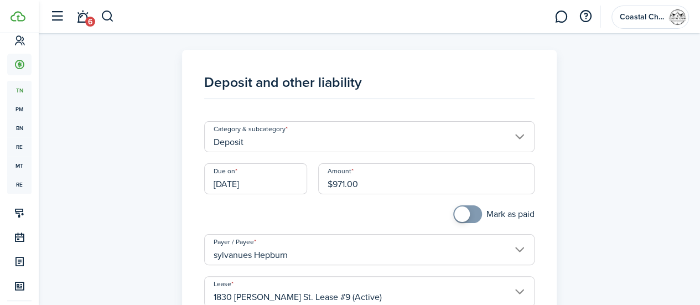
checkbox input "true"
click at [464, 209] on span at bounding box center [467, 214] width 11 height 18
click at [593, 193] on div "Deposit and other liability Category & subcategory Deposit Due on [DATE] Amount…" at bounding box center [369, 300] width 661 height 501
click at [163, 142] on div "Deposit and other liability Category & subcategory Deposit Due on [DATE] Amount…" at bounding box center [369, 300] width 661 height 501
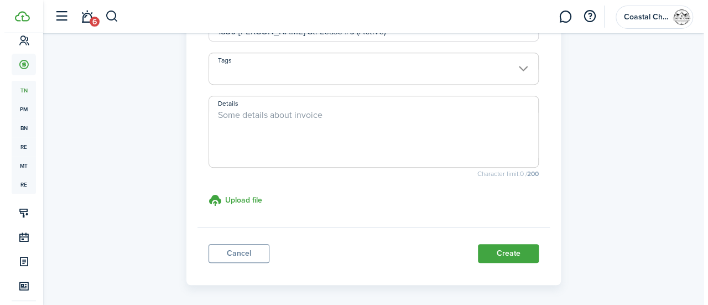
scroll to position [288, 0]
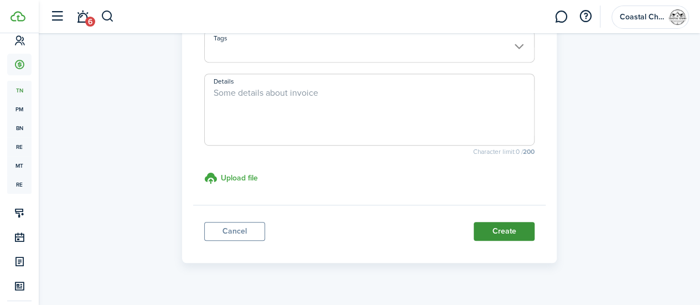
click at [488, 228] on button "Create" at bounding box center [504, 231] width 61 height 19
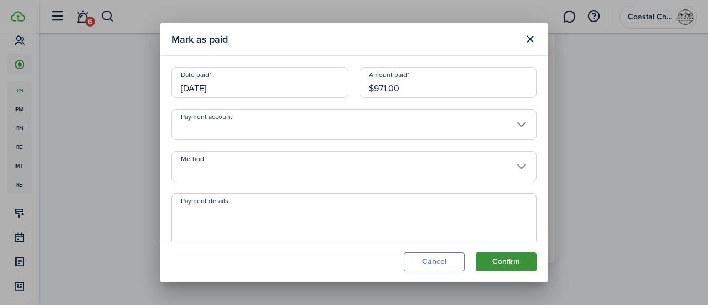
click at [497, 264] on button "Confirm" at bounding box center [506, 261] width 61 height 19
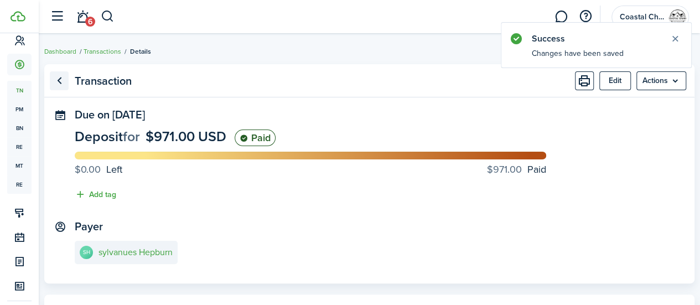
click at [69, 80] on link "Go back" at bounding box center [59, 80] width 19 height 19
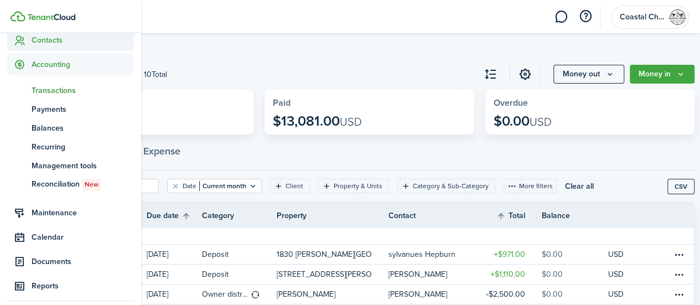
click at [33, 38] on span "Contacts" at bounding box center [83, 40] width 102 height 12
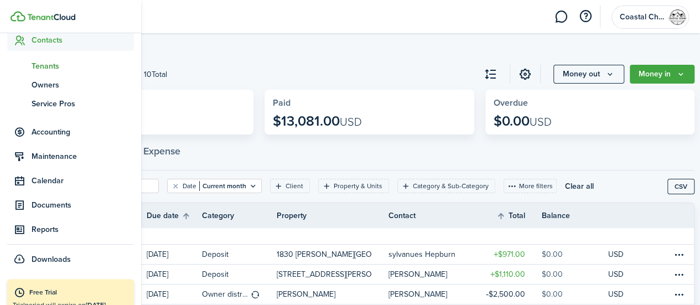
click at [42, 68] on span "Tenants" at bounding box center [83, 66] width 102 height 12
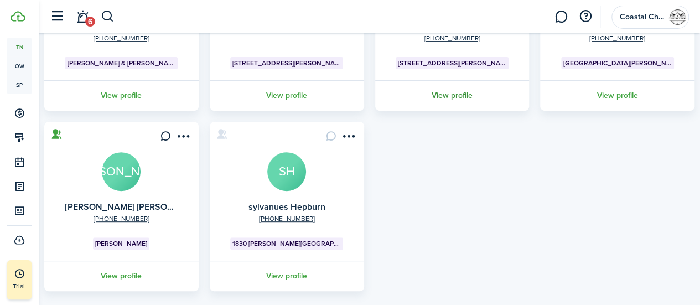
scroll to position [199, 0]
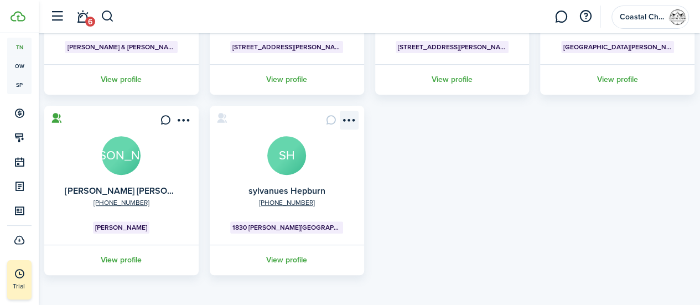
click at [348, 117] on menu-btn-icon "Open menu" at bounding box center [349, 120] width 19 height 19
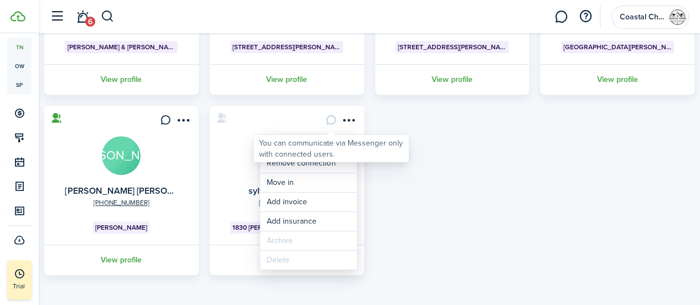
click at [311, 138] on div "You can communicate via Messenger only with connected users." at bounding box center [331, 149] width 145 height 22
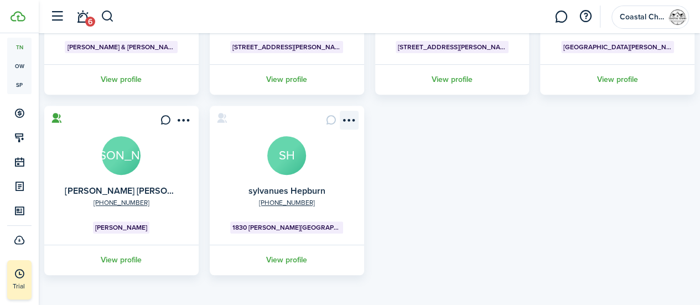
click at [344, 123] on menu-btn-icon "Open menu" at bounding box center [349, 120] width 19 height 19
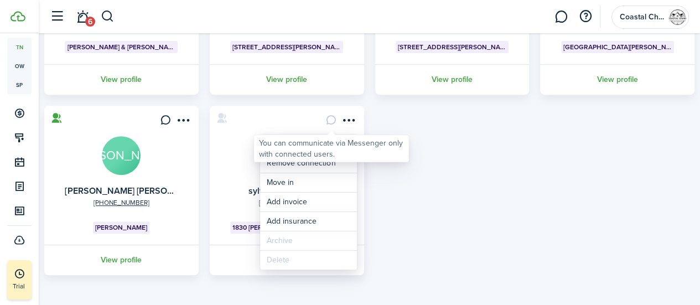
click at [282, 148] on div "You can communicate via Messenger only with connected users." at bounding box center [331, 149] width 145 height 22
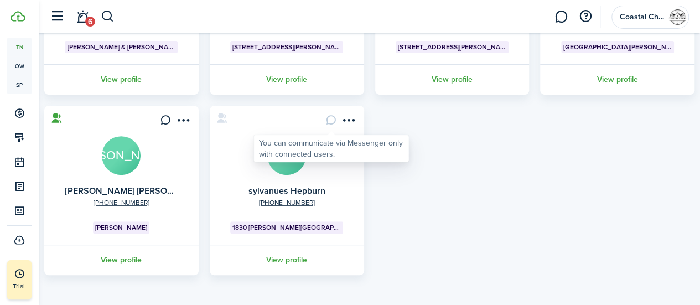
click at [261, 136] on div "You can communicate via Messenger only with connected users." at bounding box center [331, 148] width 155 height 27
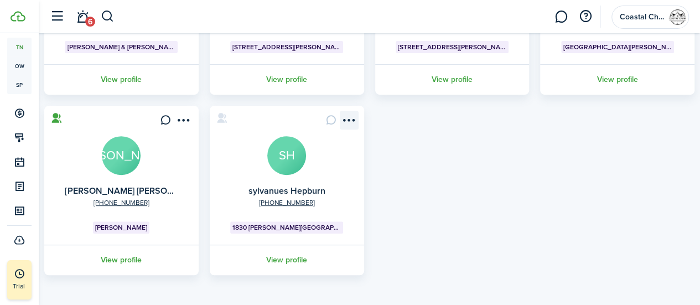
click at [343, 116] on menu-btn-icon "Open menu" at bounding box center [349, 120] width 19 height 19
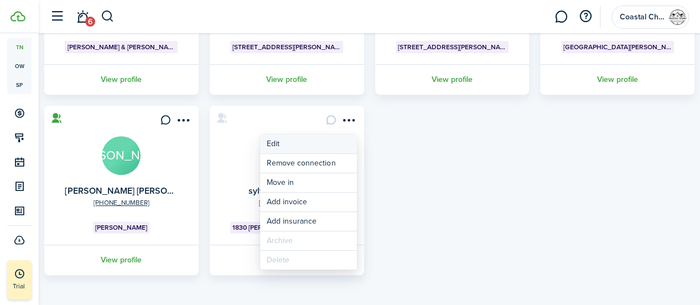
click at [280, 146] on link "Edit" at bounding box center [308, 144] width 97 height 19
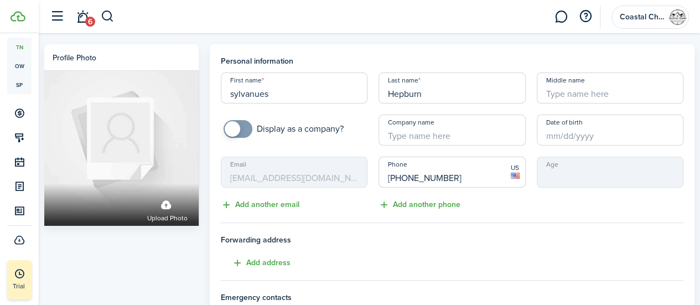
click at [239, 97] on input "sylvanues" at bounding box center [294, 88] width 147 height 31
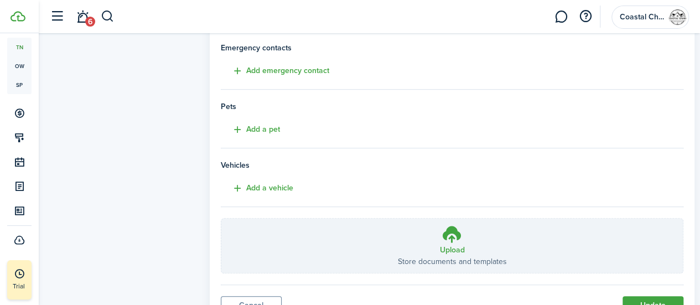
scroll to position [299, 0]
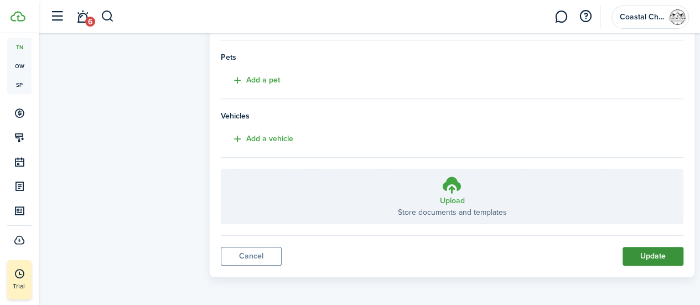
type input "Sylvanues"
click at [633, 250] on button "Update" at bounding box center [653, 256] width 61 height 19
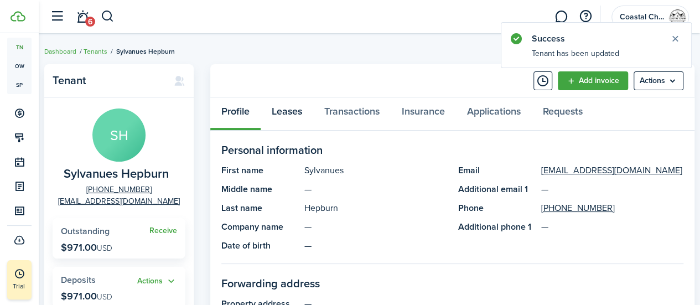
click at [289, 110] on link "Leases" at bounding box center [287, 113] width 53 height 33
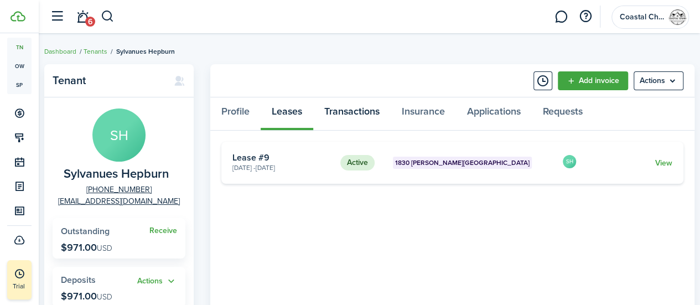
click at [352, 115] on link "Transactions" at bounding box center [351, 113] width 77 height 33
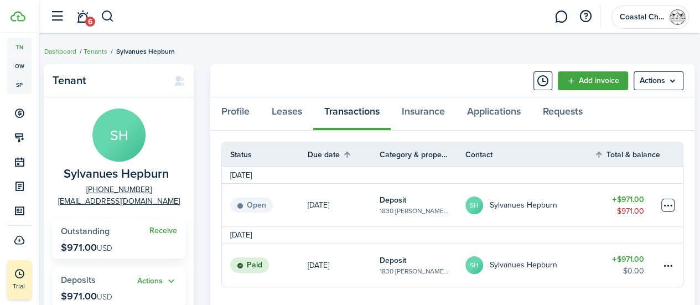
click at [670, 205] on table-menu-btn-icon at bounding box center [667, 205] width 13 height 13
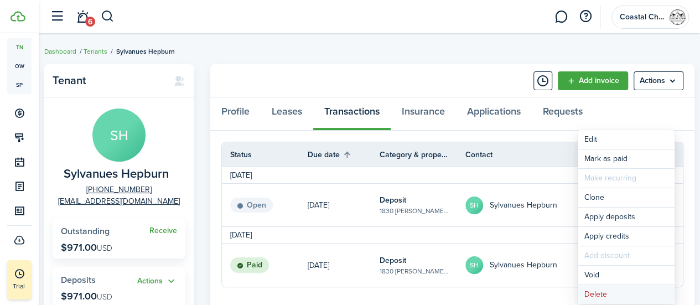
click at [593, 291] on button "Delete" at bounding box center [626, 294] width 97 height 19
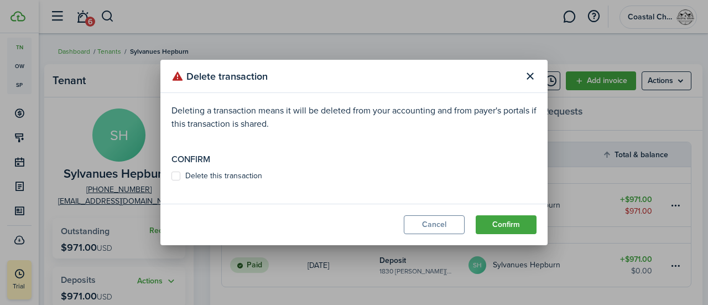
click at [176, 180] on label "Delete this transaction" at bounding box center [217, 176] width 91 height 9
click at [172, 177] on input "Delete this transaction" at bounding box center [171, 176] width 1 height 1
checkbox input "true"
click at [487, 222] on button "Confirm" at bounding box center [506, 224] width 61 height 19
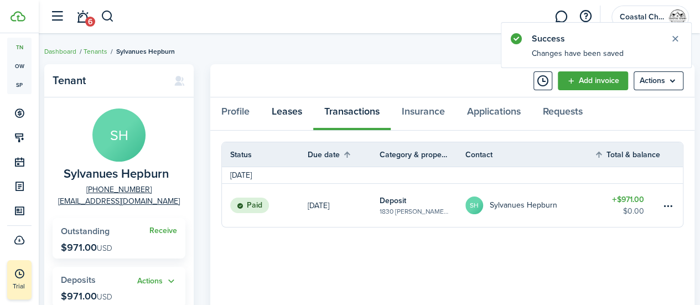
click at [282, 112] on link "Leases" at bounding box center [287, 113] width 53 height 33
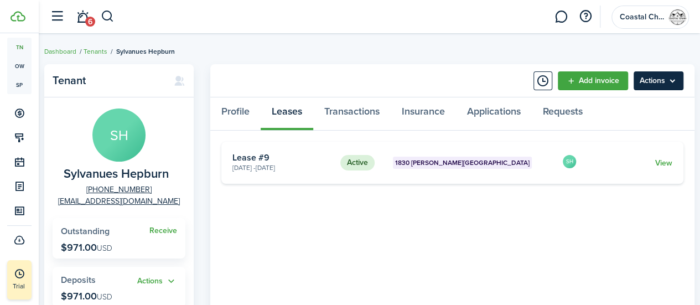
click at [666, 84] on menu-btn "Actions" at bounding box center [659, 80] width 50 height 19
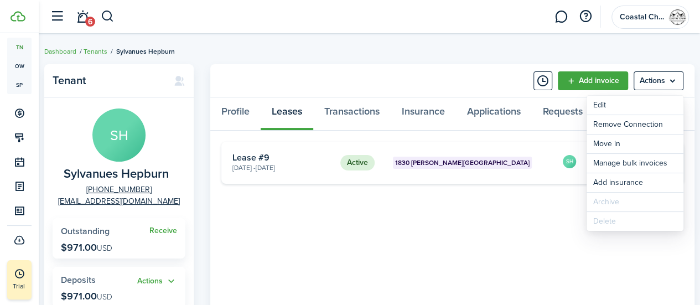
click at [396, 216] on tenant-view-lease "Active [STREET_ADDRESS][PERSON_NAME] [DATE] - [DATE] Lease #9 SH View «« « 1 » …" at bounding box center [452, 310] width 462 height 337
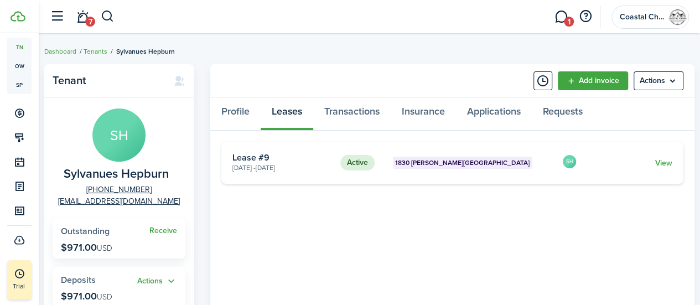
click at [265, 229] on tenant-view-lease "Active [STREET_ADDRESS][PERSON_NAME] [DATE] - [DATE] Lease #9 SH View «« « 1 » …" at bounding box center [452, 310] width 462 height 337
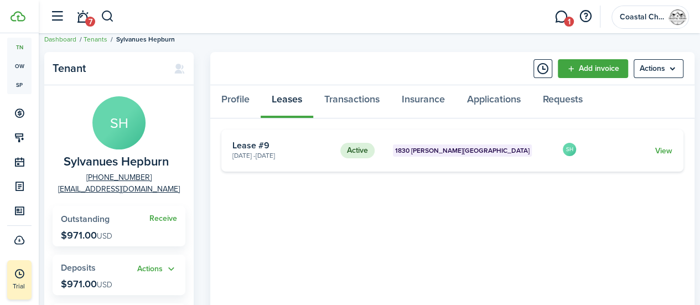
click at [265, 251] on tenant-view-lease "Active [STREET_ADDRESS][PERSON_NAME] [DATE] - [DATE] Lease #9 SH View «« « 1 » …" at bounding box center [452, 298] width 462 height 337
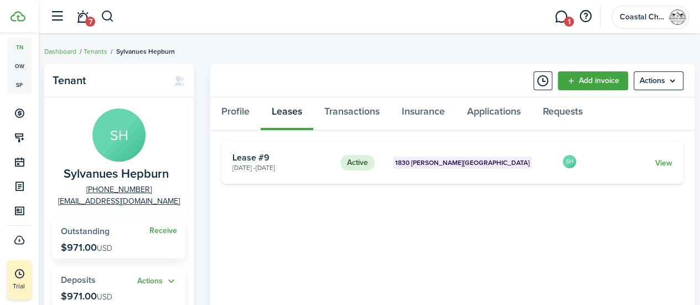
click at [285, 237] on tenant-view-lease "Active [STREET_ADDRESS][PERSON_NAME] [DATE] - [DATE] Lease #9 SH View «« « 1 » …" at bounding box center [452, 310] width 462 height 337
click at [167, 231] on link "Receive" at bounding box center [163, 230] width 28 height 9
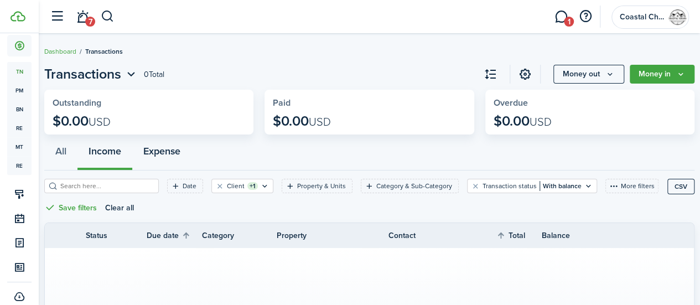
click at [168, 150] on button "Expense" at bounding box center [161, 153] width 59 height 33
click at [118, 153] on button "Income" at bounding box center [104, 153] width 55 height 33
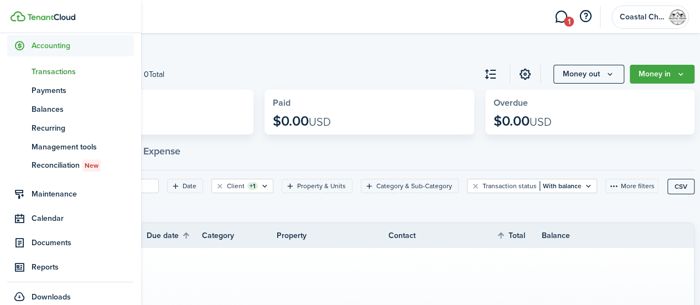
click at [53, 70] on span "Transactions" at bounding box center [83, 72] width 102 height 12
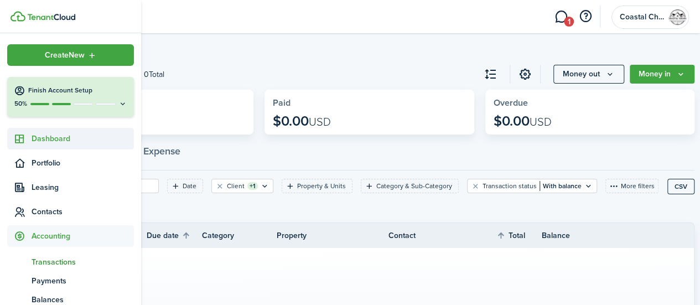
click at [54, 141] on span "Dashboard" at bounding box center [83, 139] width 102 height 12
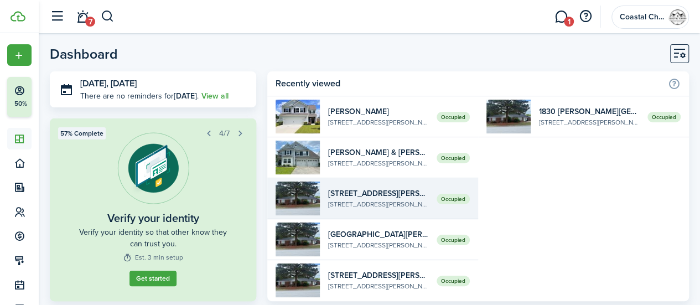
click at [304, 198] on img at bounding box center [298, 199] width 44 height 34
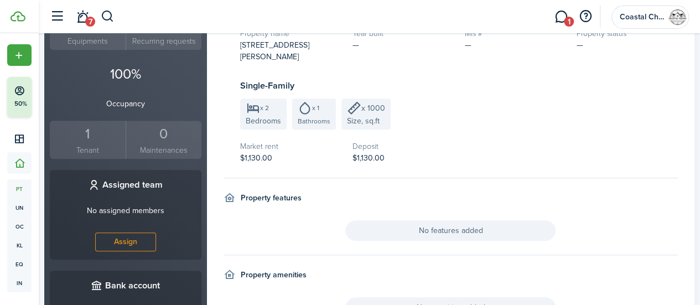
scroll to position [332, 0]
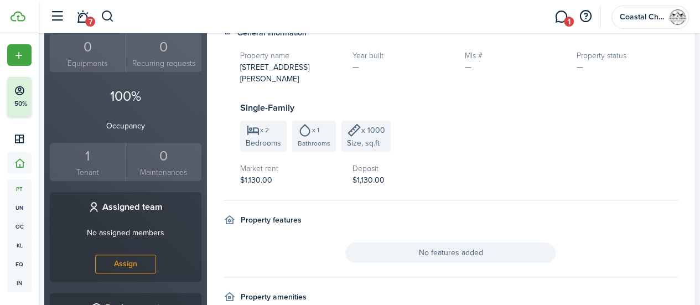
click at [87, 146] on div "1" at bounding box center [88, 156] width 70 height 21
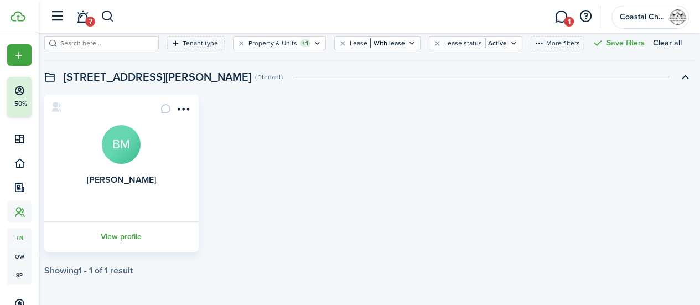
scroll to position [57, 0]
click at [126, 234] on link "View profile" at bounding box center [122, 236] width 158 height 30
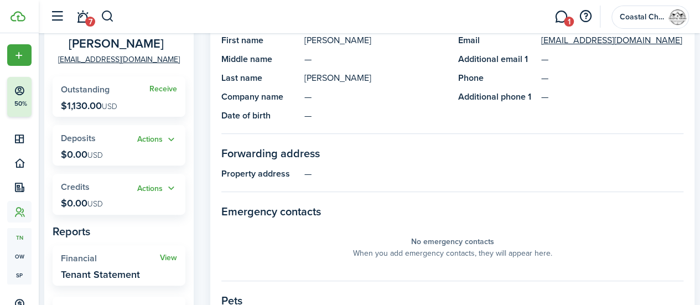
scroll to position [177, 0]
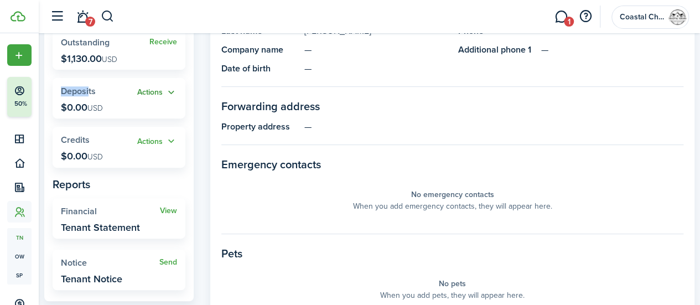
drag, startPoint x: 87, startPoint y: 95, endPoint x: 160, endPoint y: 90, distance: 72.7
click at [160, 90] on widget-stats "Actions Deposits $0.00 USD" at bounding box center [119, 98] width 133 height 40
click at [160, 90] on button "Actions" at bounding box center [157, 92] width 40 height 13
click at [133, 108] on link "Add" at bounding box center [128, 114] width 97 height 19
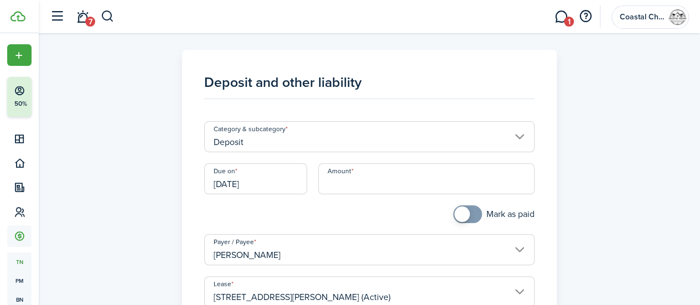
click at [338, 178] on input "Amount" at bounding box center [426, 178] width 216 height 31
click at [161, 143] on div "Deposit and other liability Category & subcategory Deposit Due on [DATE] Amount…" at bounding box center [369, 300] width 661 height 501
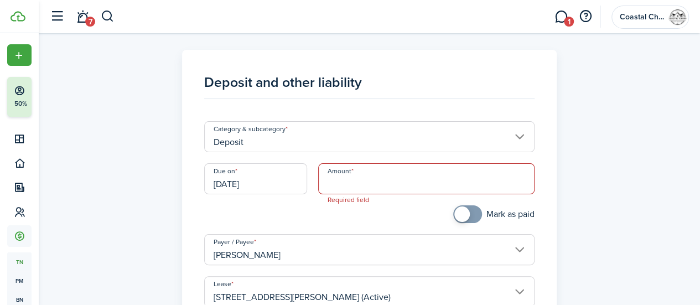
click at [375, 179] on input "Amount" at bounding box center [426, 178] width 216 height 31
click at [700, 116] on div "Deposit and other liability Category & subcategory Deposit Due on [DATE] Amount…" at bounding box center [369, 311] width 661 height 556
click at [425, 182] on input "Amount" at bounding box center [426, 178] width 216 height 31
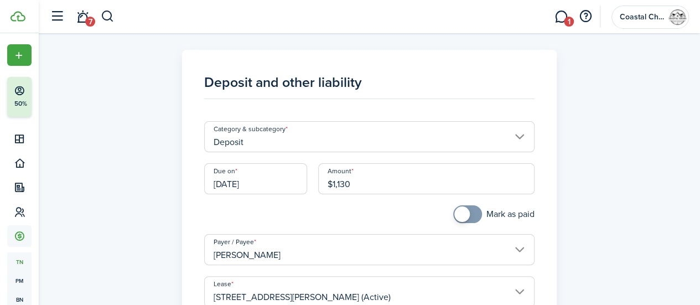
type input "$1,130.00"
checkbox input "true"
click at [462, 209] on span at bounding box center [467, 214] width 11 height 18
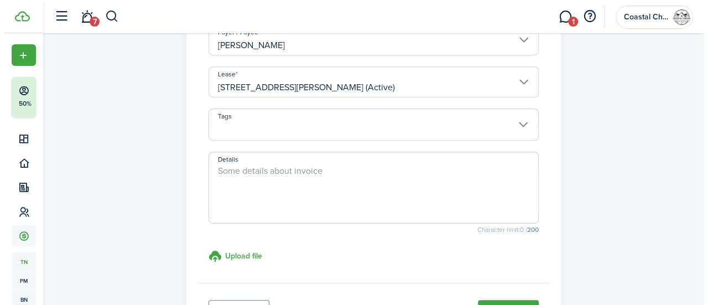
scroll to position [288, 0]
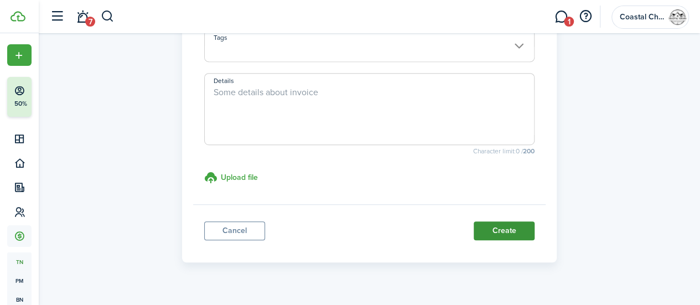
click at [494, 233] on button "Create" at bounding box center [504, 230] width 61 height 19
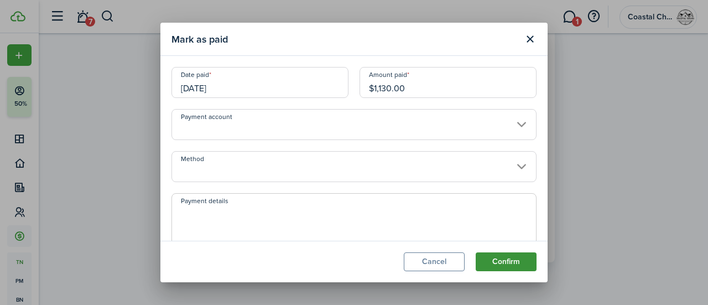
click at [513, 267] on button "Confirm" at bounding box center [506, 261] width 61 height 19
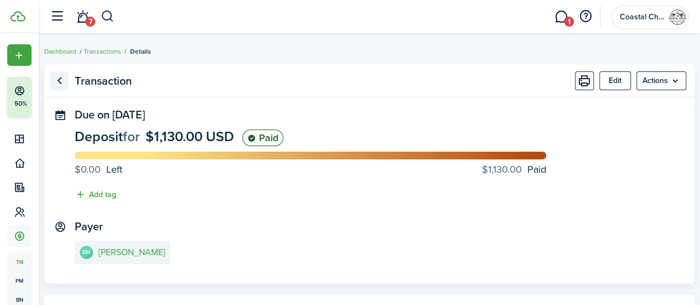
click at [69, 75] on link "Go back" at bounding box center [59, 80] width 19 height 19
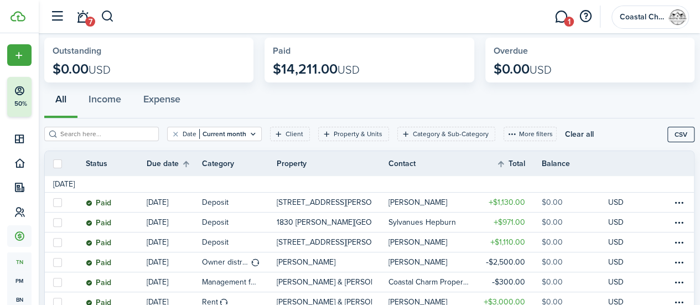
scroll to position [77, 0]
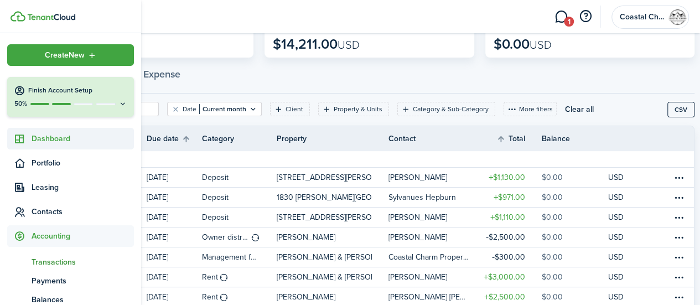
click at [44, 136] on span "Dashboard" at bounding box center [83, 139] width 102 height 12
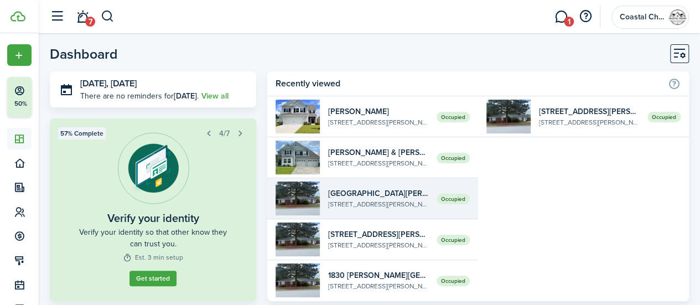
click at [391, 202] on widget-list-item-description "[STREET_ADDRESS][PERSON_NAME]" at bounding box center [378, 204] width 100 height 10
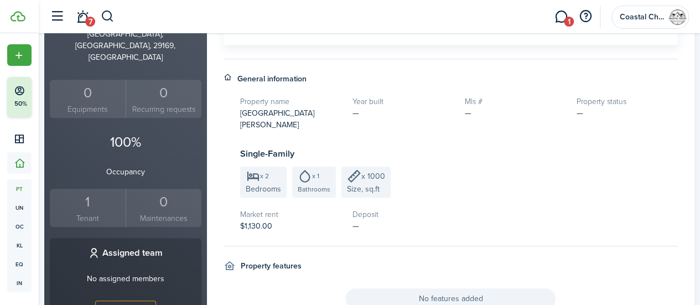
scroll to position [279, 0]
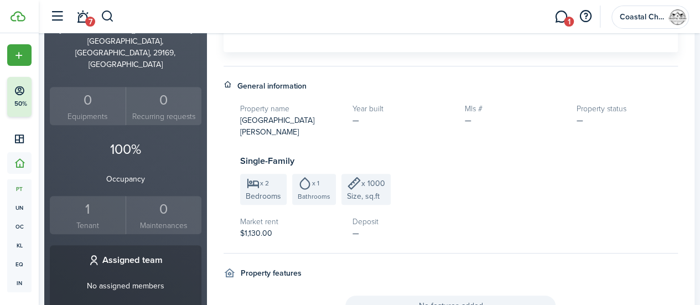
click at [96, 220] on small "Tenant" at bounding box center [88, 226] width 70 height 12
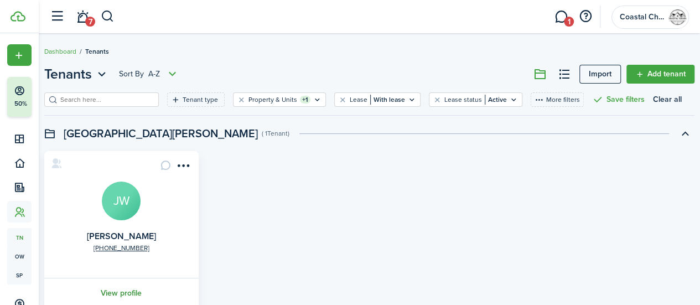
click at [124, 292] on link "View profile" at bounding box center [122, 293] width 158 height 30
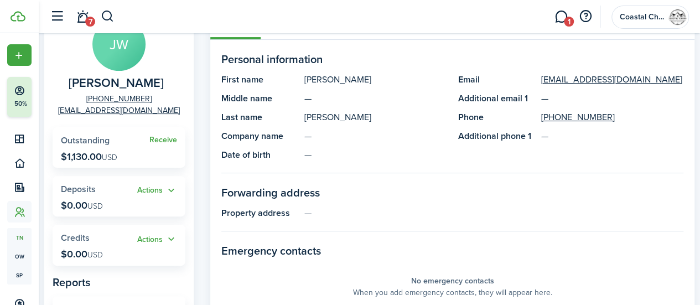
scroll to position [93, 0]
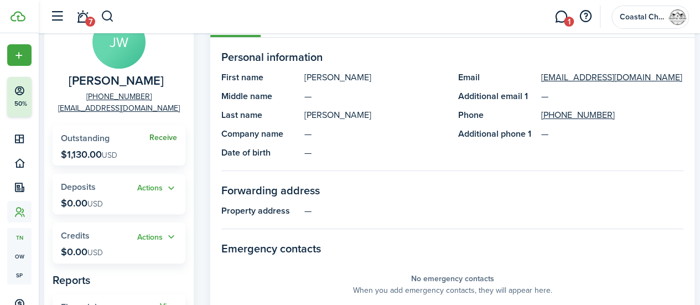
click at [161, 140] on link "Receive" at bounding box center [163, 137] width 28 height 9
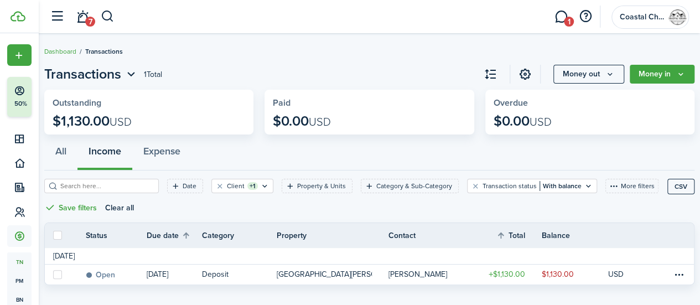
scroll to position [15, 0]
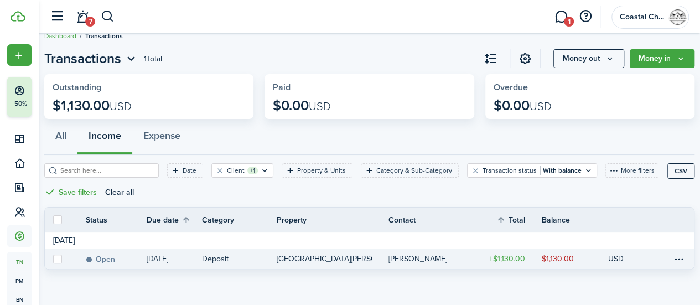
click at [62, 263] on label at bounding box center [57, 259] width 9 height 9
click at [53, 259] on input "checkbox" at bounding box center [53, 258] width 1 height 1
checkbox input "true"
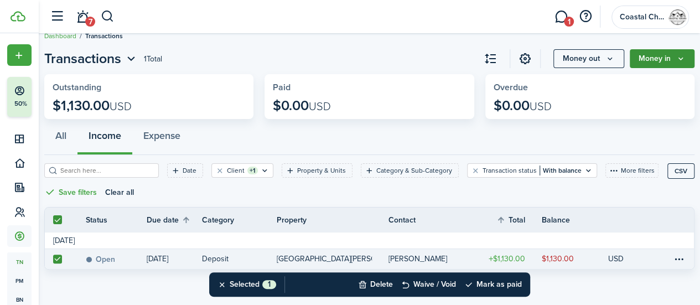
click at [655, 60] on button "Money in" at bounding box center [662, 58] width 65 height 19
click at [538, 131] on div "All Income Expense" at bounding box center [369, 138] width 650 height 33
click at [62, 260] on label at bounding box center [57, 259] width 9 height 9
click at [53, 259] on input "checkbox" at bounding box center [53, 258] width 1 height 1
checkbox input "false"
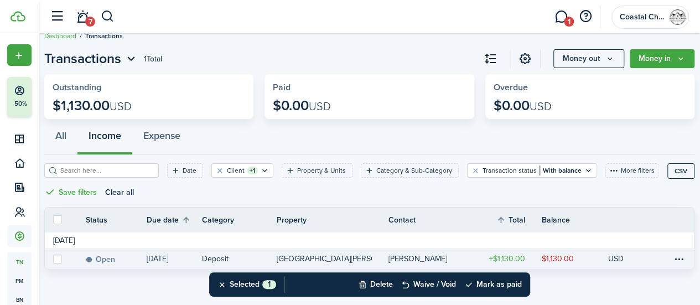
checkbox input "false"
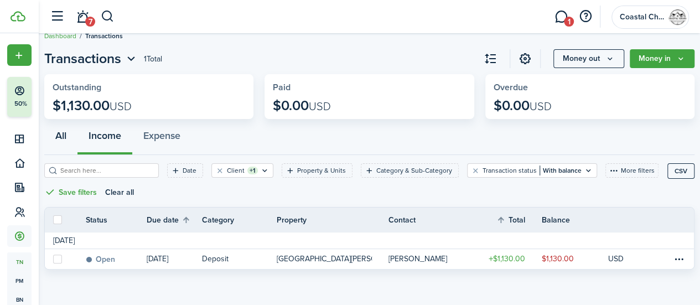
click at [74, 142] on button "All" at bounding box center [60, 138] width 33 height 33
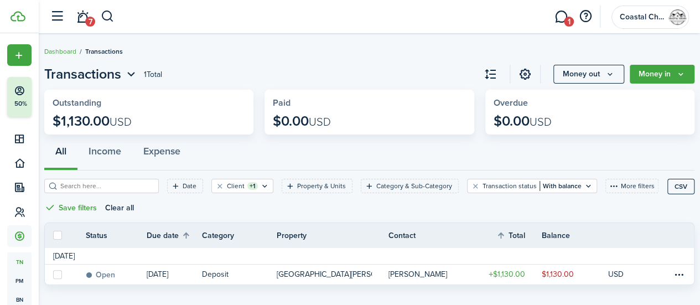
click at [172, 122] on widget-stats-description "$1,130.00 USD" at bounding box center [149, 120] width 193 height 15
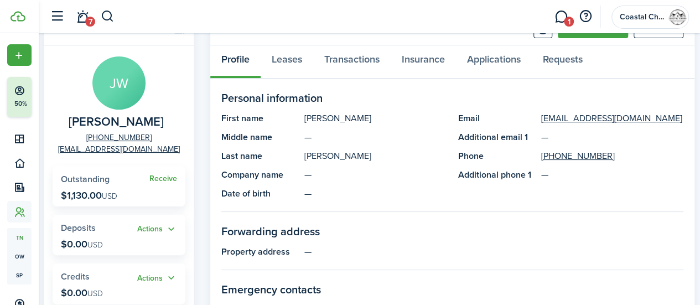
scroll to position [65, 0]
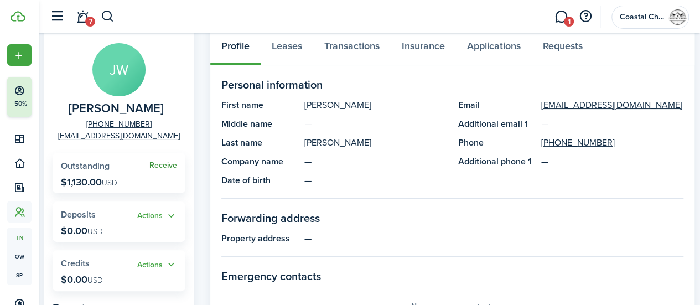
click at [167, 167] on link "Receive" at bounding box center [163, 165] width 28 height 9
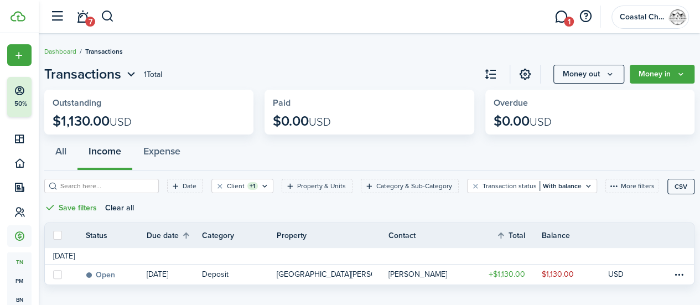
scroll to position [15, 0]
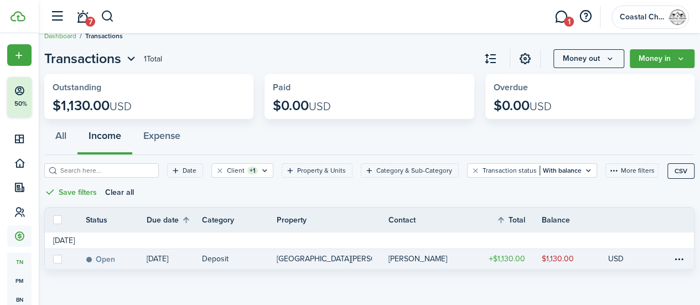
click at [62, 260] on label at bounding box center [57, 259] width 9 height 9
click at [53, 259] on input "checkbox" at bounding box center [53, 258] width 1 height 1
checkbox input "true"
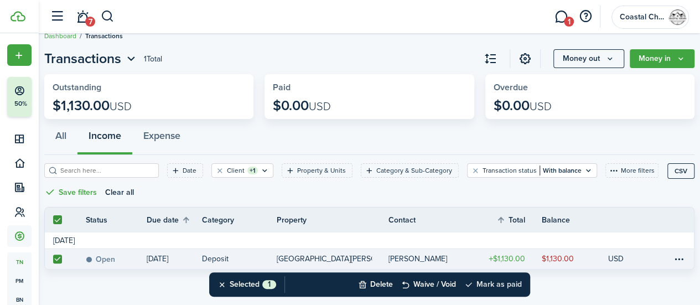
click at [505, 286] on button "Mark as paid" at bounding box center [493, 284] width 58 height 24
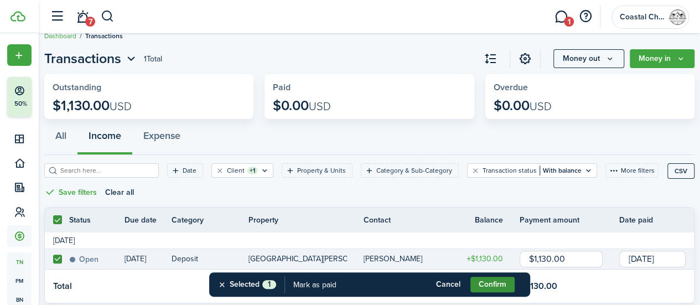
click at [505, 286] on button "Confirm" at bounding box center [492, 284] width 44 height 15
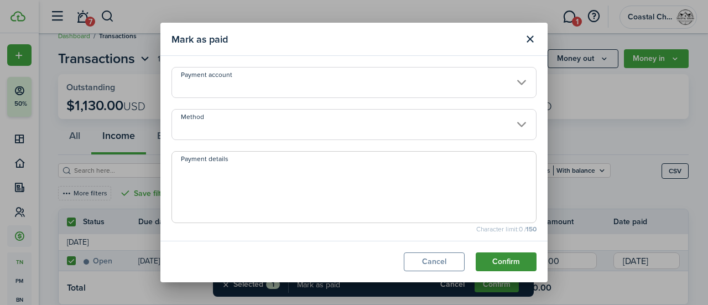
click at [495, 258] on button "Confirm" at bounding box center [506, 261] width 61 height 19
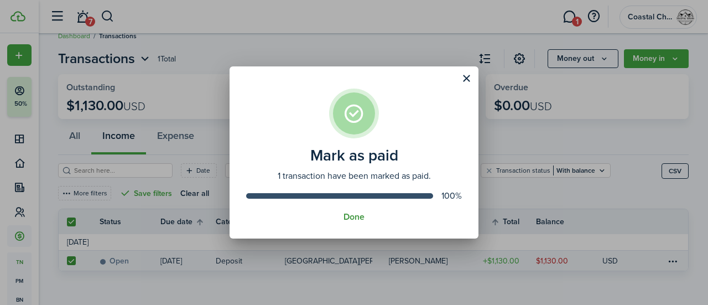
click at [358, 215] on button "Done" at bounding box center [354, 217] width 21 height 10
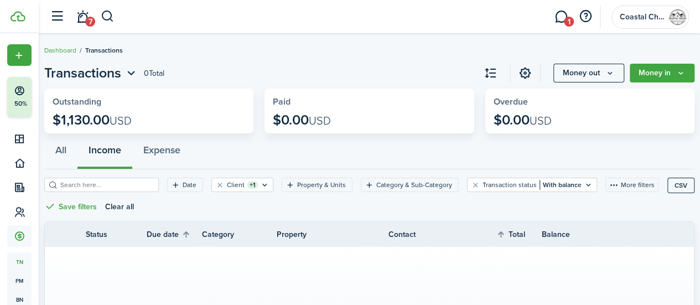
scroll to position [0, 0]
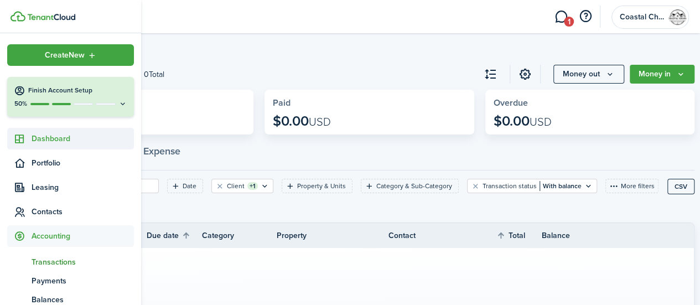
click at [34, 135] on span "Dashboard" at bounding box center [83, 139] width 102 height 12
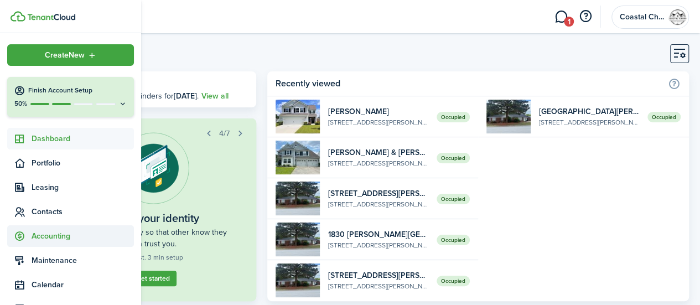
click at [59, 235] on span "Accounting" at bounding box center [83, 236] width 102 height 12
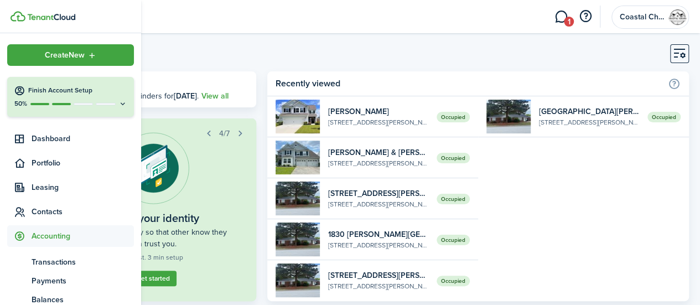
click at [53, 235] on span "Accounting" at bounding box center [83, 236] width 102 height 12
click at [51, 256] on span "Transactions" at bounding box center [83, 262] width 102 height 12
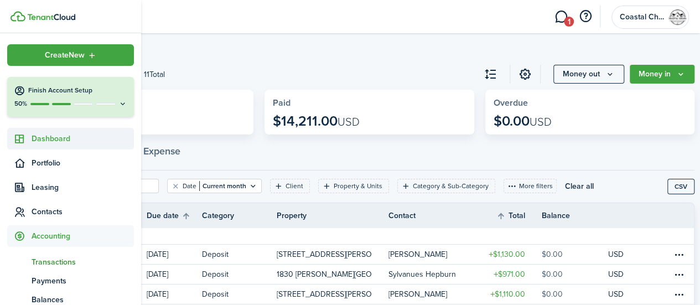
click at [38, 138] on span "Dashboard" at bounding box center [83, 139] width 102 height 12
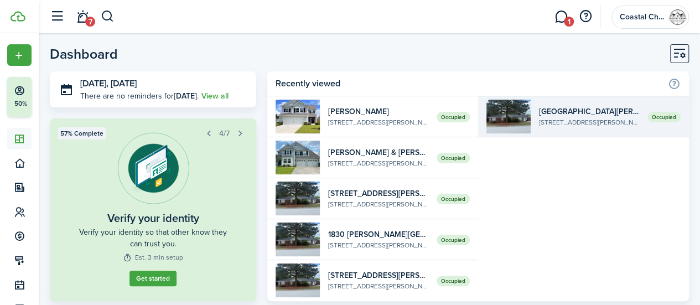
click at [558, 106] on widget-list-item-title "[GEOGRAPHIC_DATA][PERSON_NAME]" at bounding box center [589, 112] width 100 height 12
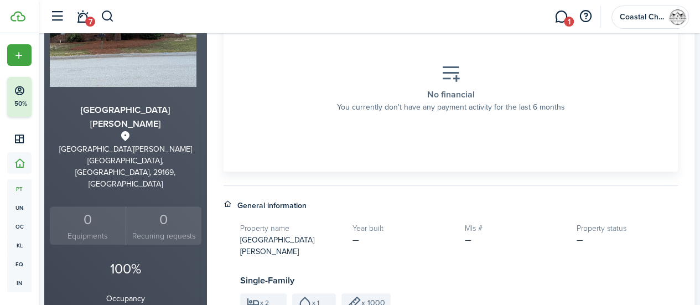
scroll to position [234, 0]
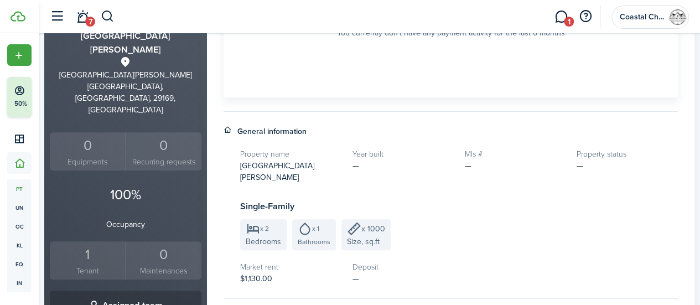
click at [101, 265] on small "Tenant" at bounding box center [88, 271] width 70 height 12
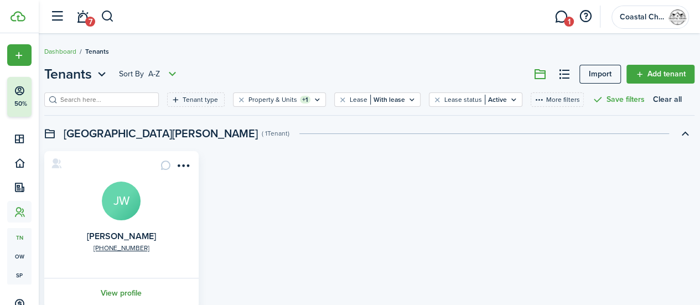
click at [141, 288] on link "View profile" at bounding box center [122, 293] width 158 height 30
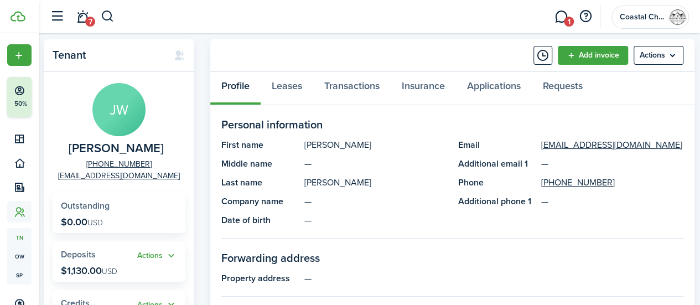
scroll to position [23, 0]
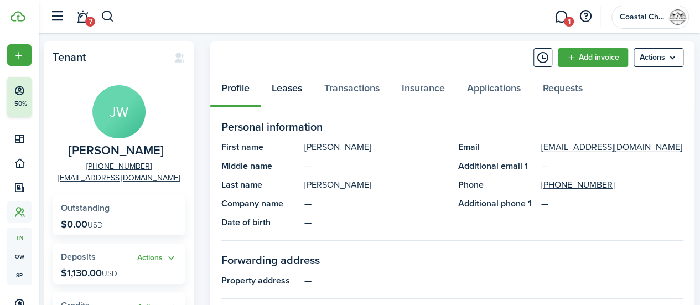
click at [291, 93] on link "Leases" at bounding box center [287, 90] width 53 height 33
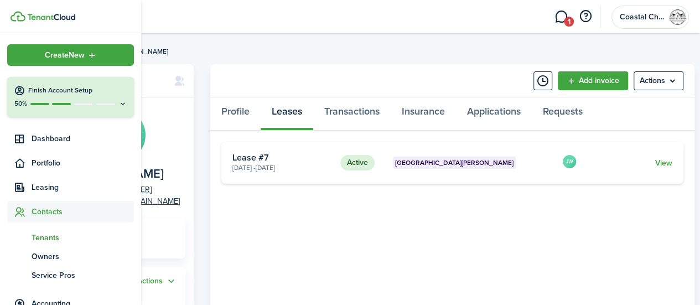
click at [50, 233] on span "Tenants" at bounding box center [83, 238] width 102 height 12
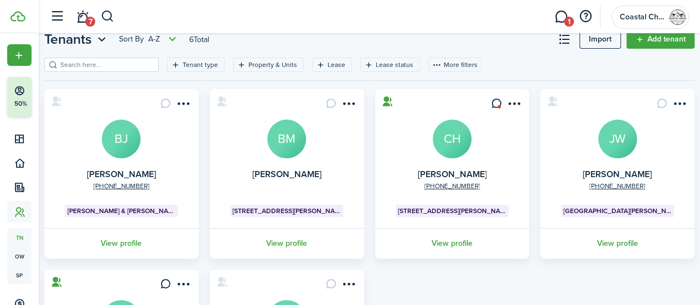
scroll to position [32, 0]
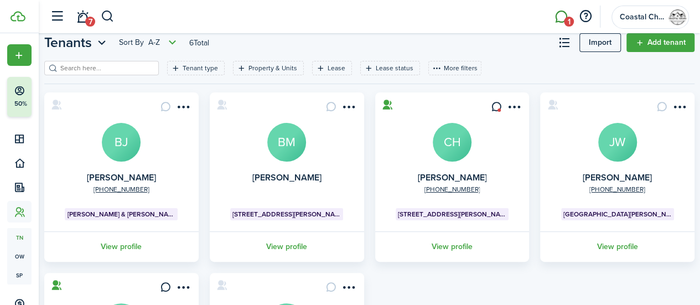
click at [570, 25] on span "1" at bounding box center [569, 22] width 10 height 10
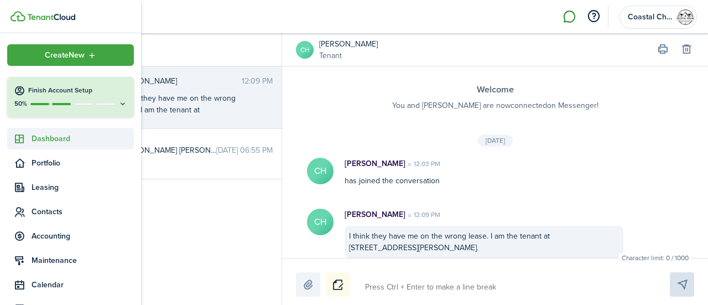
click at [44, 138] on span "Dashboard" at bounding box center [83, 139] width 102 height 12
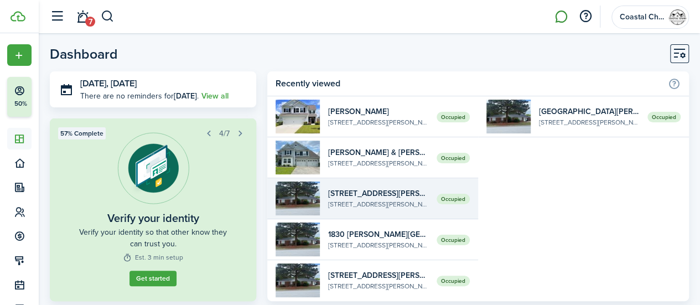
click at [395, 195] on widget-list-item-title "[STREET_ADDRESS][PERSON_NAME]" at bounding box center [378, 194] width 100 height 12
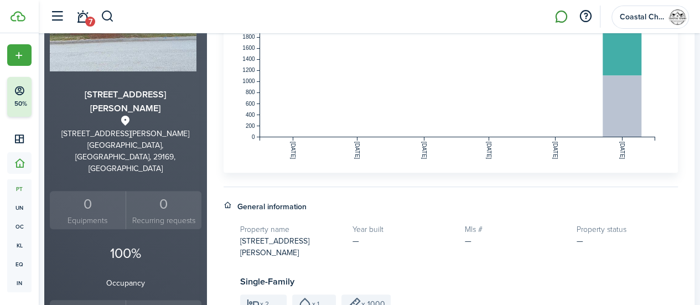
scroll to position [178, 0]
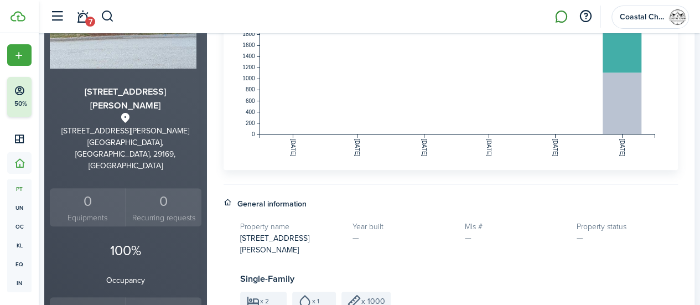
click at [99, 300] on div "1" at bounding box center [88, 310] width 70 height 21
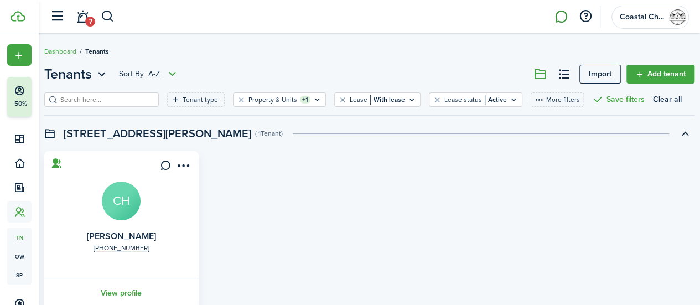
click at [557, 8] on link at bounding box center [561, 17] width 21 height 28
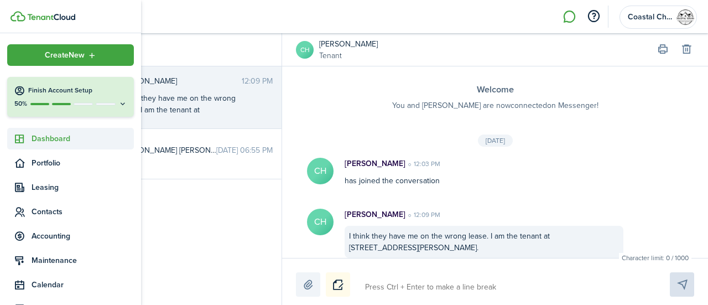
click at [70, 136] on span "Dashboard" at bounding box center [83, 139] width 102 height 12
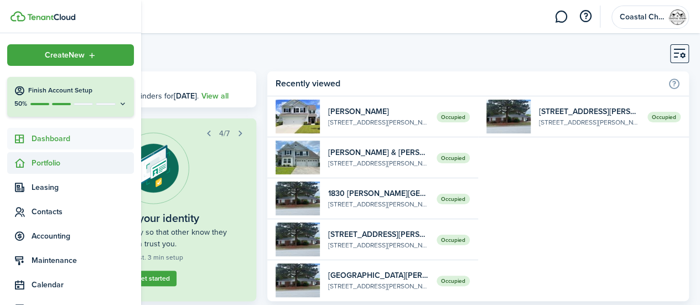
click at [76, 163] on span "Portfolio" at bounding box center [83, 163] width 102 height 12
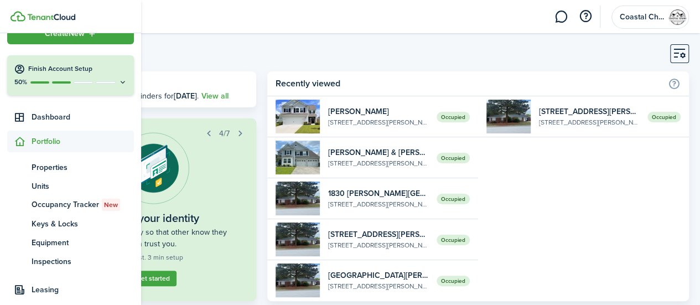
scroll to position [24, 0]
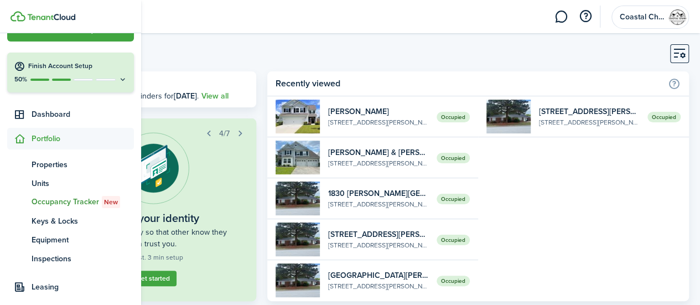
click at [38, 204] on span "Occupancy Tracker New" at bounding box center [83, 202] width 102 height 12
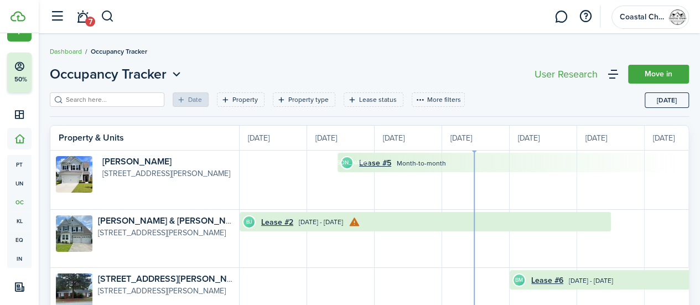
scroll to position [0, 203]
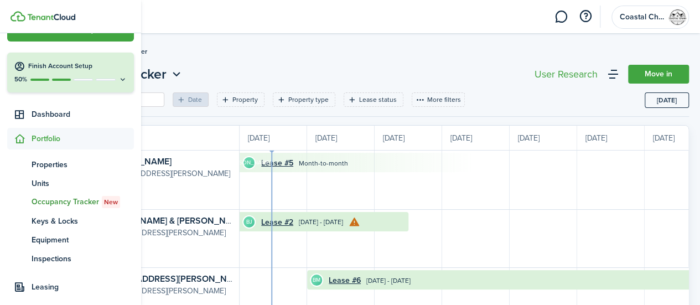
drag, startPoint x: 135, startPoint y: 176, endPoint x: 139, endPoint y: 198, distance: 22.0
click at [139, 198] on sidebar-accordion "Create New Finish Account Setup 50% Dashboard Portfolio pt Properties un Units …" at bounding box center [70, 169] width 141 height 272
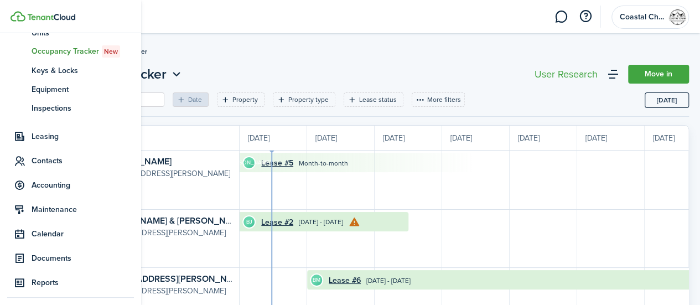
scroll to position [180, 0]
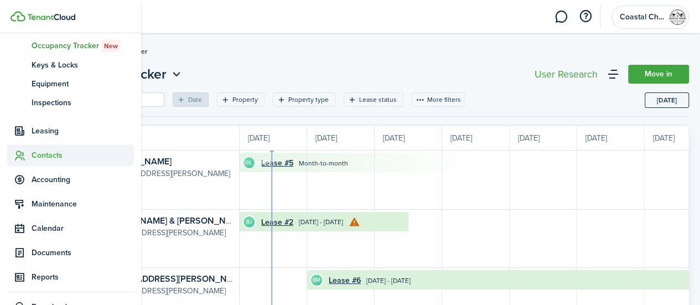
click at [31, 162] on span "Contacts" at bounding box center [70, 155] width 127 height 22
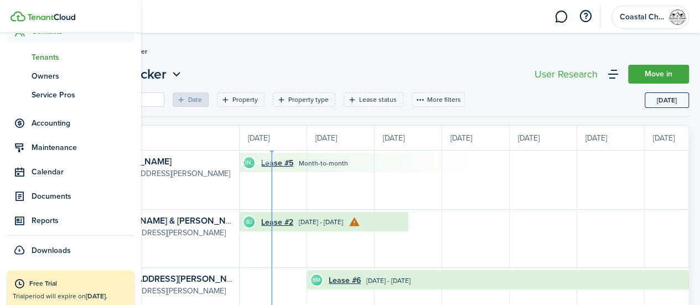
click at [53, 61] on span "Tenants" at bounding box center [83, 57] width 102 height 12
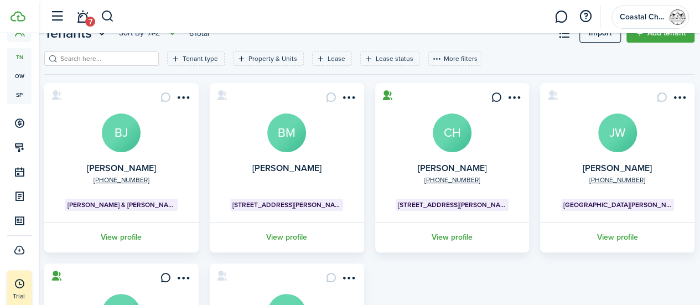
scroll to position [42, 0]
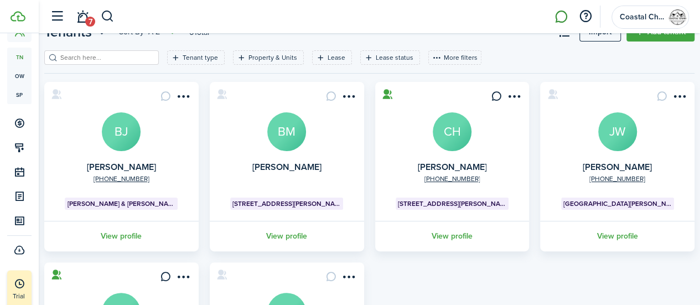
click at [556, 12] on link at bounding box center [561, 17] width 21 height 28
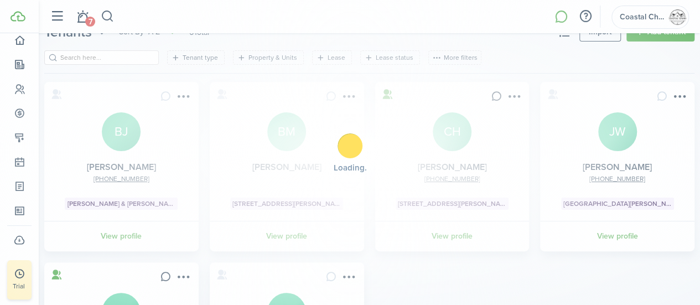
scroll to position [123, 0]
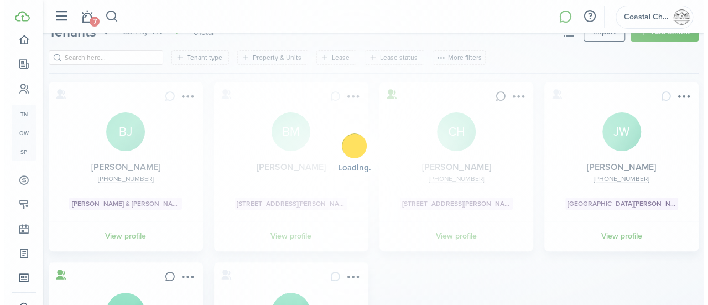
scroll to position [123, 0]
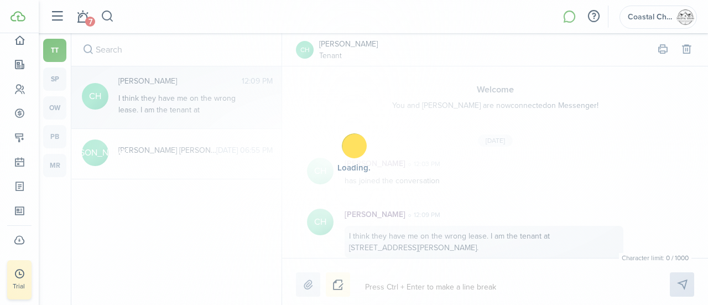
scroll to position [10, 0]
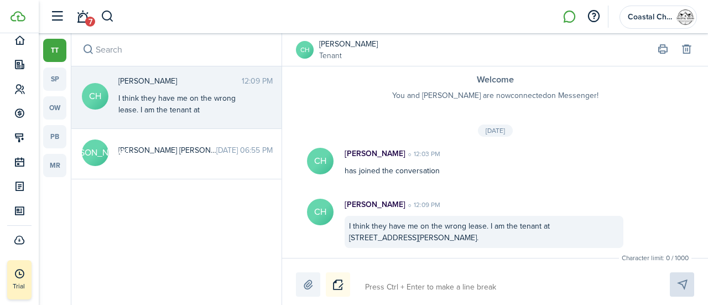
click at [391, 292] on textarea at bounding box center [504, 287] width 287 height 19
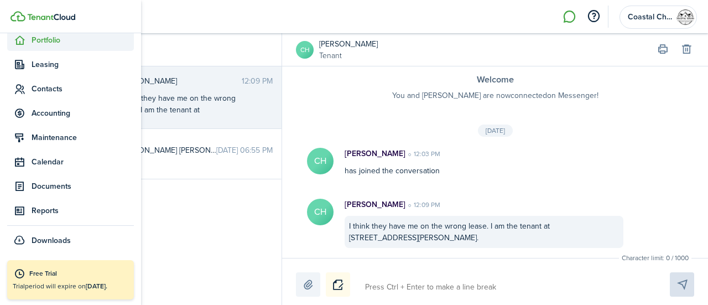
click at [54, 43] on span "Portfolio" at bounding box center [83, 40] width 102 height 12
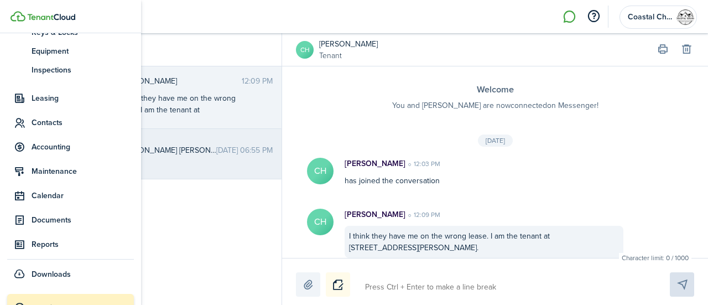
scroll to position [209, 0]
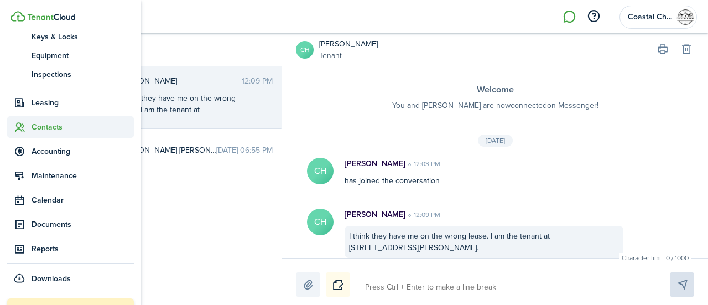
click at [46, 131] on span "Contacts" at bounding box center [83, 127] width 102 height 12
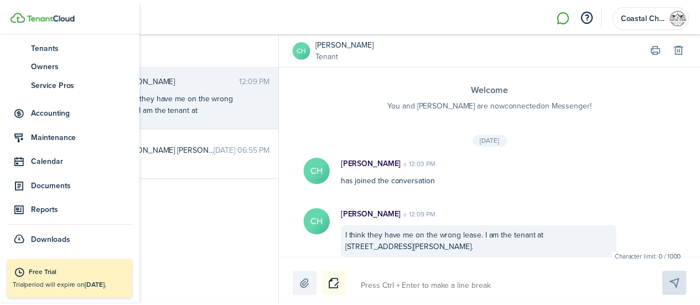
scroll to position [169, 0]
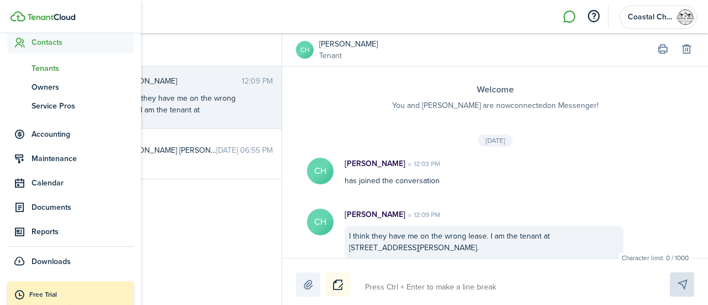
click at [47, 70] on span "Tenants" at bounding box center [83, 69] width 102 height 12
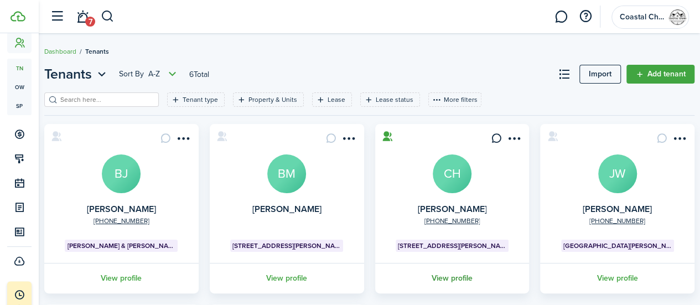
click at [451, 273] on link "View profile" at bounding box center [453, 278] width 158 height 30
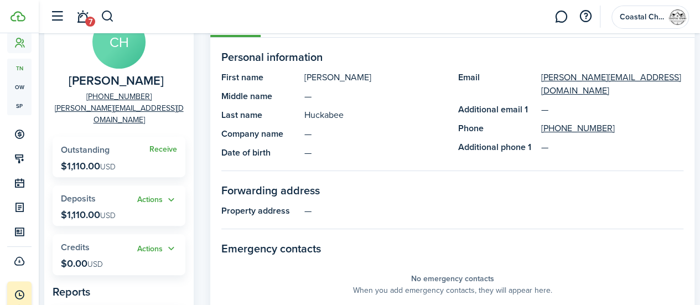
scroll to position [94, 0]
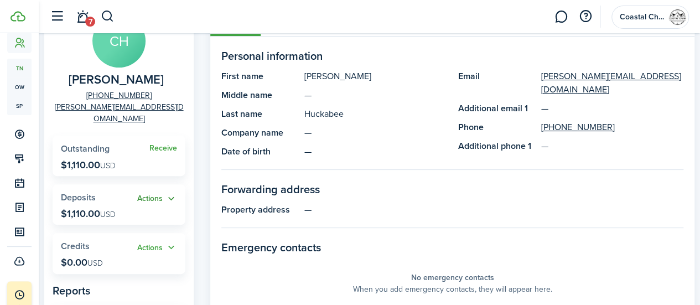
click at [161, 193] on button "Actions" at bounding box center [157, 199] width 40 height 13
click at [153, 154] on widget-stats "Receive Outstanding $1,110.00 USD" at bounding box center [119, 156] width 133 height 40
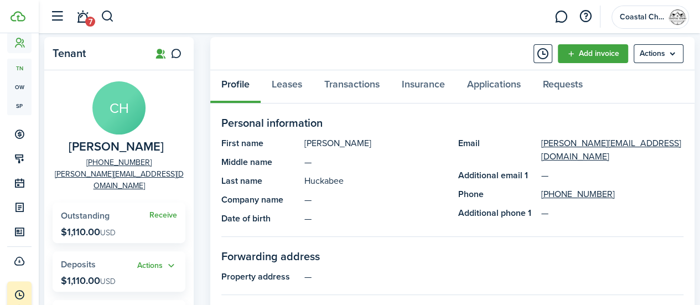
scroll to position [0, 0]
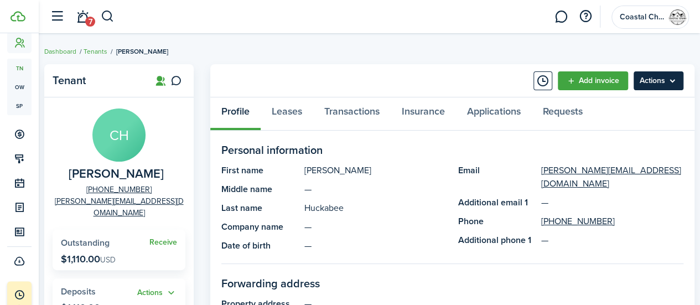
click at [665, 77] on menu-btn "Actions" at bounding box center [659, 80] width 50 height 19
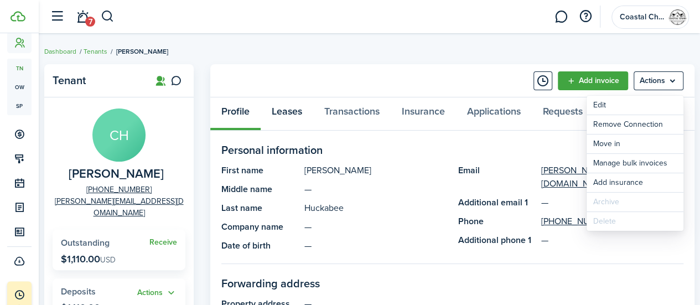
click at [287, 112] on link "Leases" at bounding box center [287, 113] width 53 height 33
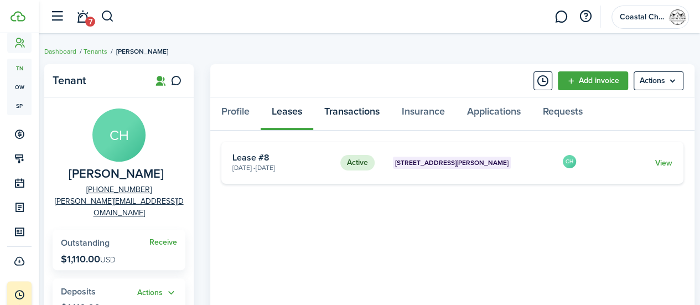
click at [341, 113] on link "Transactions" at bounding box center [351, 113] width 77 height 33
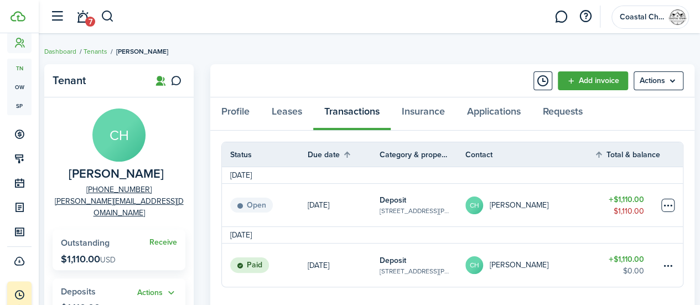
click at [670, 207] on table-menu-btn-icon at bounding box center [667, 205] width 13 height 13
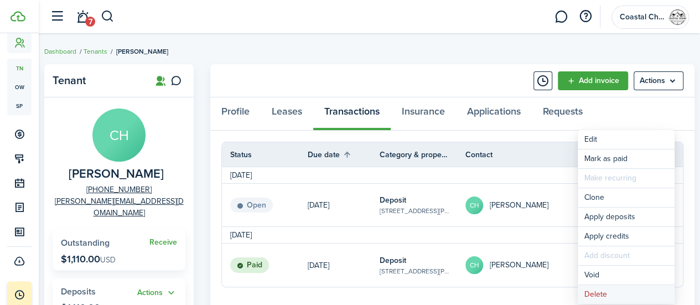
click at [616, 298] on button "Delete" at bounding box center [626, 294] width 97 height 19
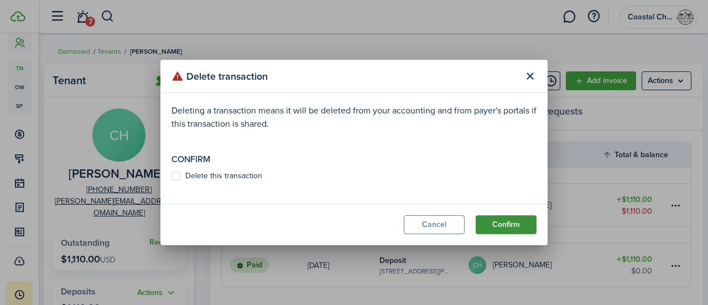
click at [504, 230] on button "Confirm" at bounding box center [506, 224] width 61 height 19
click at [179, 172] on label "Delete this transaction" at bounding box center [217, 176] width 91 height 9
click at [172, 182] on input "Delete this transaction" at bounding box center [171, 182] width 1 height 1
checkbox input "true"
click at [495, 225] on button "Confirm" at bounding box center [506, 224] width 61 height 19
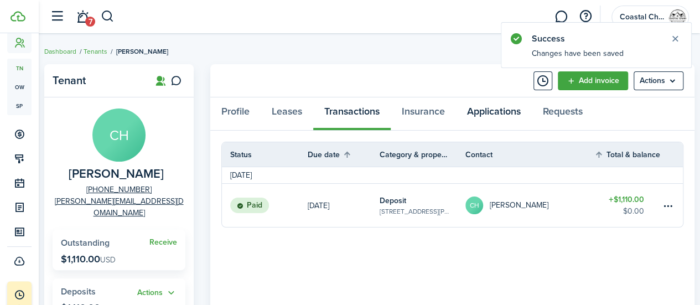
click at [478, 108] on link "Applications" at bounding box center [494, 113] width 76 height 33
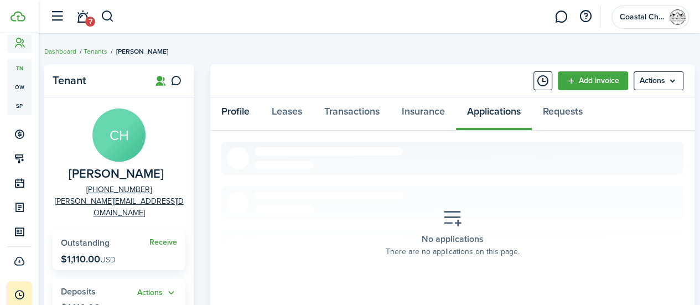
click at [246, 116] on link "Profile" at bounding box center [235, 113] width 50 height 33
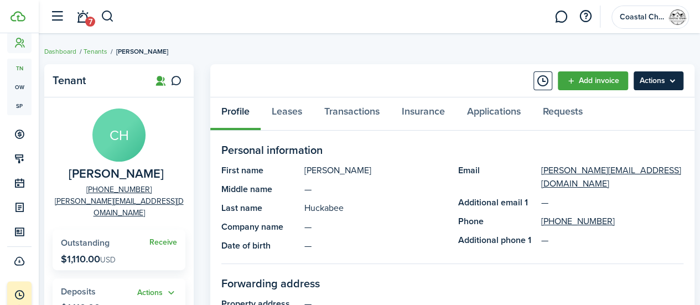
click at [663, 84] on menu-btn "Actions" at bounding box center [659, 80] width 50 height 19
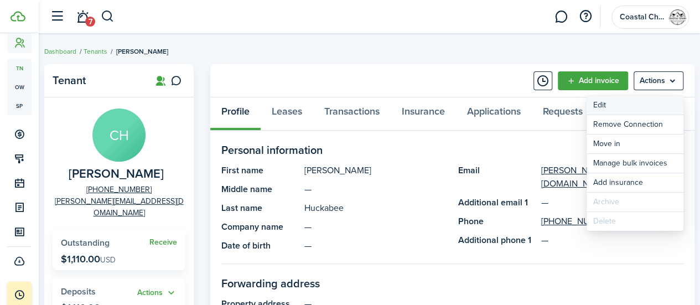
click at [623, 105] on link "Edit" at bounding box center [635, 105] width 97 height 19
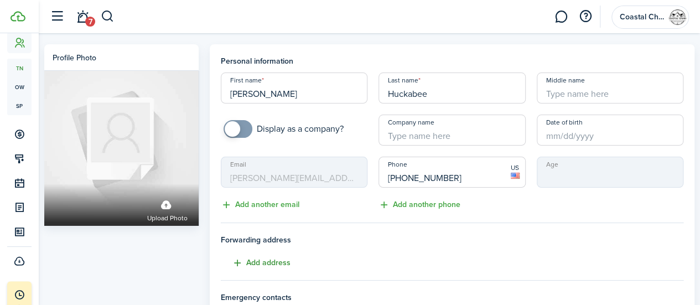
click at [271, 267] on button "Add address" at bounding box center [256, 263] width 70 height 13
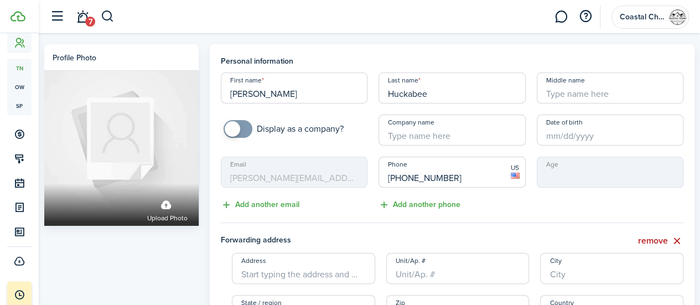
click at [271, 267] on input "Address" at bounding box center [303, 268] width 143 height 31
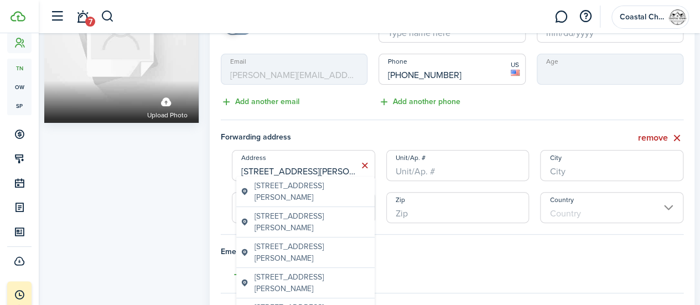
scroll to position [128, 0]
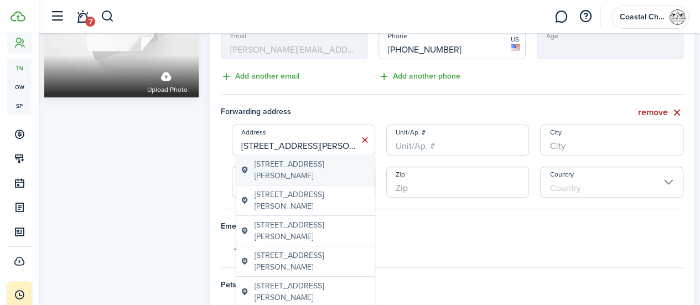
click at [306, 167] on span "[STREET_ADDRESS][PERSON_NAME]" at bounding box center [313, 169] width 116 height 23
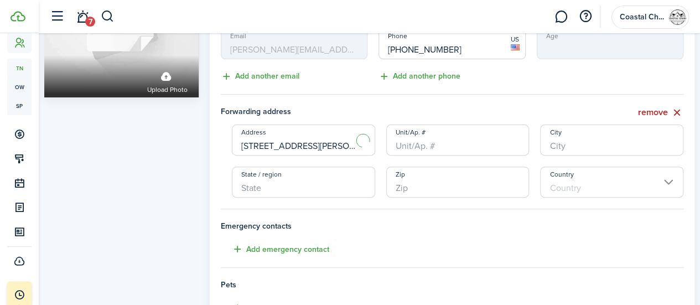
type input "[STREET_ADDRESS][PERSON_NAME]"
type input "[GEOGRAPHIC_DATA]"
type input "SC"
type input "29169"
type input "[GEOGRAPHIC_DATA]"
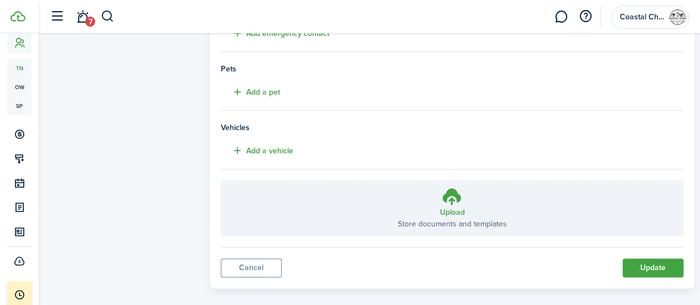
scroll to position [356, 0]
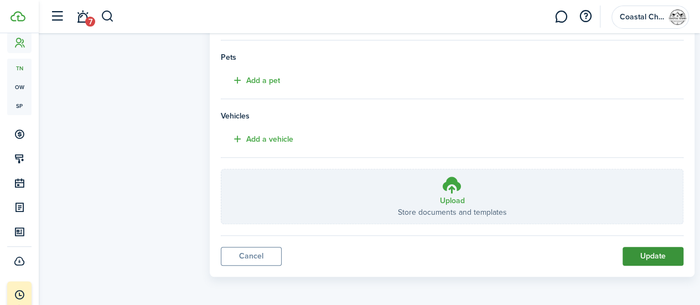
click at [640, 255] on button "Update" at bounding box center [653, 256] width 61 height 19
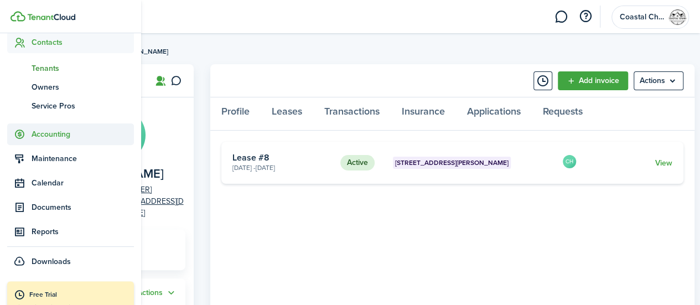
click at [54, 136] on span "Accounting" at bounding box center [83, 134] width 102 height 12
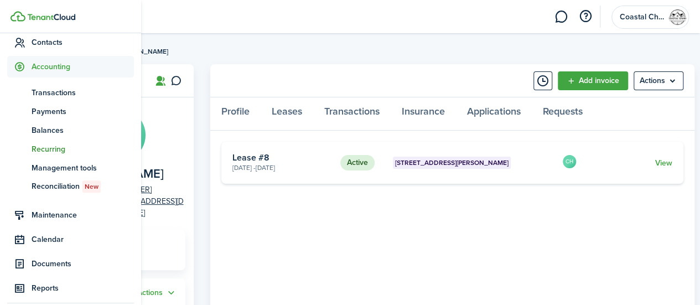
click at [62, 150] on span "Recurring" at bounding box center [83, 149] width 102 height 12
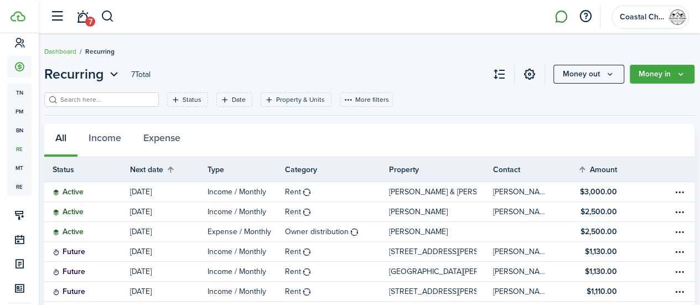
click at [562, 19] on link at bounding box center [561, 17] width 21 height 28
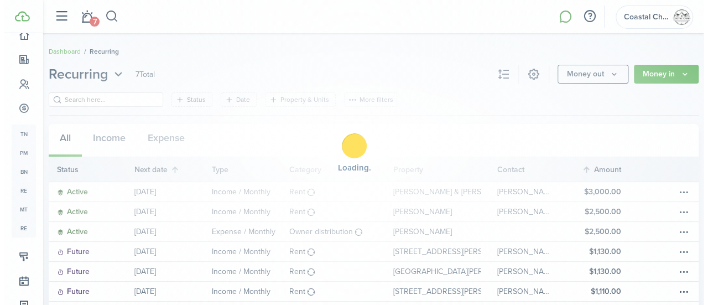
scroll to position [123, 0]
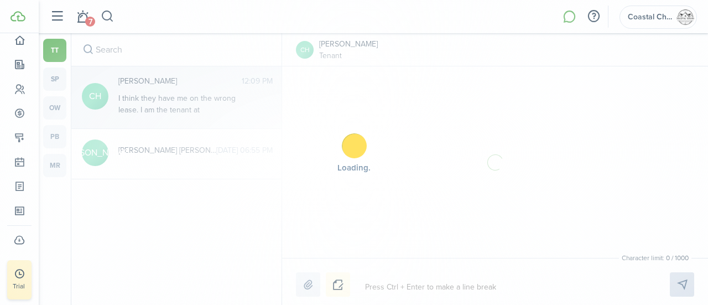
scroll to position [10, 0]
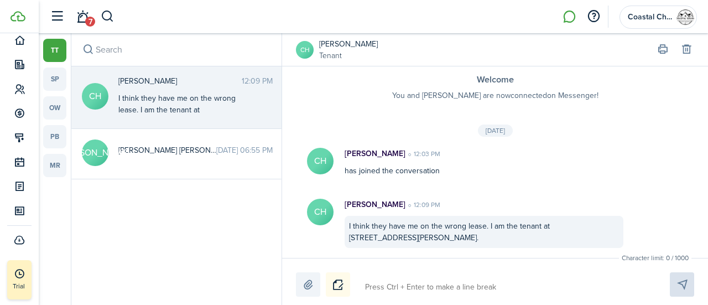
click at [701, 65] on messenger-header "CH [PERSON_NAME] Tenant" at bounding box center [495, 49] width 426 height 33
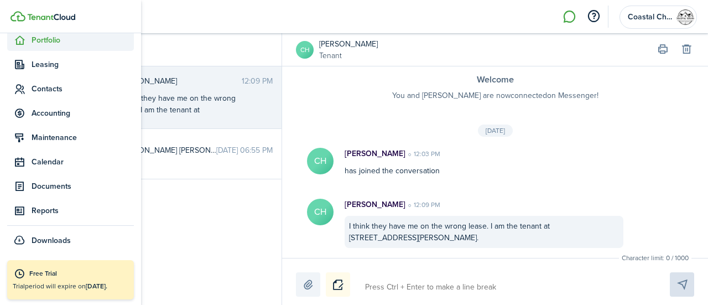
click at [51, 45] on span "Portfolio" at bounding box center [83, 40] width 102 height 12
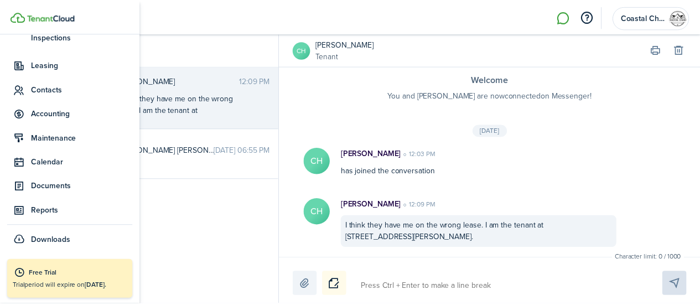
scroll to position [9, 0]
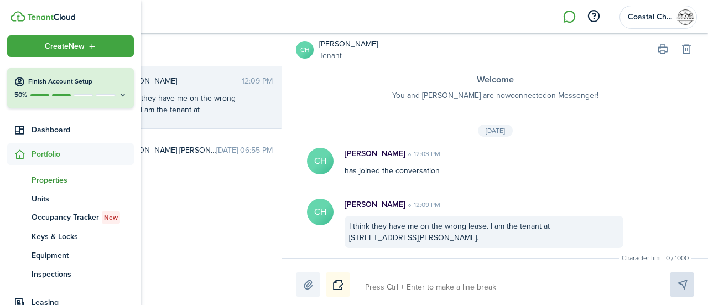
click at [51, 184] on span "Properties" at bounding box center [83, 180] width 102 height 12
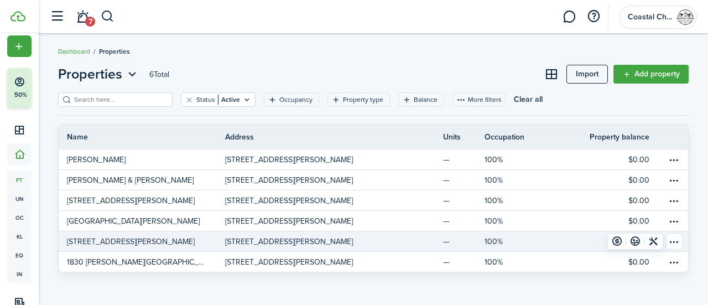
click at [99, 237] on p "[STREET_ADDRESS][PERSON_NAME]" at bounding box center [131, 242] width 128 height 12
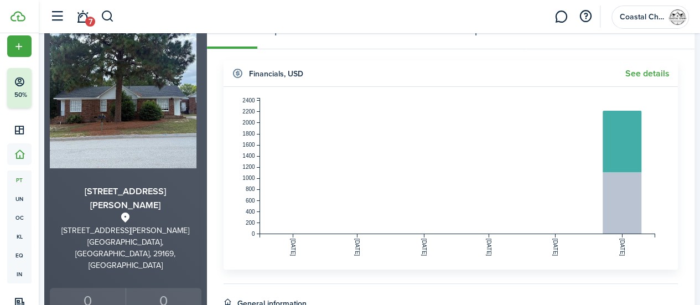
scroll to position [22, 0]
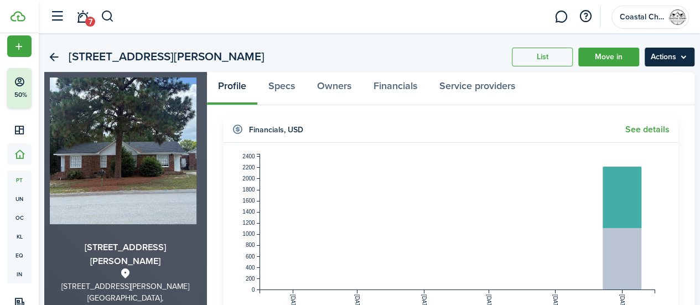
click at [662, 51] on menu-btn "Actions" at bounding box center [670, 57] width 50 height 19
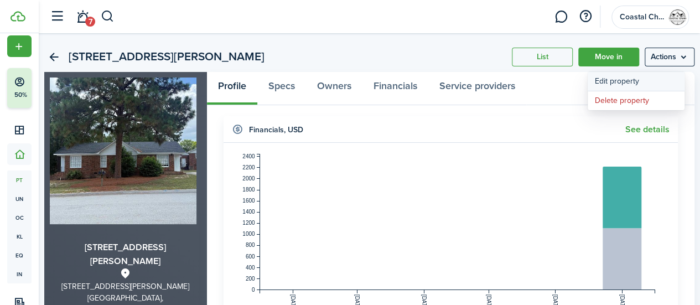
click at [627, 79] on link "Edit property" at bounding box center [636, 81] width 97 height 19
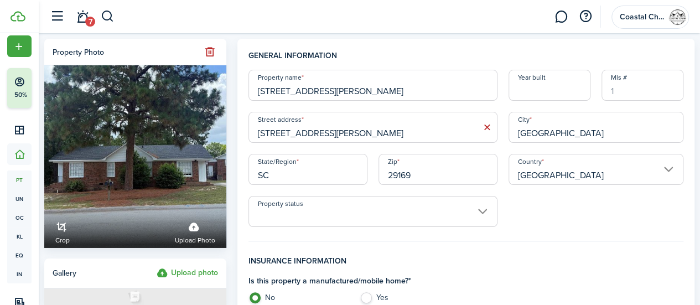
click at [281, 136] on input "[STREET_ADDRESS][PERSON_NAME]" at bounding box center [373, 127] width 249 height 31
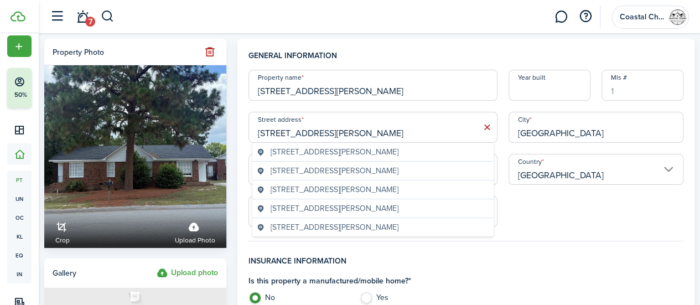
type input "[STREET_ADDRESS][PERSON_NAME]"
click at [352, 104] on div "Property name [STREET_ADDRESS][PERSON_NAME] Year built [GEOGRAPHIC_DATA] addres…" at bounding box center [466, 148] width 446 height 157
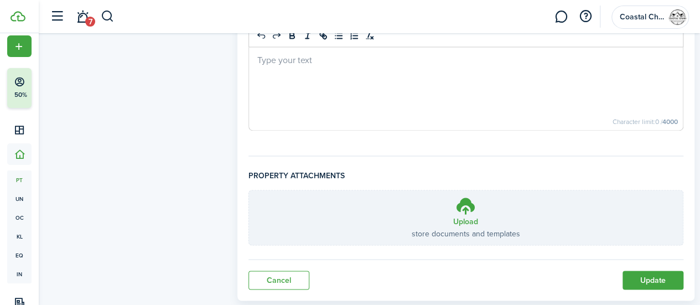
scroll to position [847, 0]
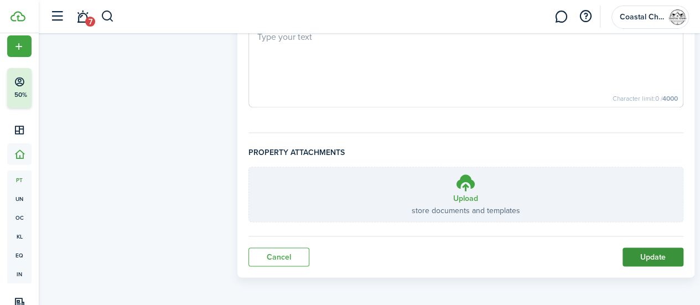
click at [649, 258] on button "Update" at bounding box center [653, 256] width 61 height 19
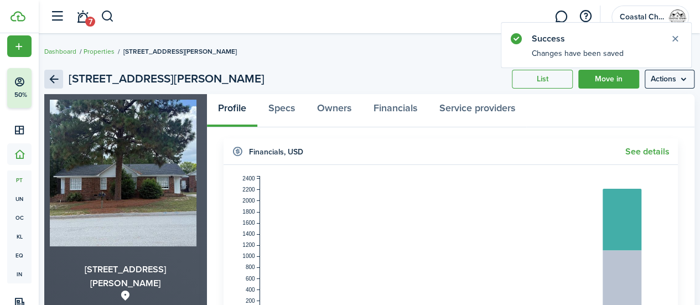
click at [63, 76] on link "Back" at bounding box center [53, 79] width 19 height 19
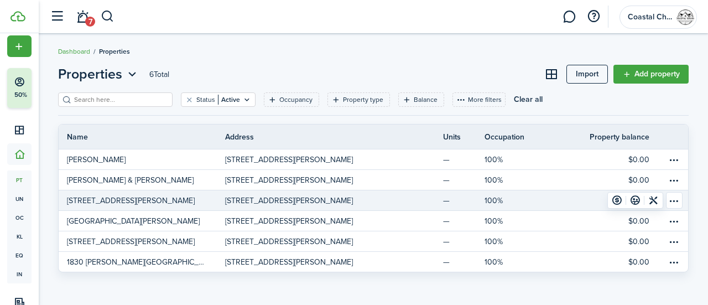
click at [285, 203] on p "[STREET_ADDRESS][PERSON_NAME]" at bounding box center [289, 201] width 128 height 12
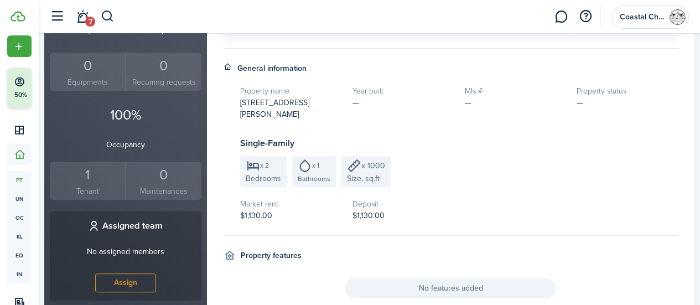
scroll to position [334, 0]
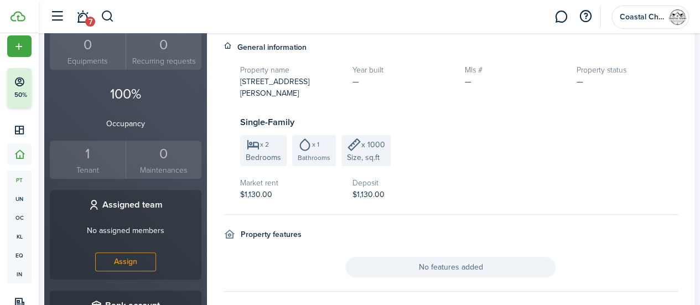
click at [85, 143] on div "1" at bounding box center [88, 153] width 70 height 21
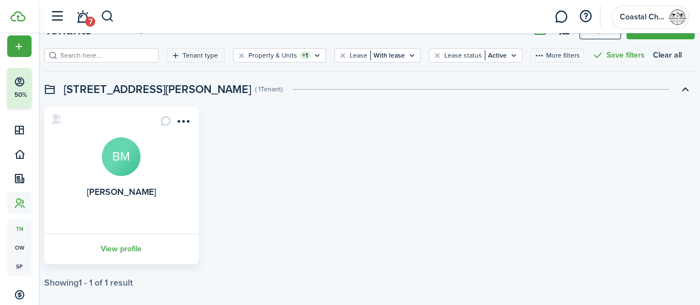
scroll to position [53, 0]
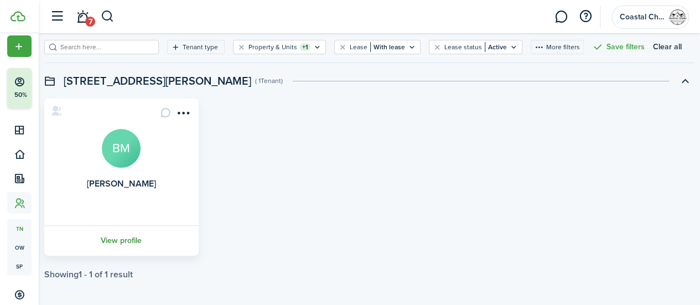
click at [124, 237] on link "View profile" at bounding box center [122, 240] width 158 height 30
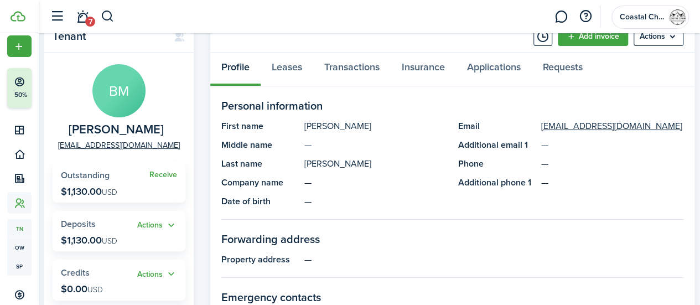
scroll to position [66, 0]
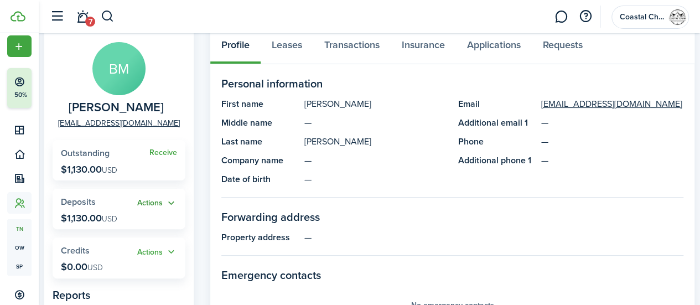
click at [163, 205] on button "Actions" at bounding box center [157, 203] width 40 height 13
click at [265, 197] on panel-main-section "Personal information First name [PERSON_NAME] Middle name — Last name [PERSON_N…" at bounding box center [452, 136] width 462 height 122
click at [346, 50] on link "Transactions" at bounding box center [351, 47] width 77 height 33
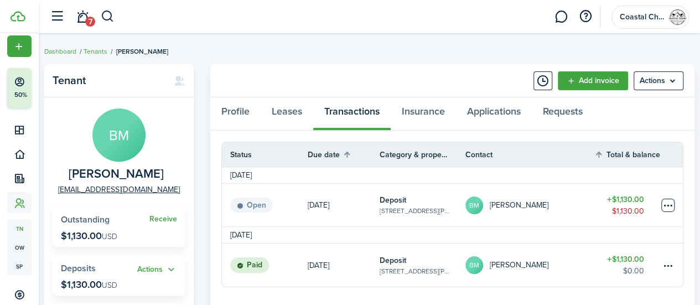
click at [673, 204] on table-menu-btn-icon at bounding box center [667, 205] width 13 height 13
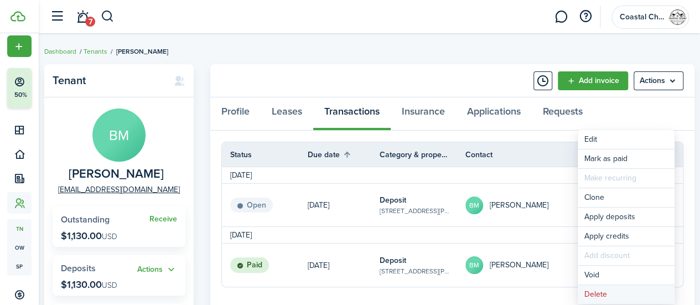
click at [607, 289] on button "Delete" at bounding box center [626, 294] width 97 height 19
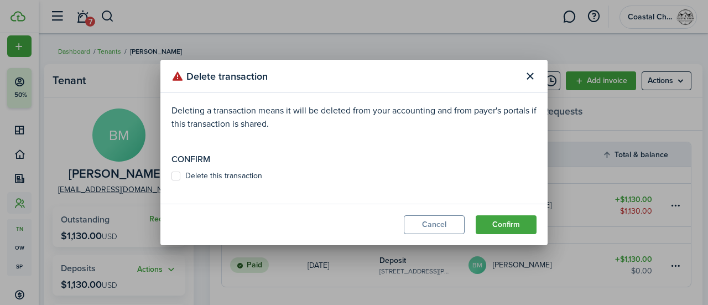
click at [242, 172] on label "Delete this transaction" at bounding box center [217, 176] width 91 height 9
click at [172, 176] on input "Delete this transaction" at bounding box center [171, 176] width 1 height 1
checkbox input "true"
click at [496, 225] on button "Confirm" at bounding box center [506, 224] width 61 height 19
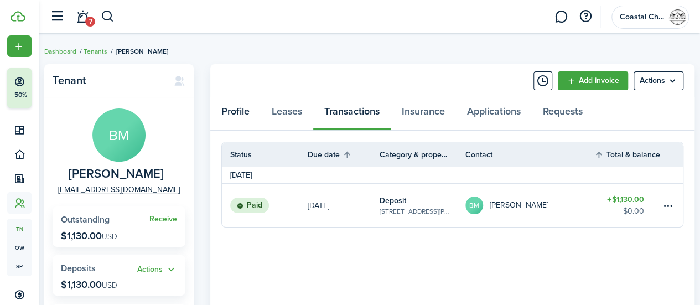
click at [238, 113] on link "Profile" at bounding box center [235, 113] width 50 height 33
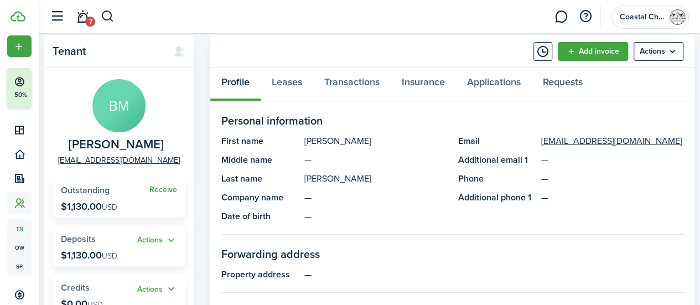
scroll to position [27, 0]
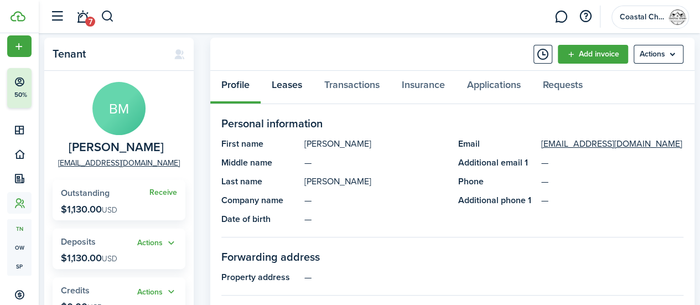
click at [292, 83] on link "Leases" at bounding box center [287, 87] width 53 height 33
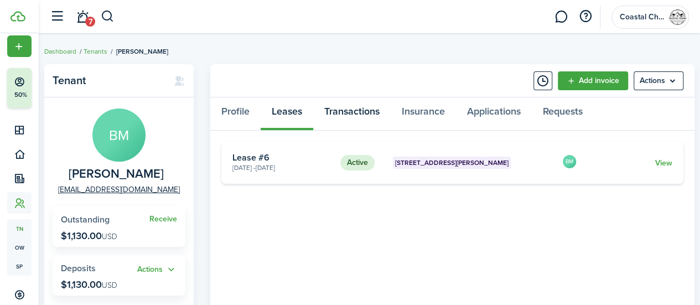
click at [355, 108] on link "Transactions" at bounding box center [351, 113] width 77 height 33
